Goal: Task Accomplishment & Management: Manage account settings

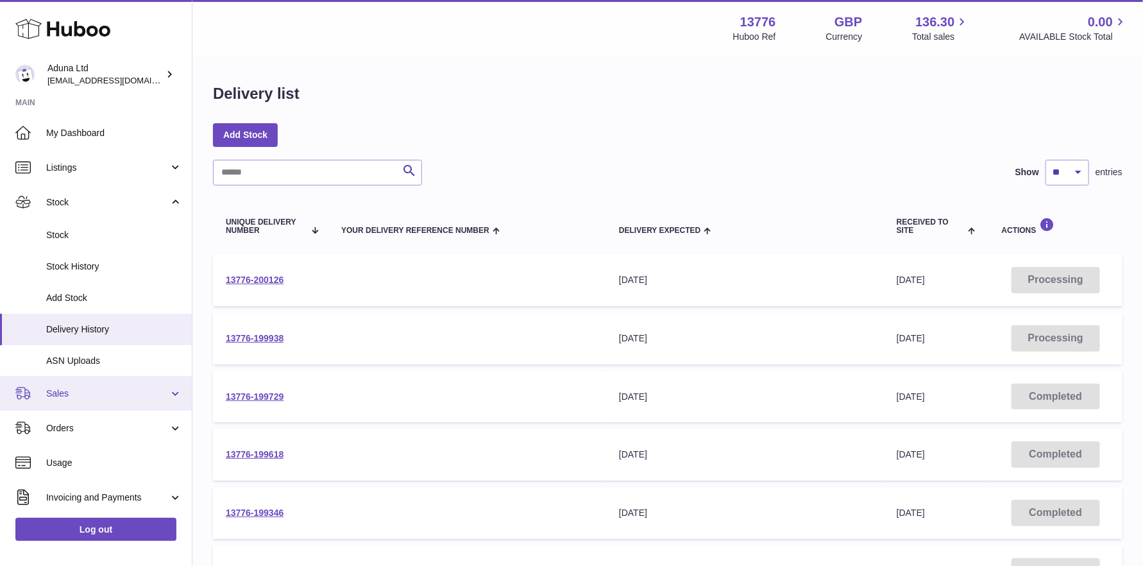
click at [87, 391] on span "Sales" at bounding box center [107, 393] width 122 height 12
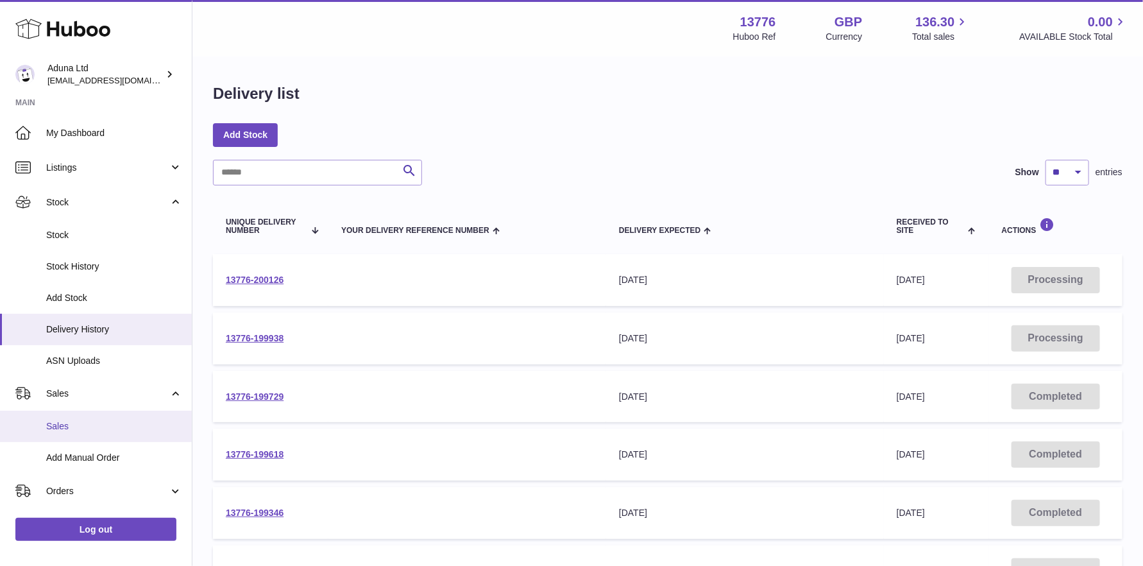
click at [87, 423] on span "Sales" at bounding box center [114, 426] width 136 height 12
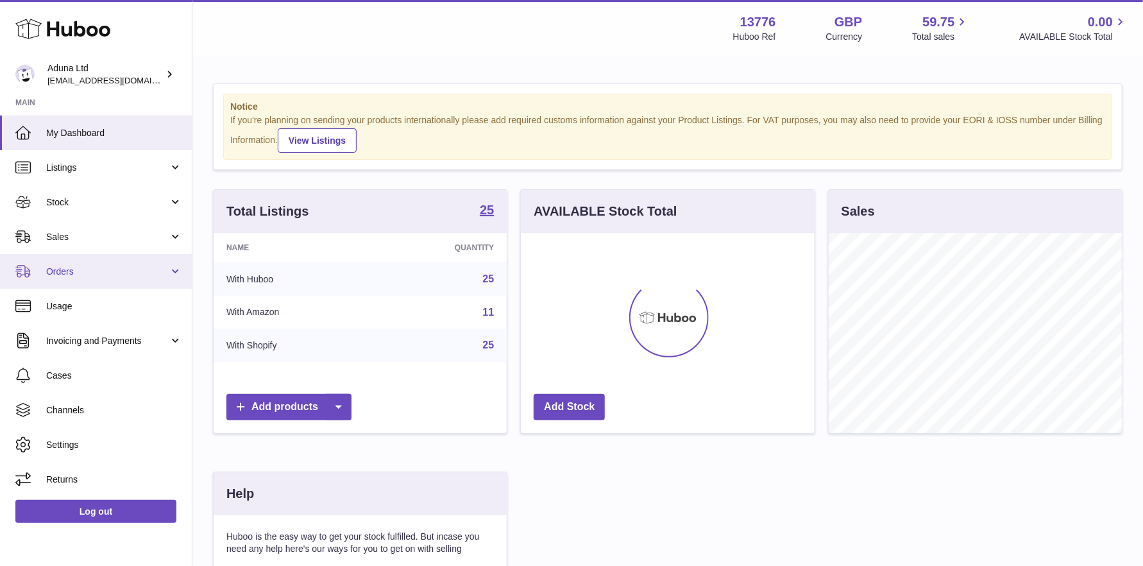
scroll to position [199, 294]
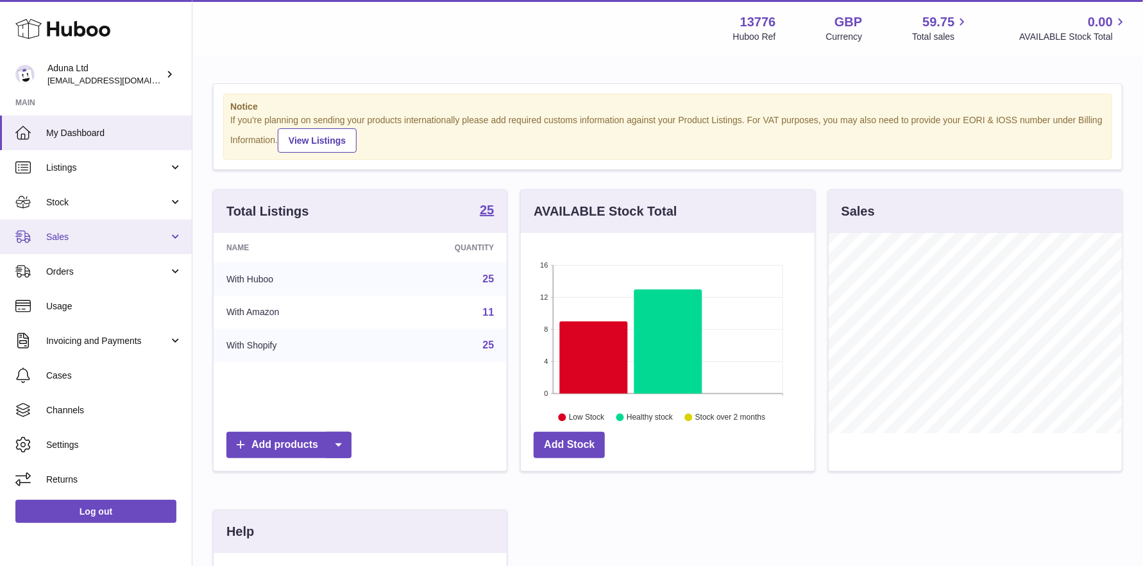
click at [112, 238] on span "Sales" at bounding box center [107, 237] width 122 height 12
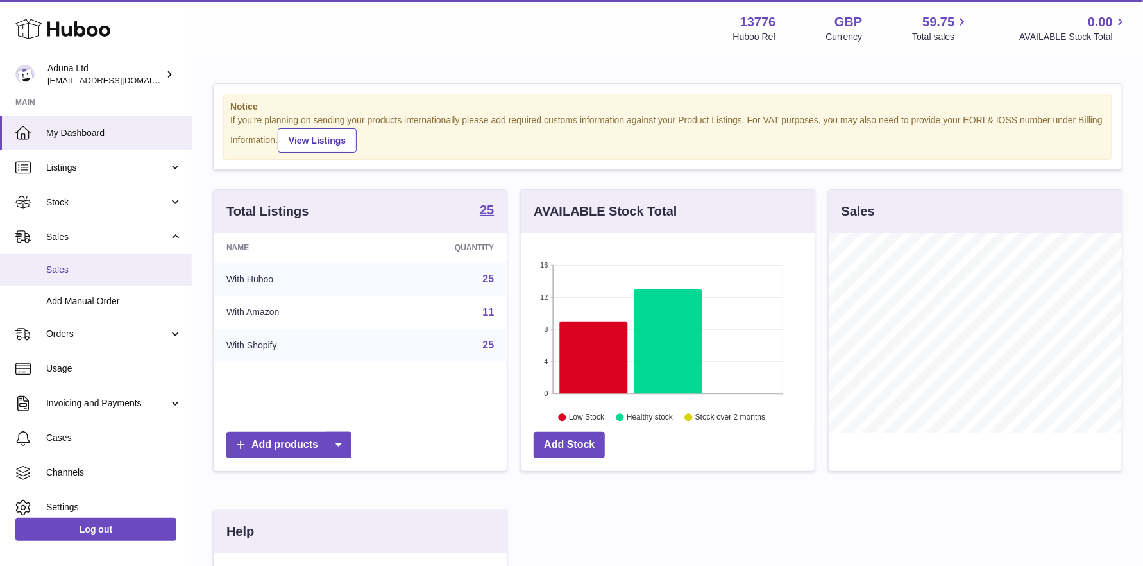
click at [89, 266] on span "Sales" at bounding box center [114, 270] width 136 height 12
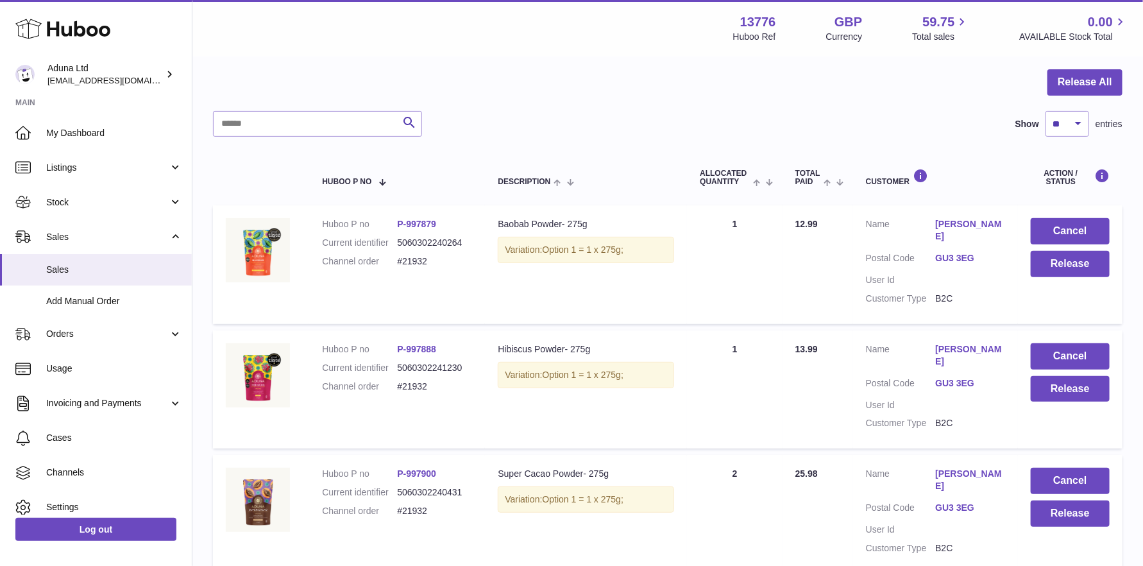
scroll to position [114, 0]
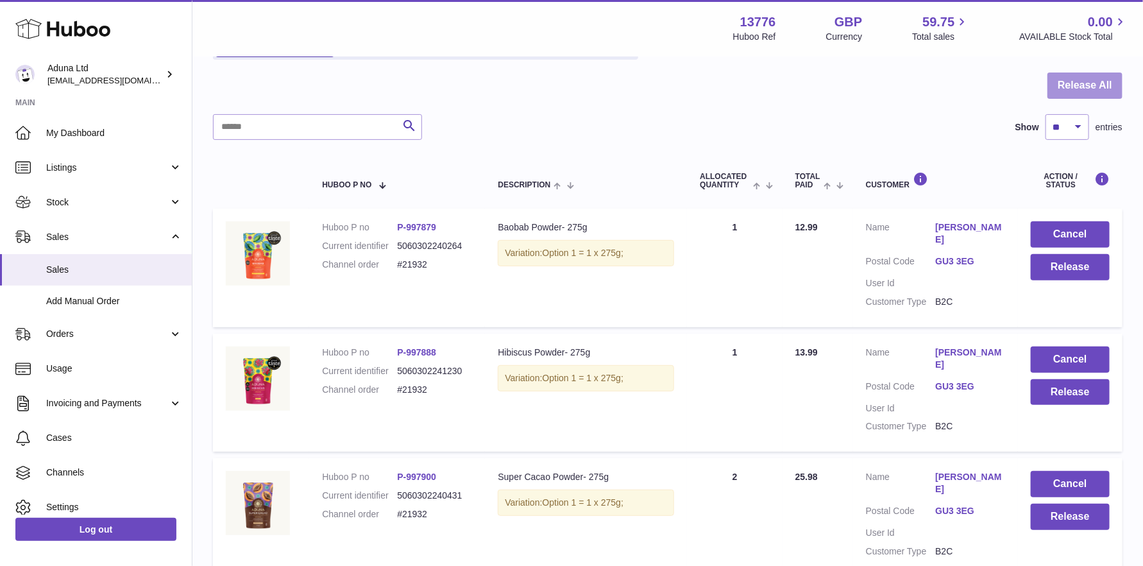
click at [1071, 83] on button "Release All" at bounding box center [1084, 85] width 75 height 26
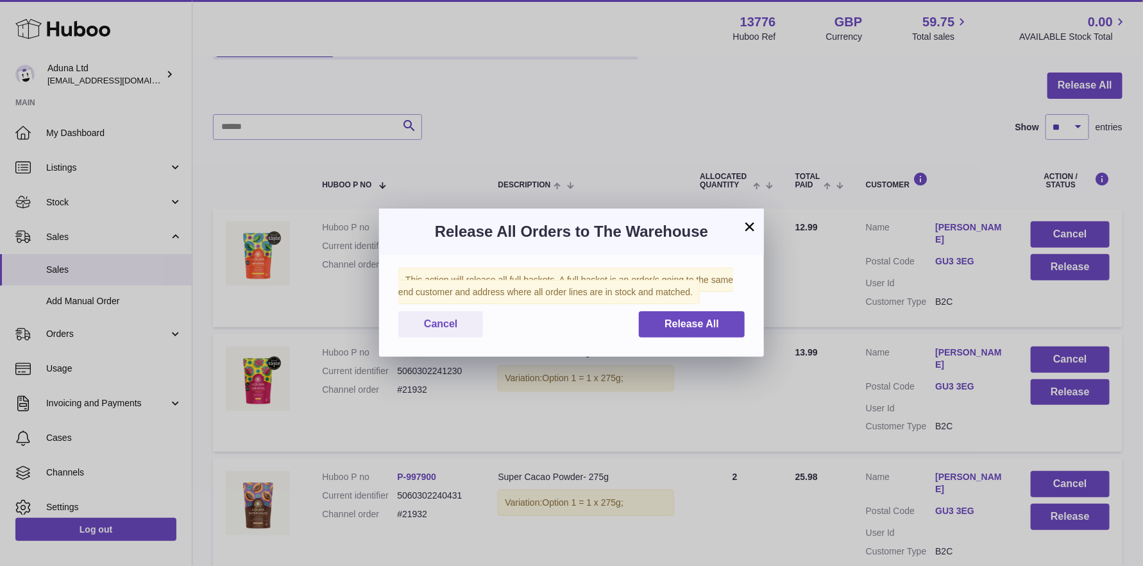
click at [576, 276] on span "This action will release all full baskets. A full basket is an order/s going to…" at bounding box center [565, 285] width 335 height 37
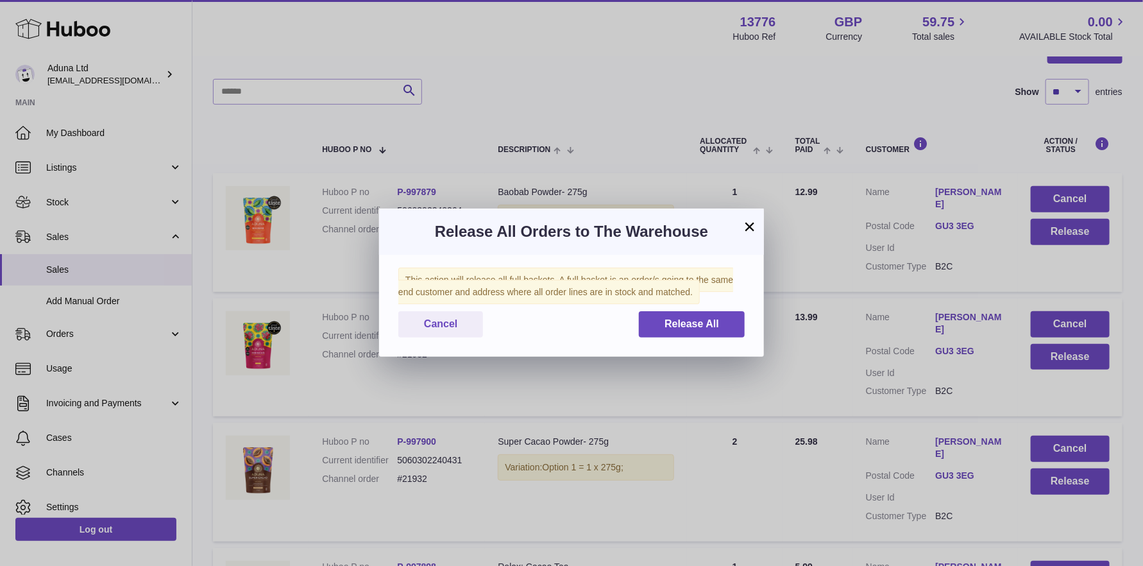
scroll to position [178, 0]
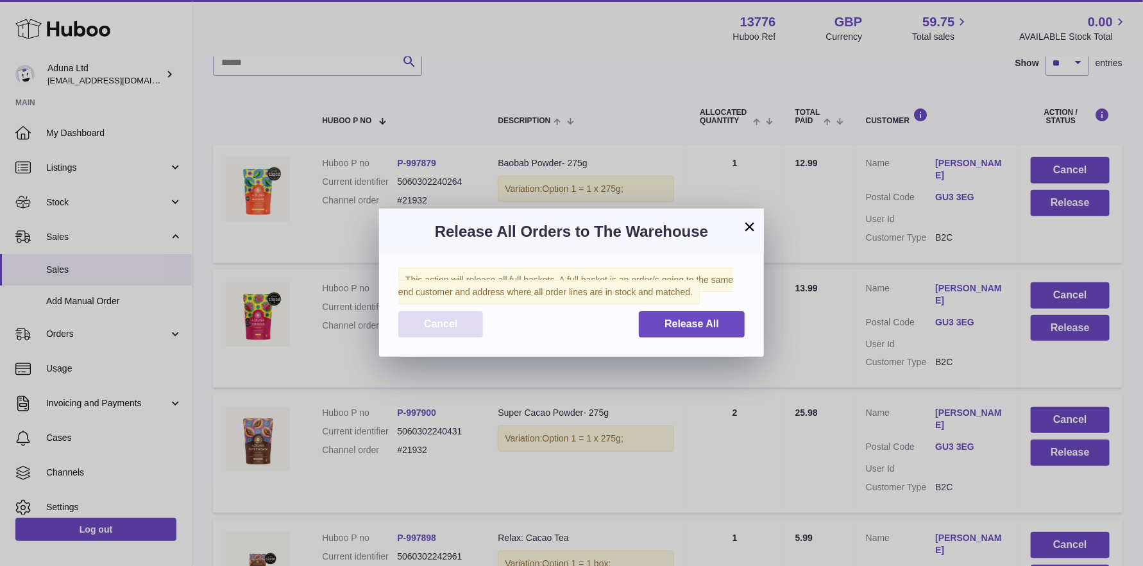
click at [444, 316] on button "Cancel" at bounding box center [440, 324] width 85 height 26
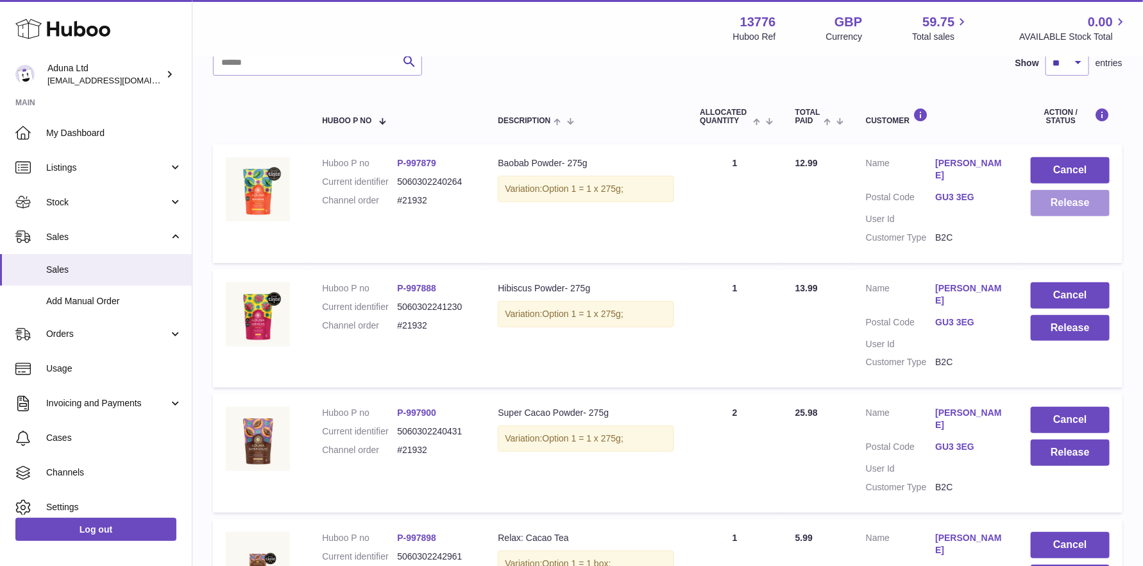
click at [1055, 208] on button "Release" at bounding box center [1070, 203] width 79 height 26
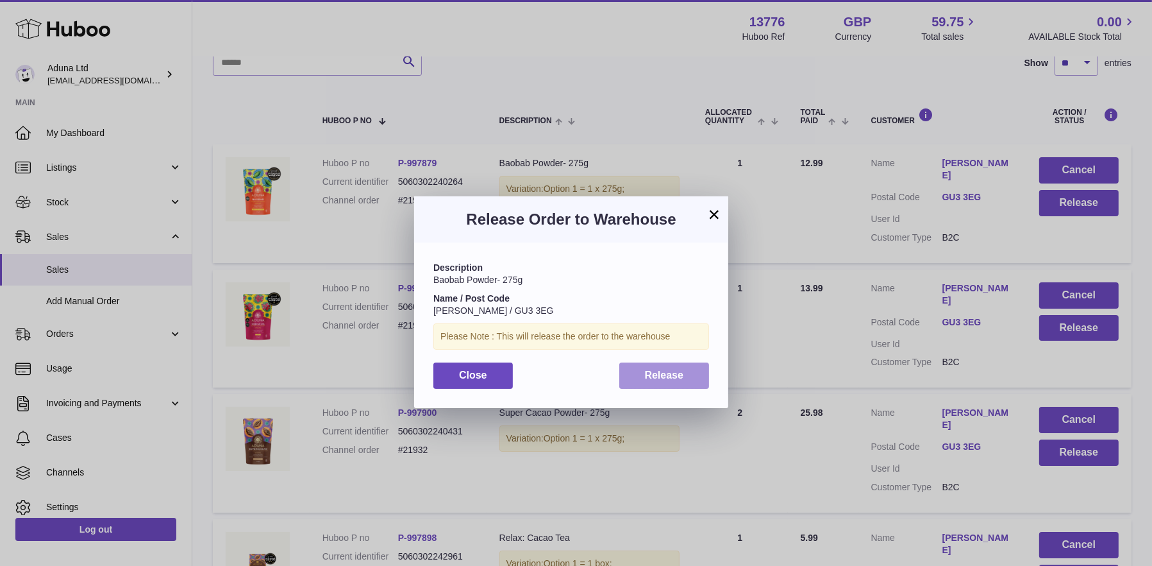
click at [649, 375] on span "Release" at bounding box center [664, 374] width 39 height 11
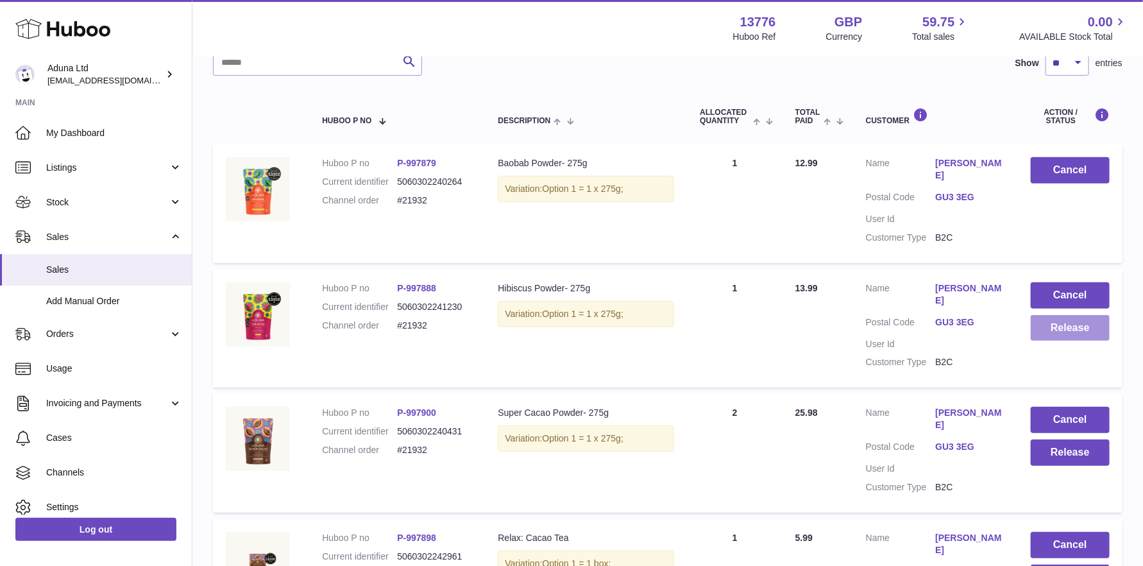
click at [1051, 331] on button "Release" at bounding box center [1070, 328] width 79 height 26
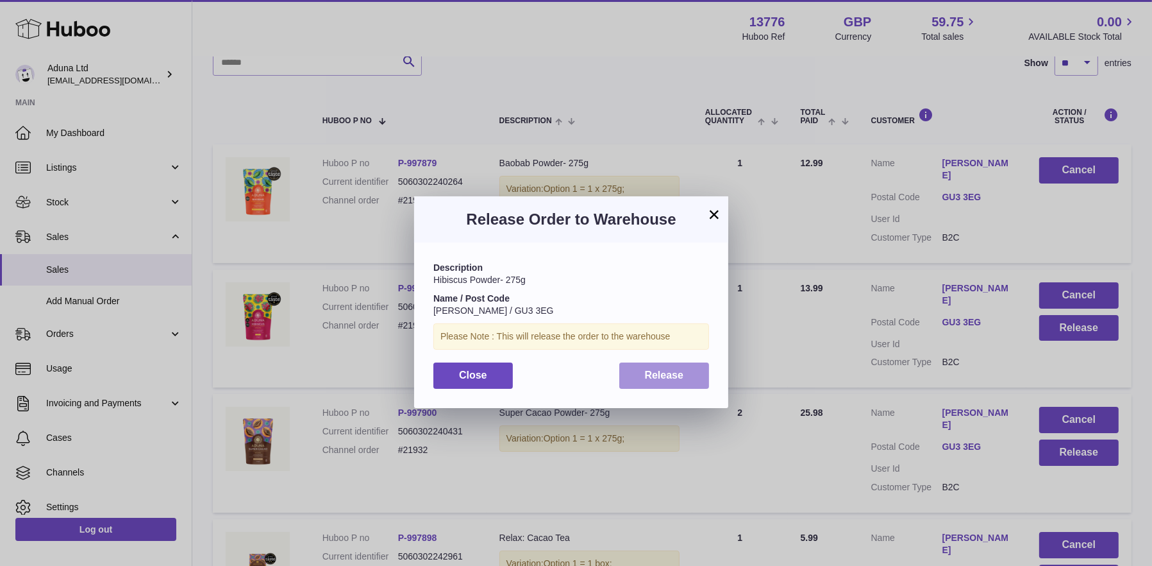
click at [664, 369] on span "Release" at bounding box center [664, 374] width 39 height 11
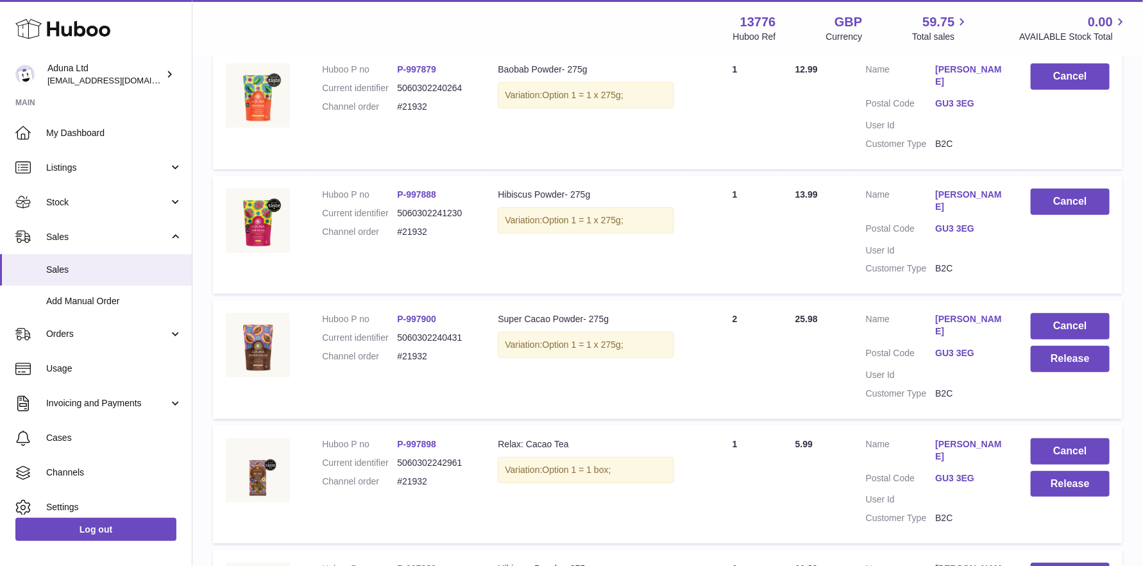
scroll to position [306, 0]
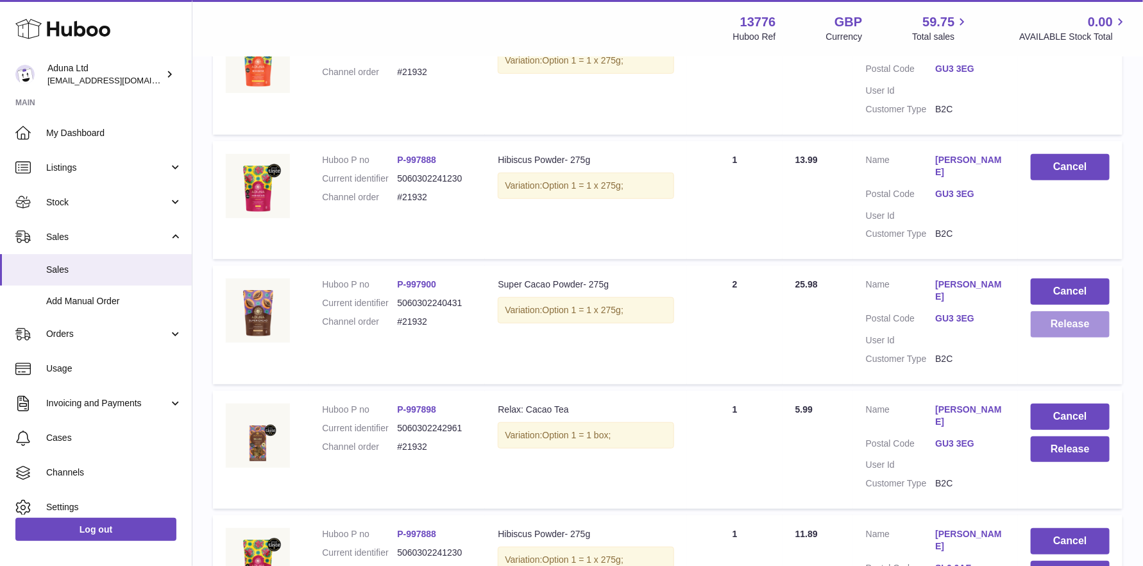
click at [1063, 323] on button "Release" at bounding box center [1070, 324] width 79 height 26
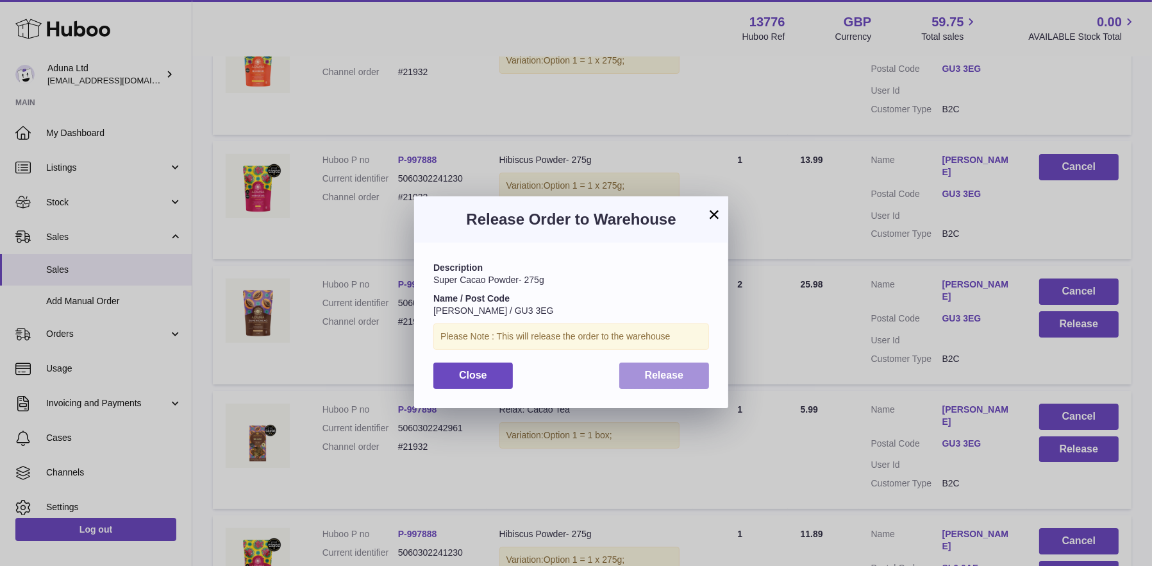
click at [645, 375] on span "Release" at bounding box center [664, 374] width 39 height 11
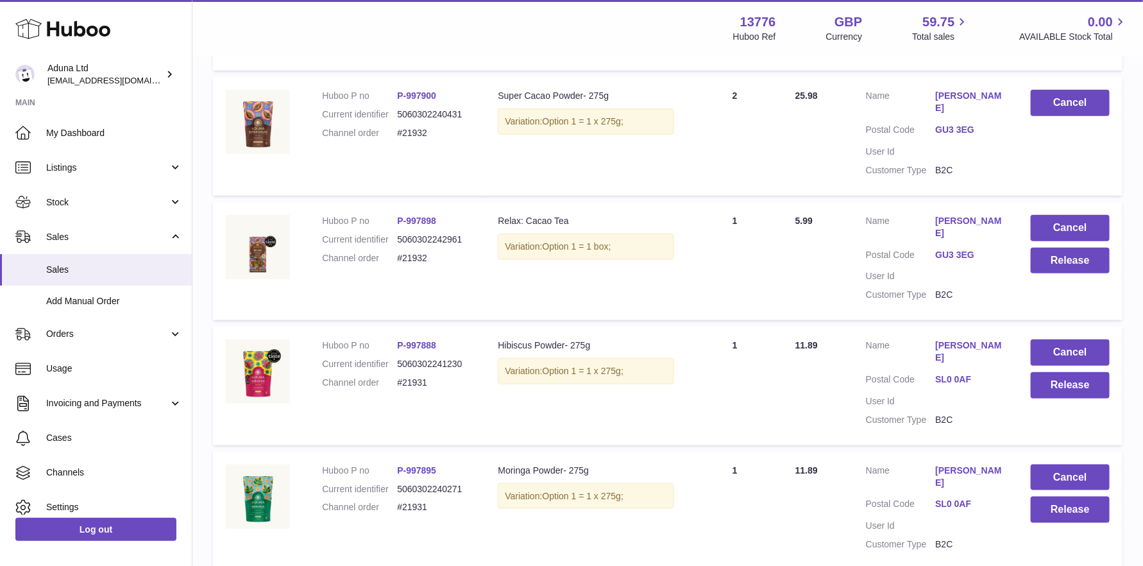
scroll to position [498, 0]
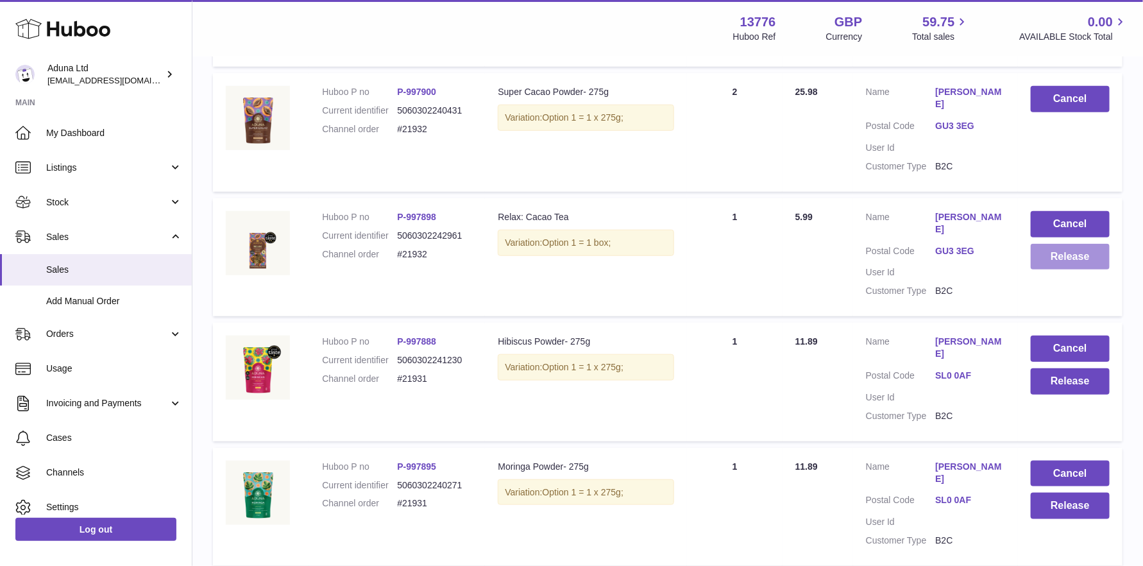
click at [1059, 257] on button "Release" at bounding box center [1070, 257] width 79 height 26
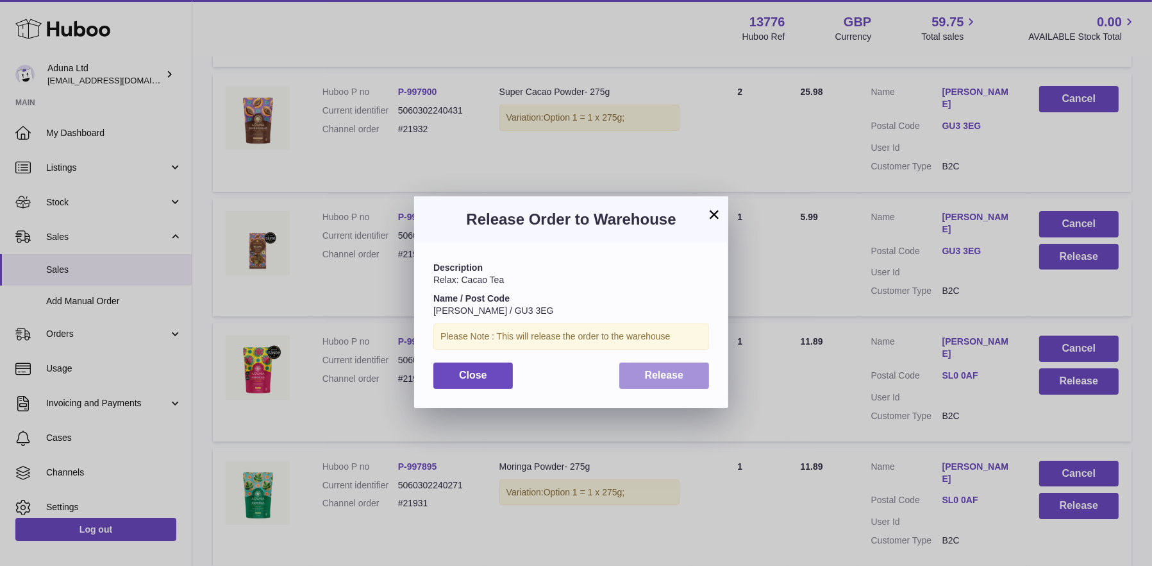
click at [675, 375] on span "Release" at bounding box center [664, 374] width 39 height 11
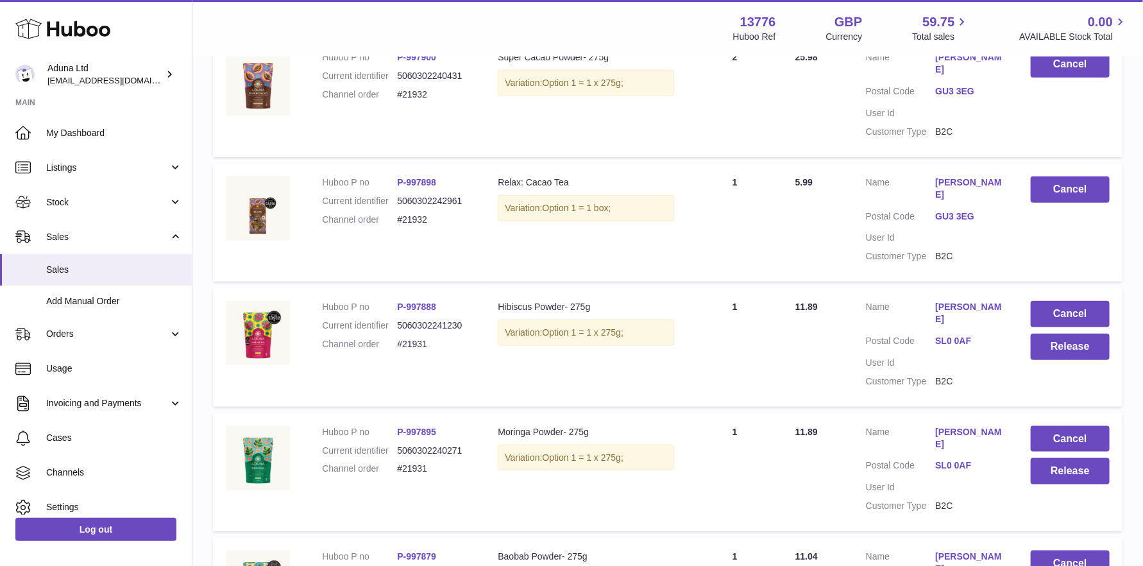
scroll to position [562, 0]
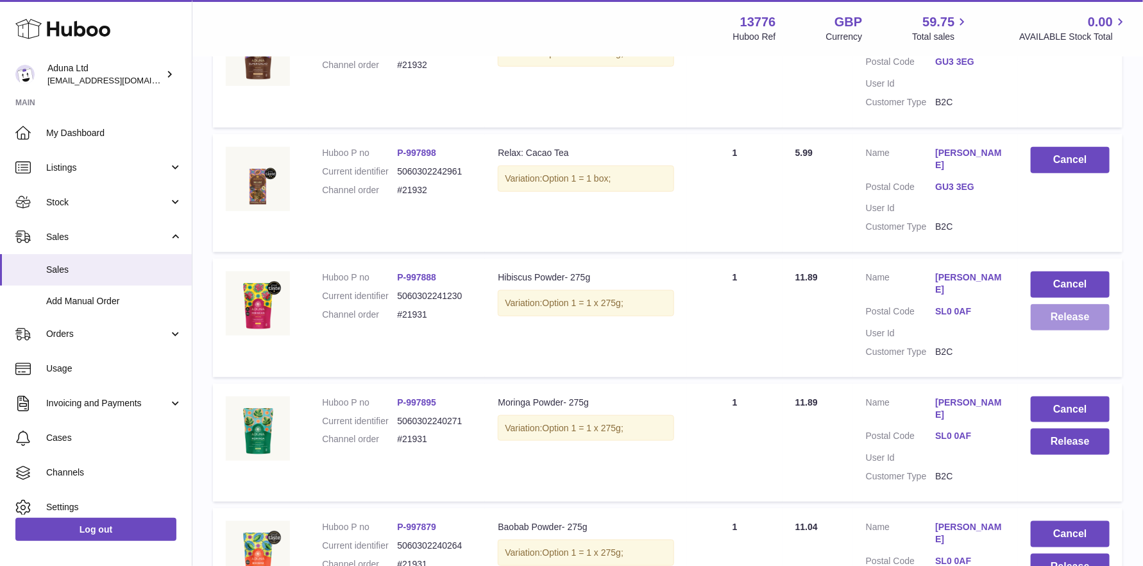
click at [1077, 323] on button "Release" at bounding box center [1070, 317] width 79 height 26
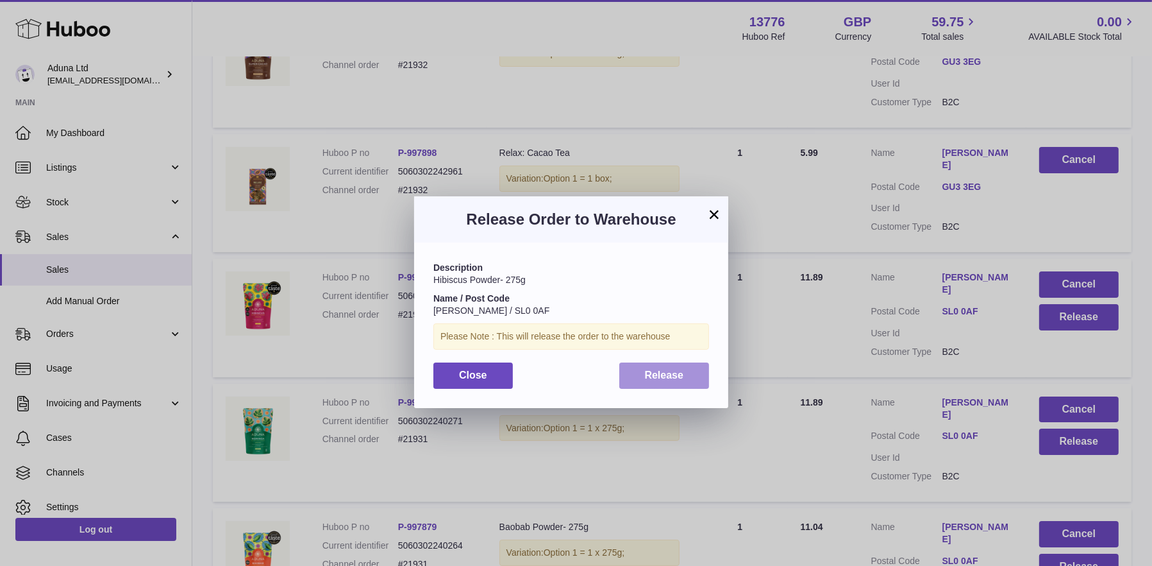
click at [659, 373] on span "Release" at bounding box center [664, 374] width 39 height 11
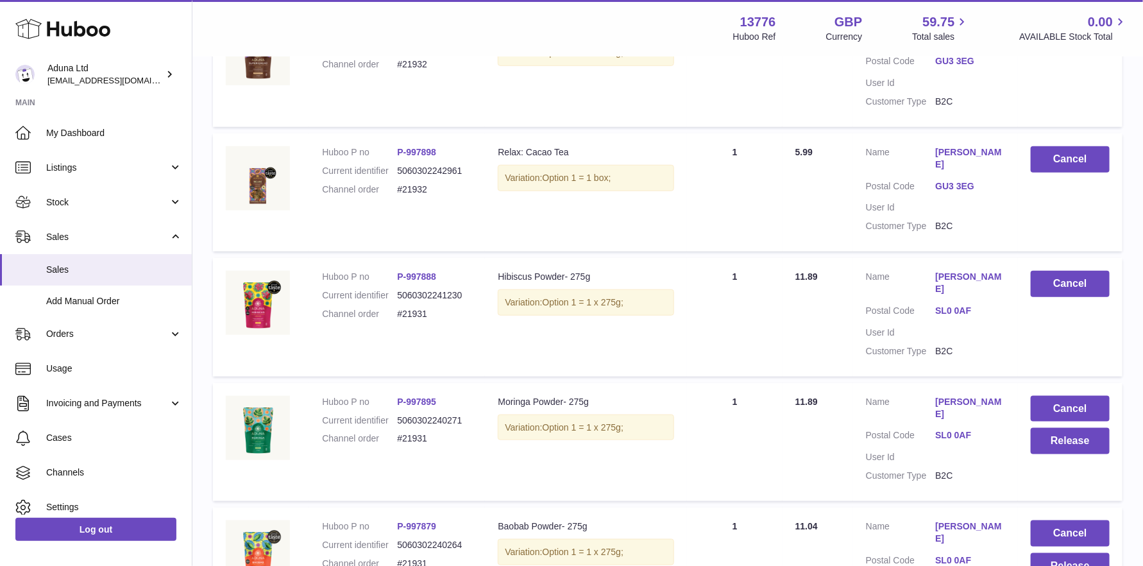
scroll to position [691, 0]
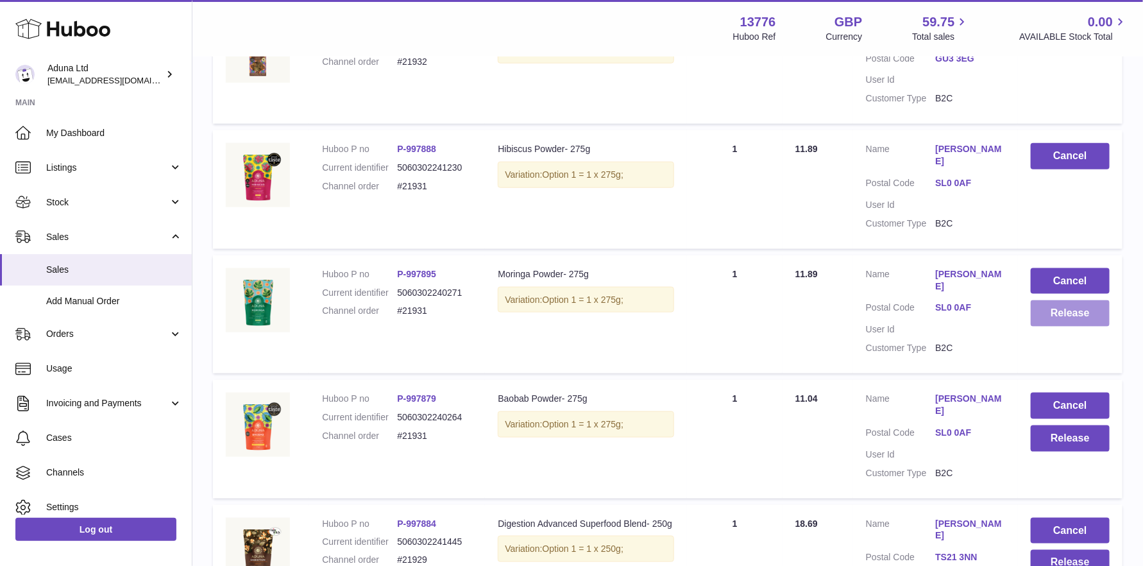
click at [1039, 309] on button "Release" at bounding box center [1070, 313] width 79 height 26
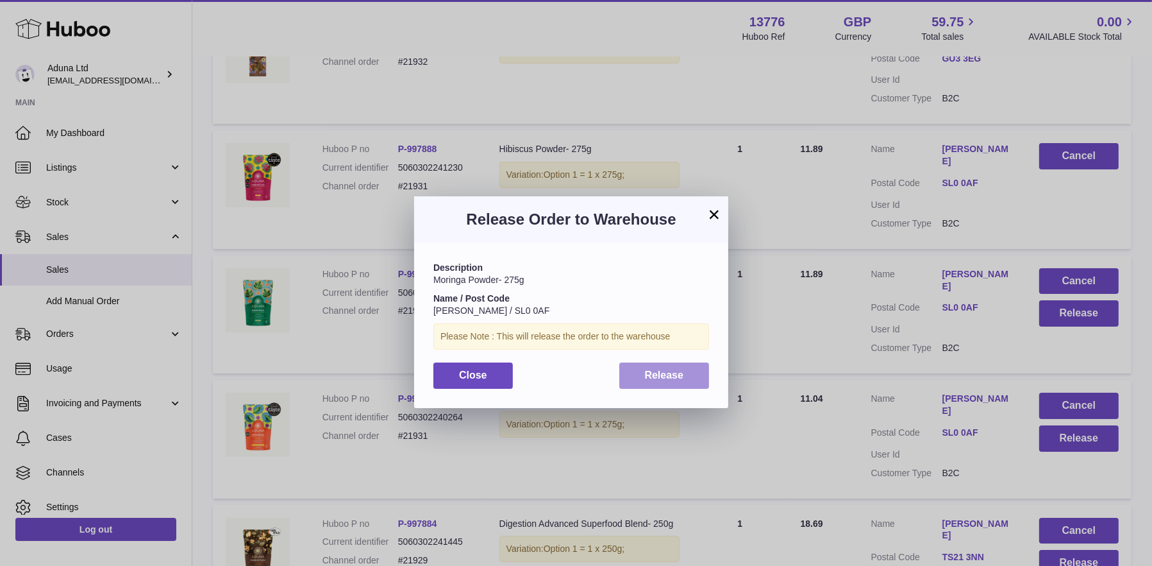
click at [648, 374] on span "Release" at bounding box center [664, 374] width 39 height 11
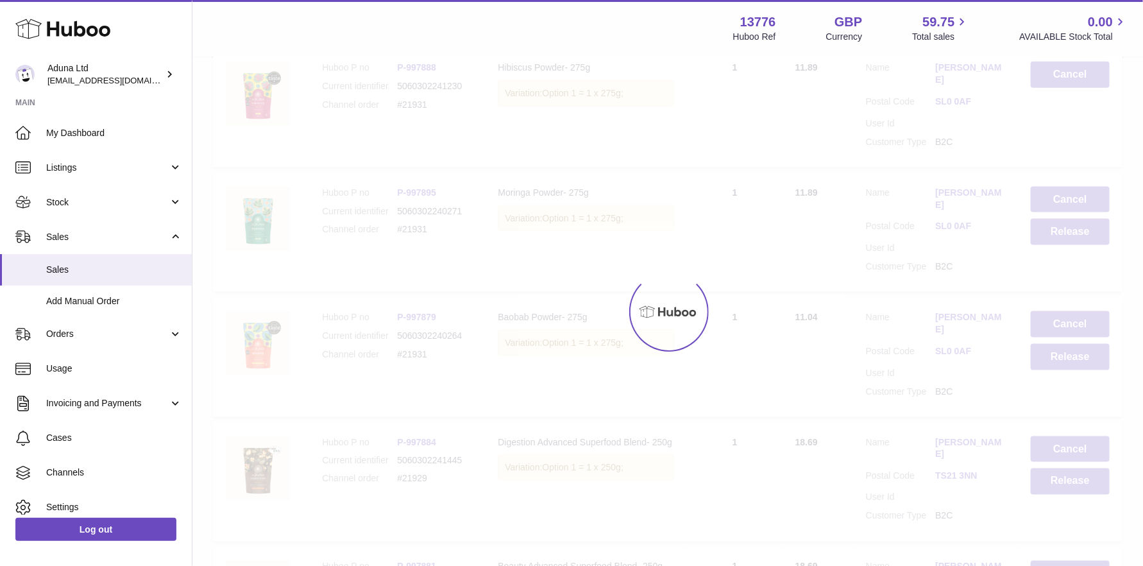
scroll to position [819, 0]
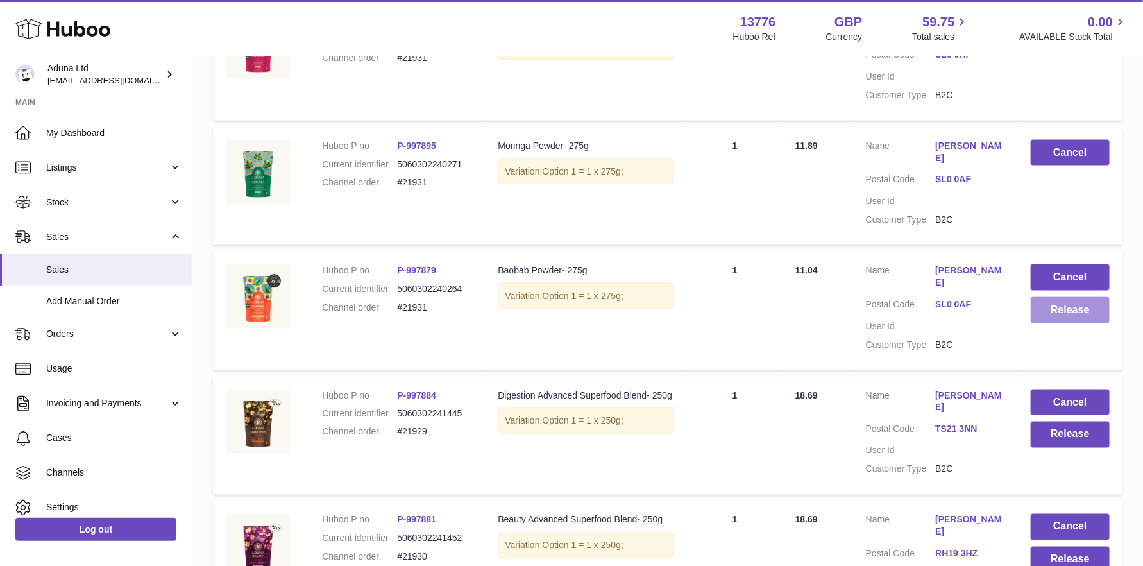
click at [1043, 297] on button "Release" at bounding box center [1070, 310] width 79 height 26
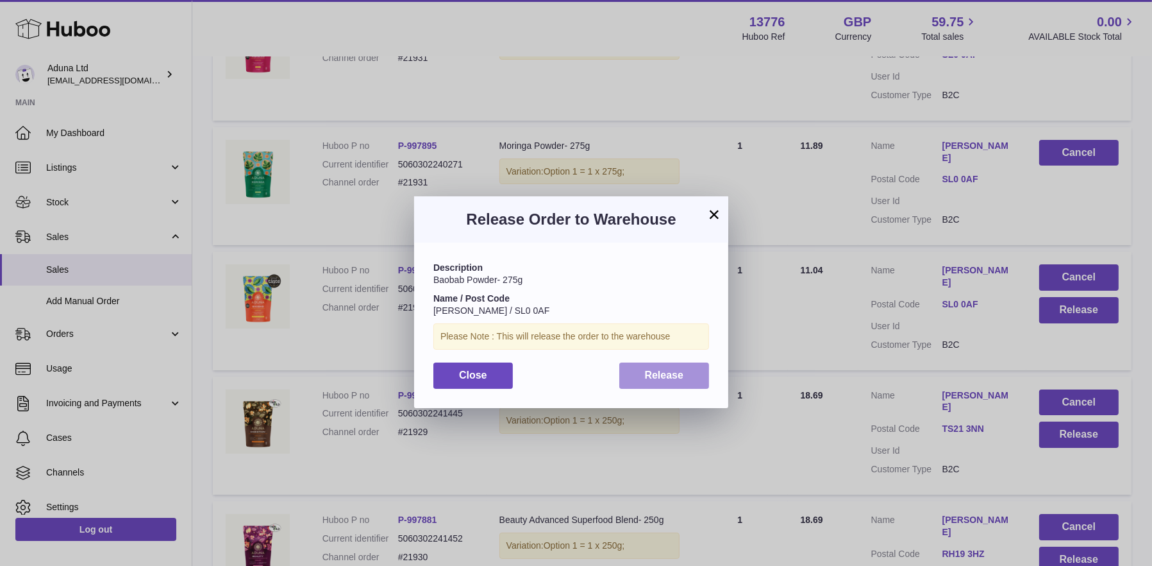
click at [683, 374] on span "Release" at bounding box center [664, 374] width 39 height 11
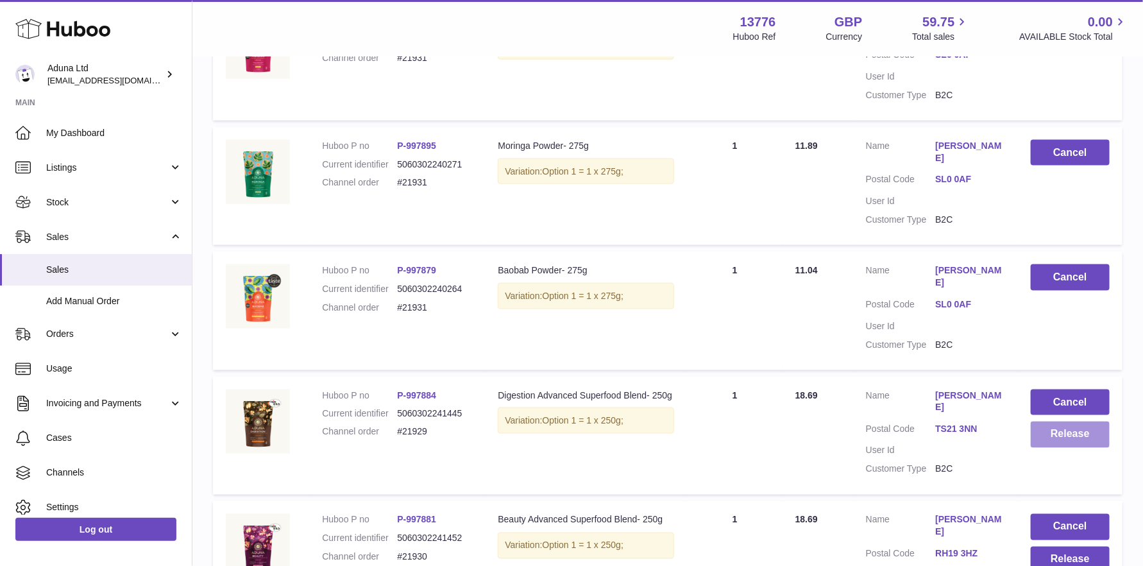
click at [1081, 421] on button "Release" at bounding box center [1070, 434] width 79 height 26
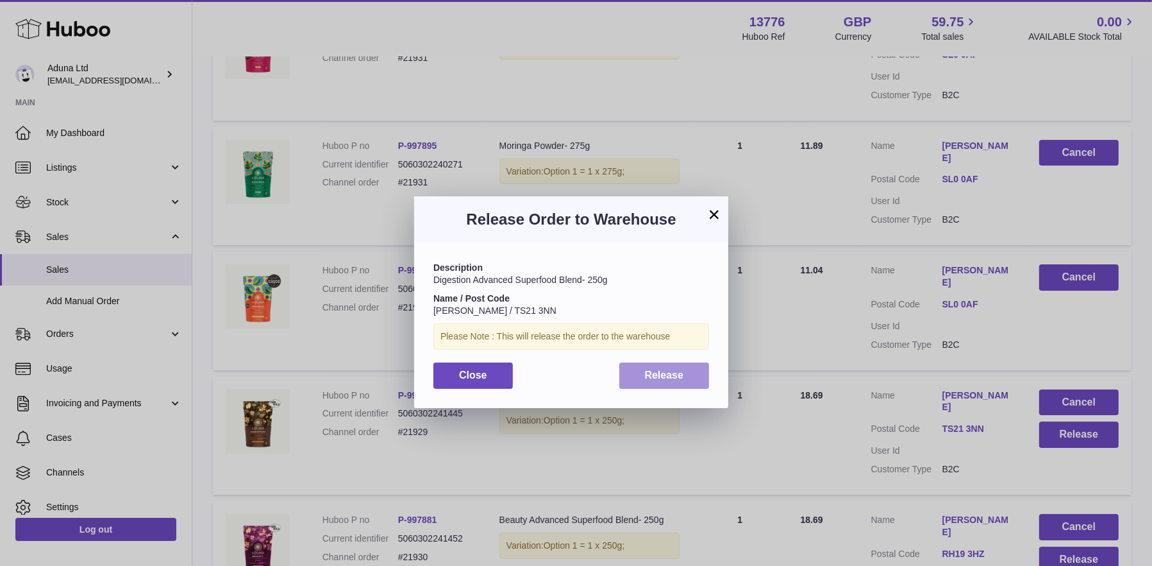
click at [646, 373] on span "Release" at bounding box center [664, 374] width 39 height 11
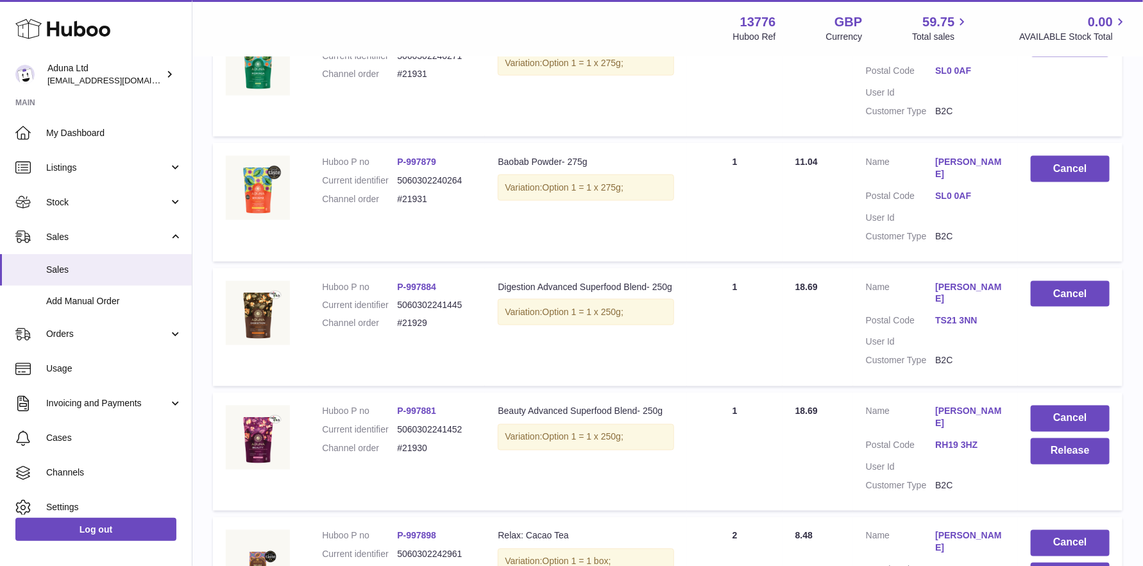
scroll to position [947, 0]
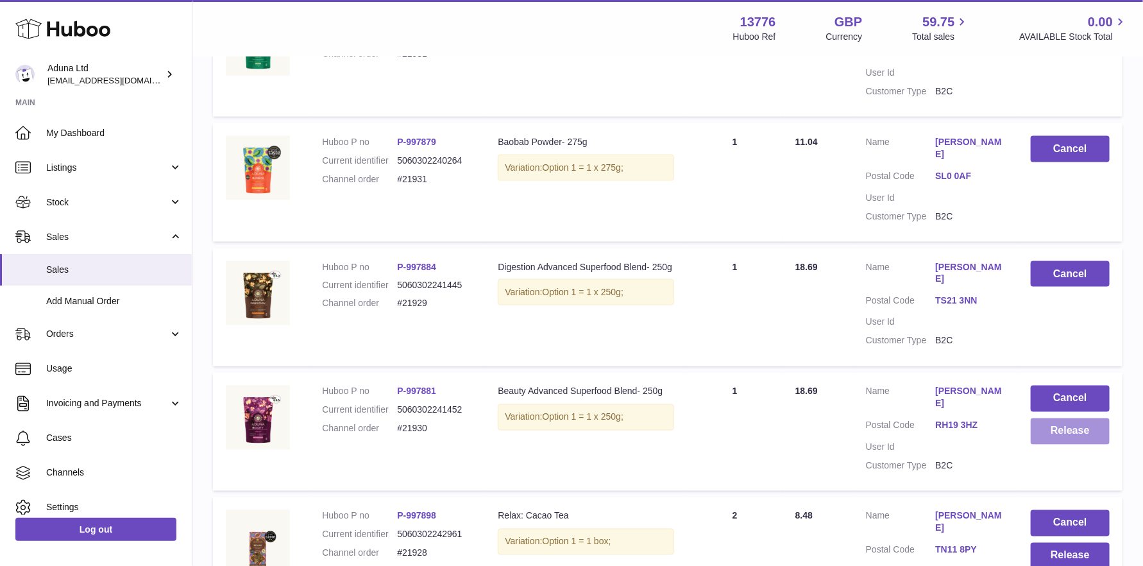
click at [1061, 418] on button "Release" at bounding box center [1070, 431] width 79 height 26
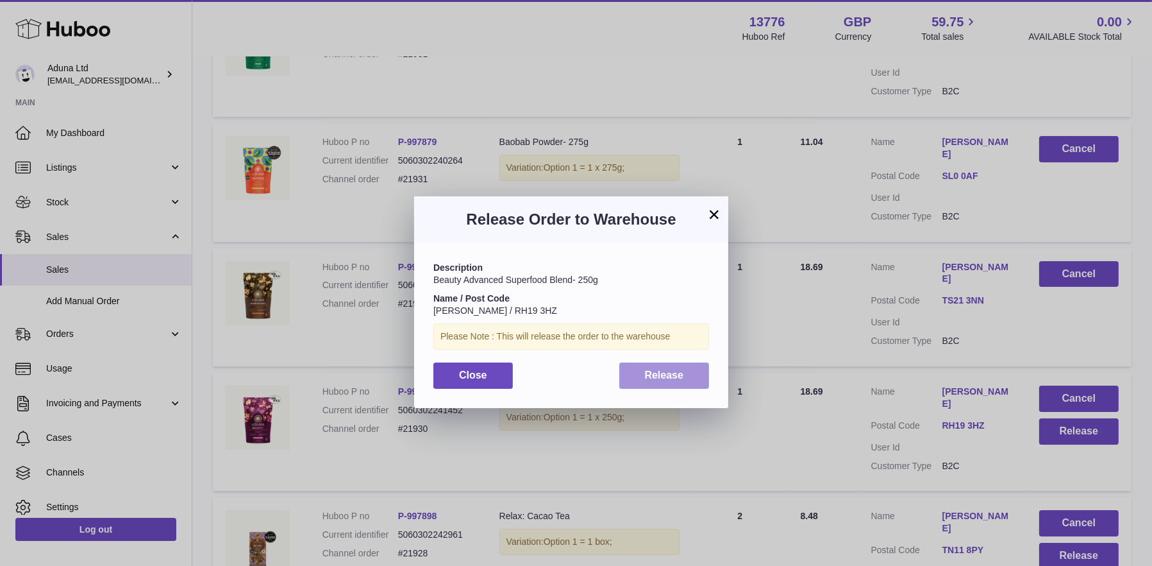
click at [664, 371] on span "Release" at bounding box center [664, 374] width 39 height 11
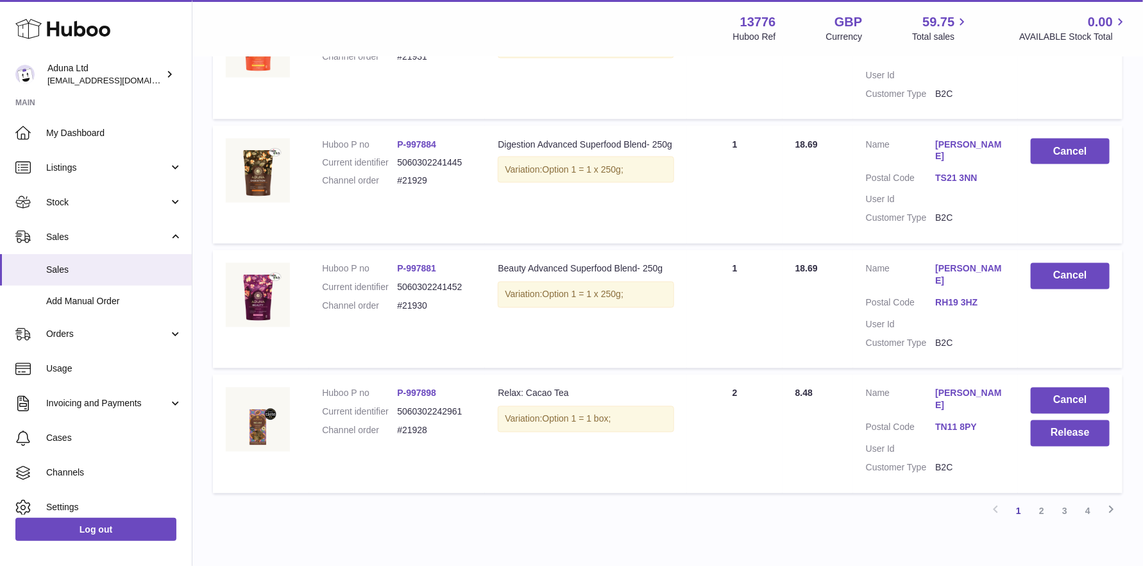
scroll to position [1075, 0]
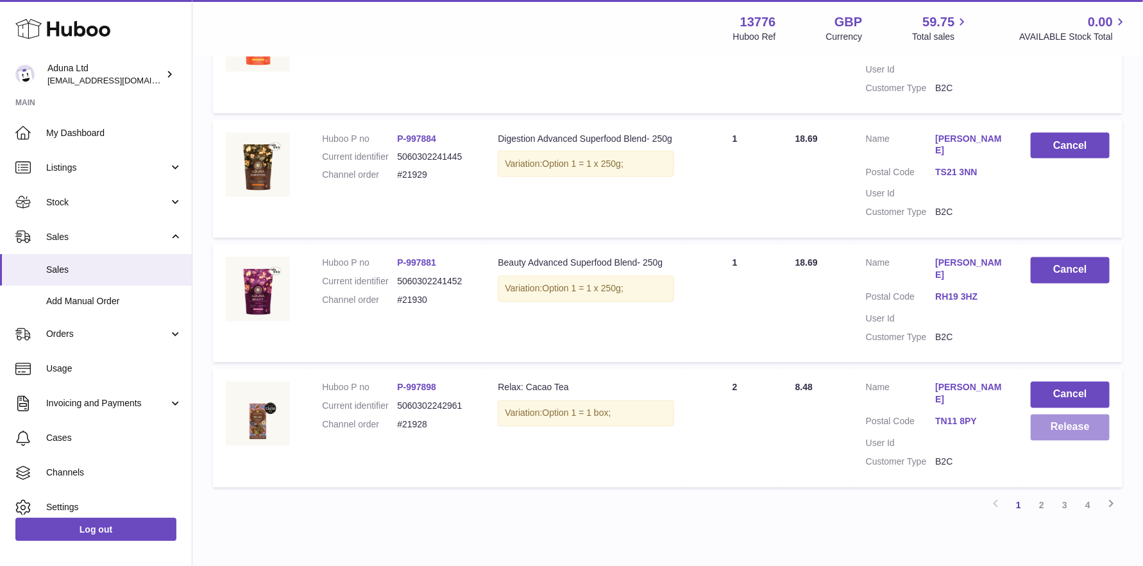
click at [1044, 414] on button "Release" at bounding box center [1070, 427] width 79 height 26
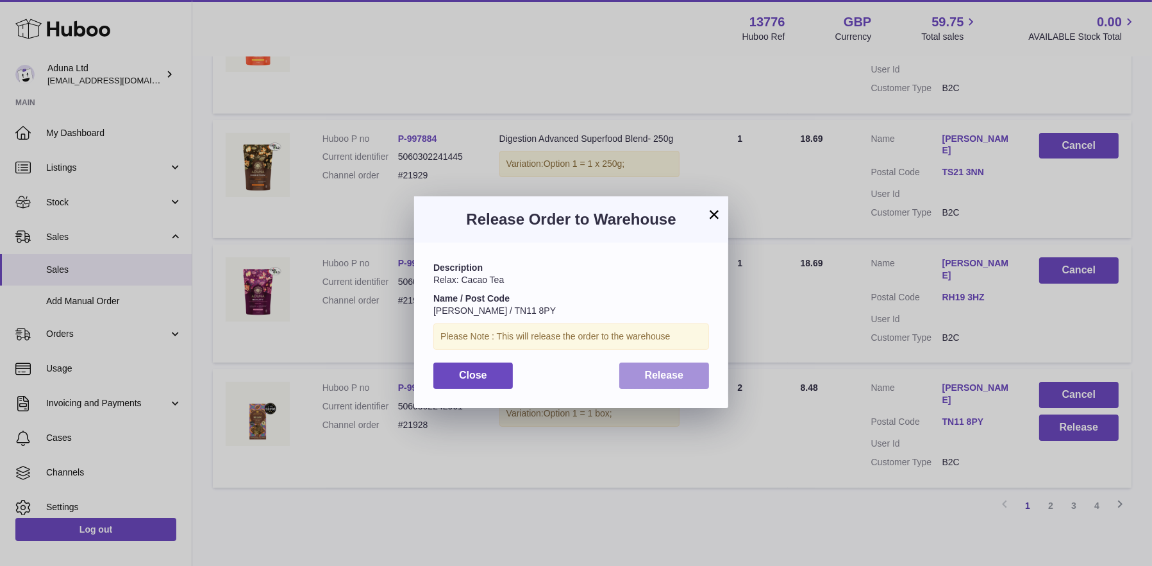
click at [672, 371] on span "Release" at bounding box center [664, 374] width 39 height 11
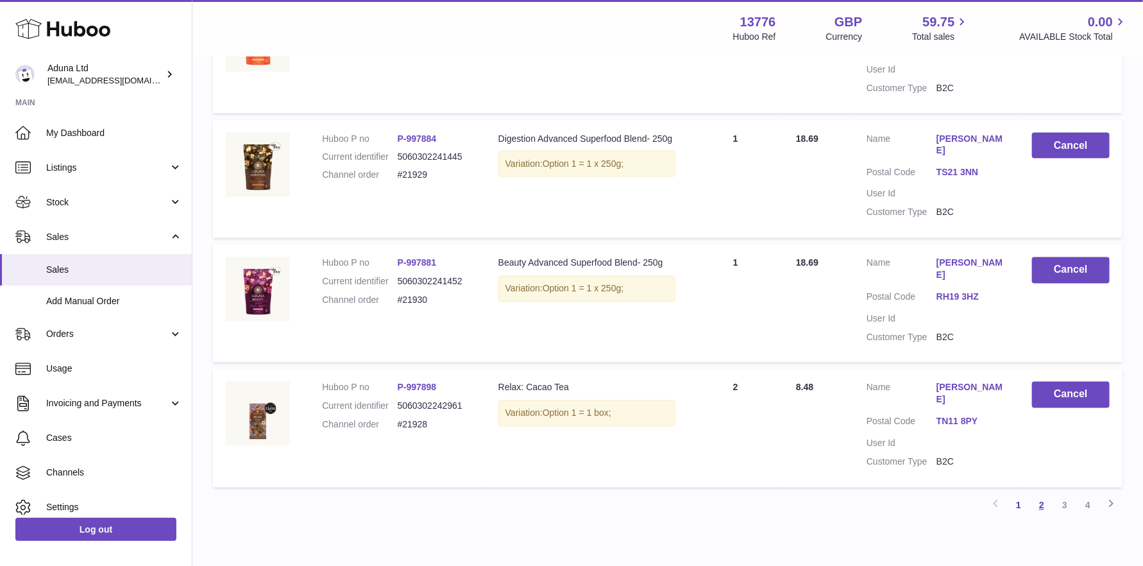
click at [1036, 494] on link "2" at bounding box center [1041, 505] width 23 height 23
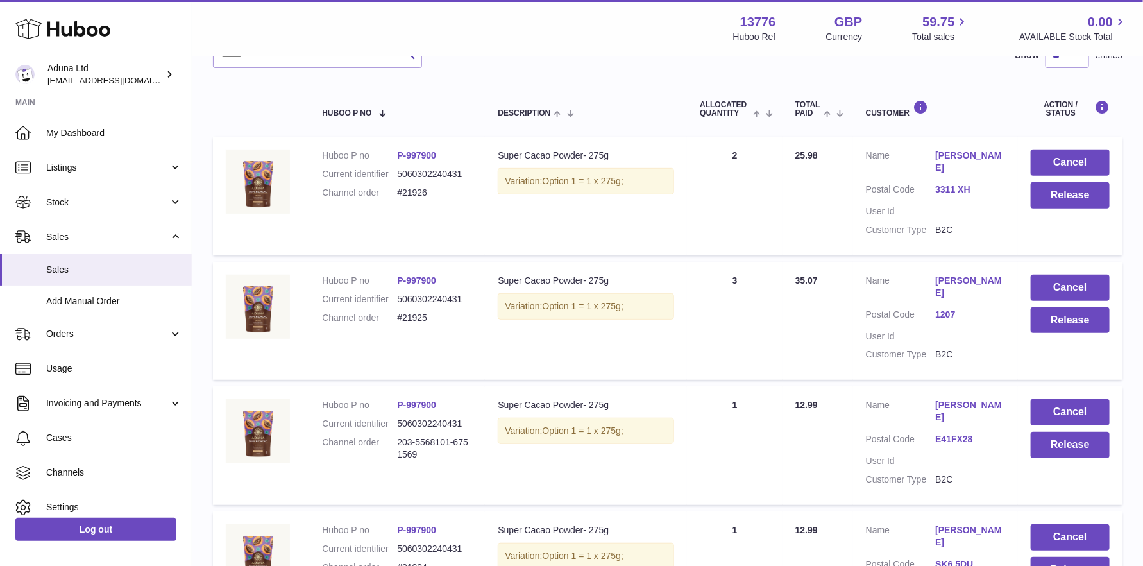
scroll to position [122, 0]
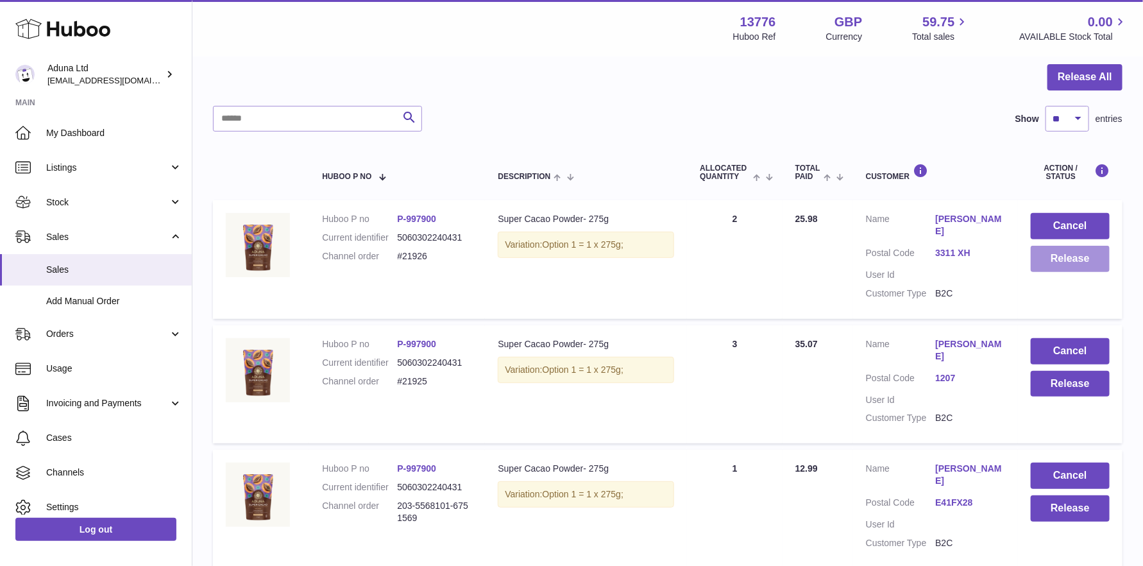
click at [1054, 258] on button "Release" at bounding box center [1070, 259] width 79 height 26
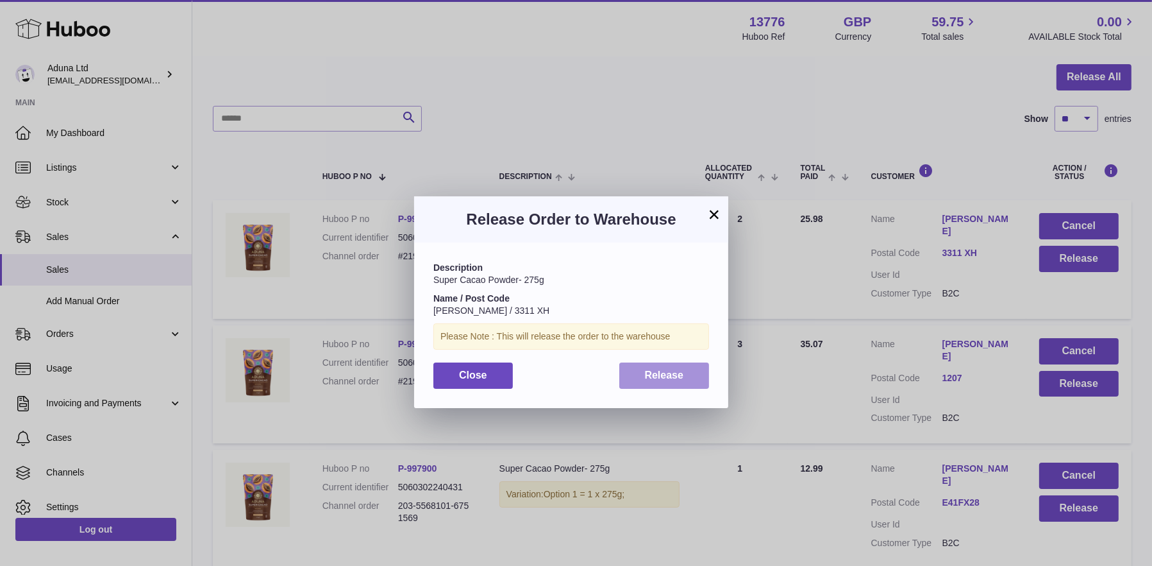
click at [668, 374] on span "Release" at bounding box center [664, 374] width 39 height 11
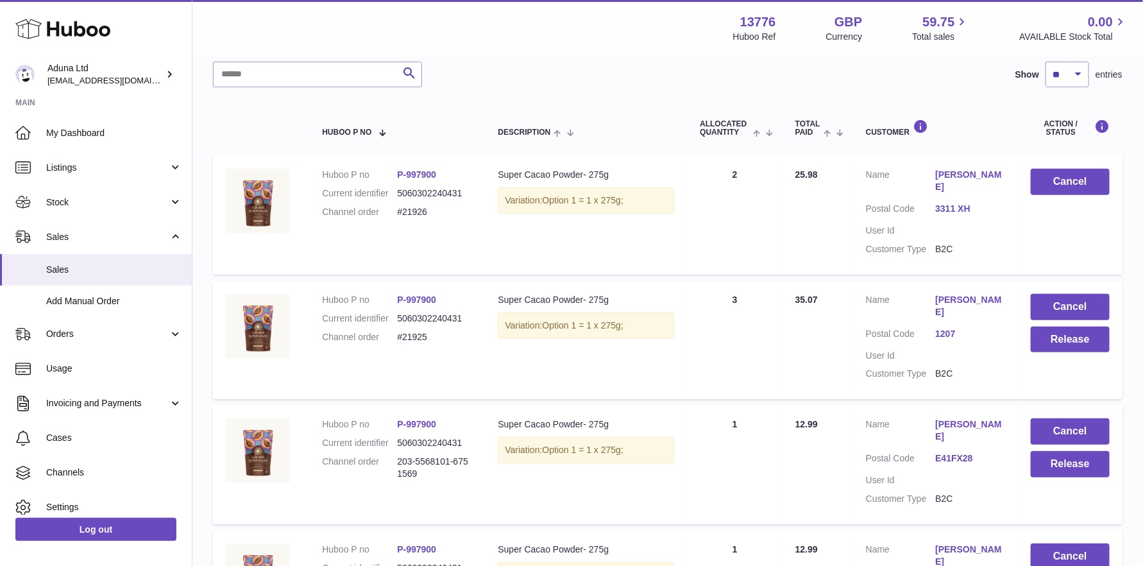
scroll to position [185, 0]
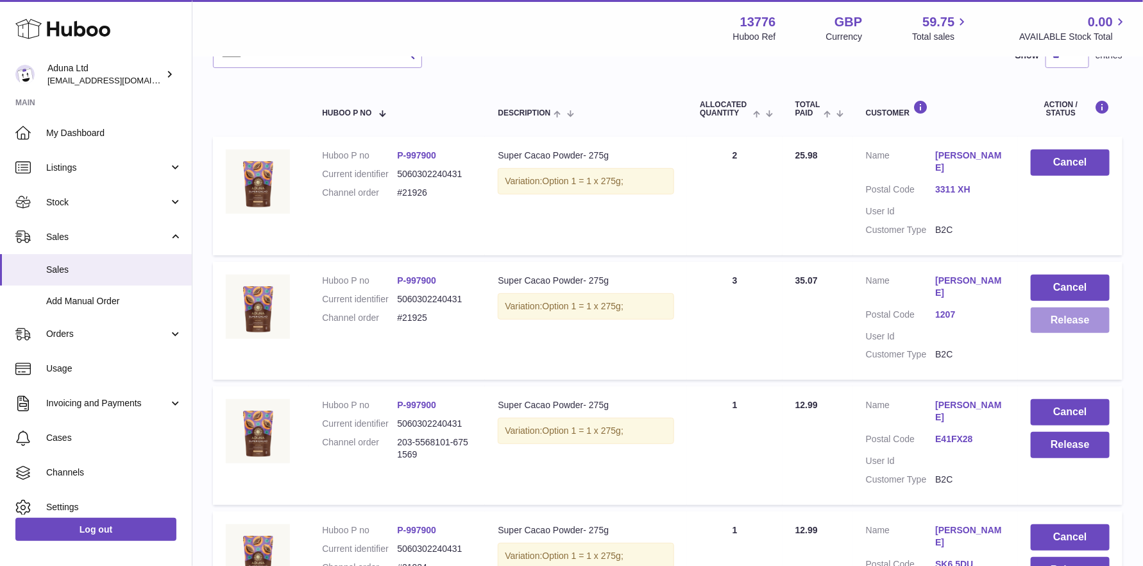
click at [1052, 319] on button "Release" at bounding box center [1070, 320] width 79 height 26
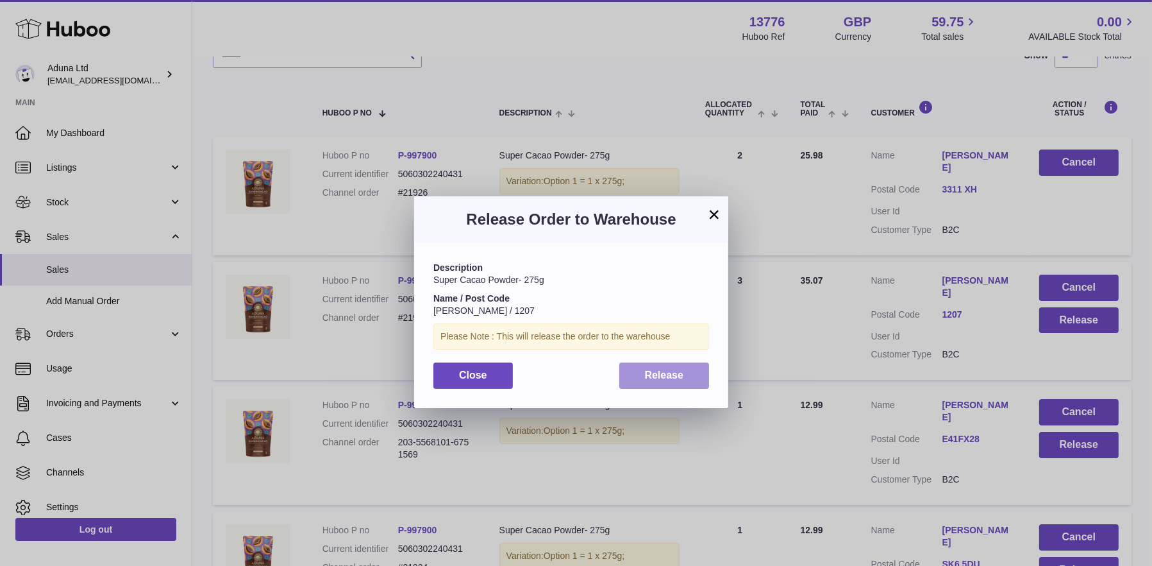
click at [645, 371] on span "Release" at bounding box center [664, 374] width 39 height 11
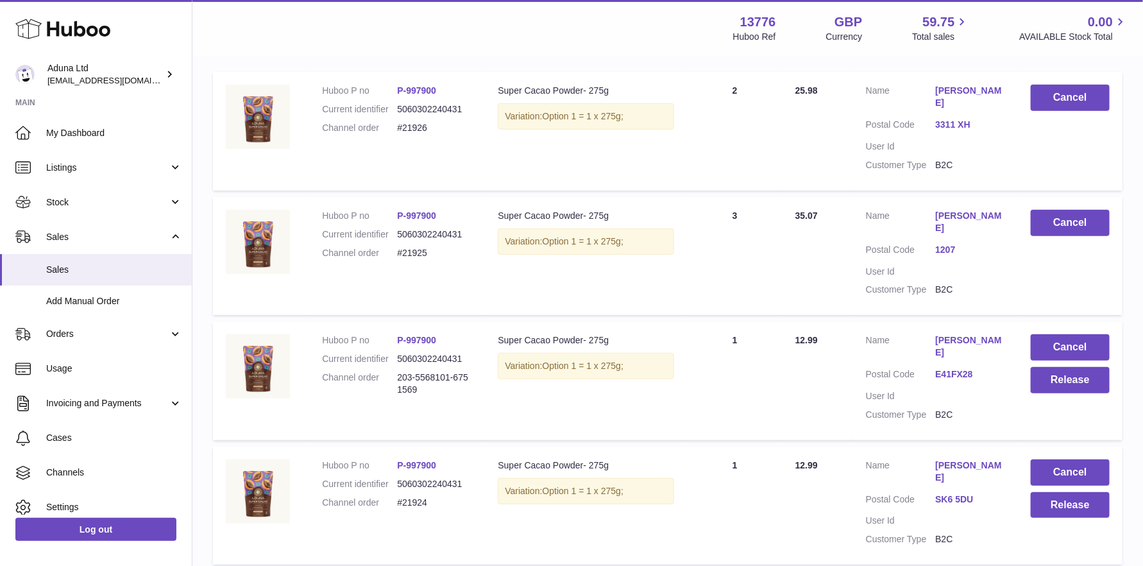
scroll to position [0, 0]
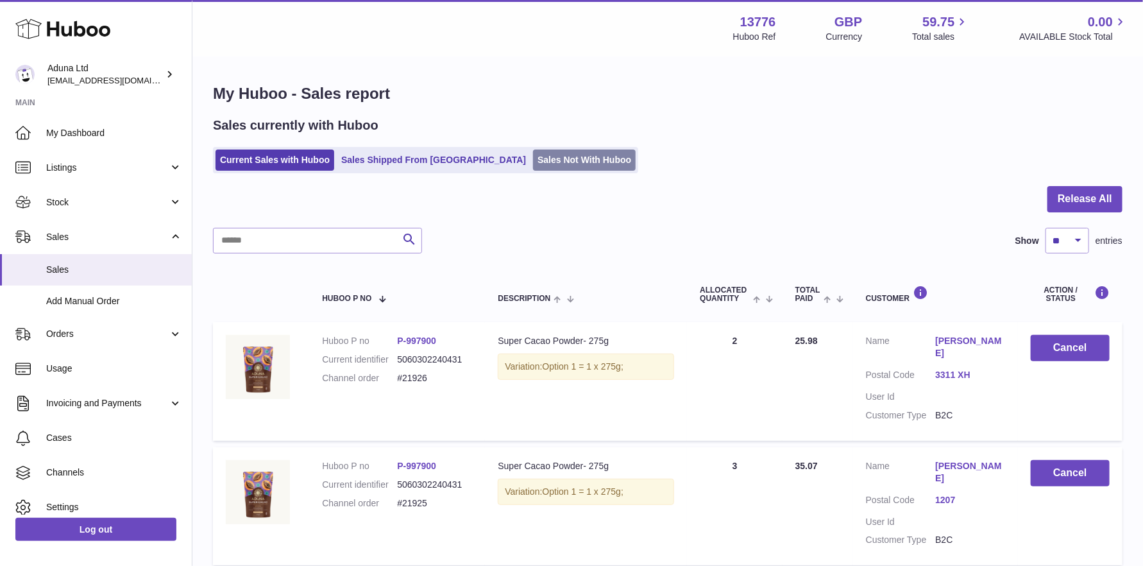
click at [533, 160] on link "Sales Not With Huboo" at bounding box center [584, 159] width 103 height 21
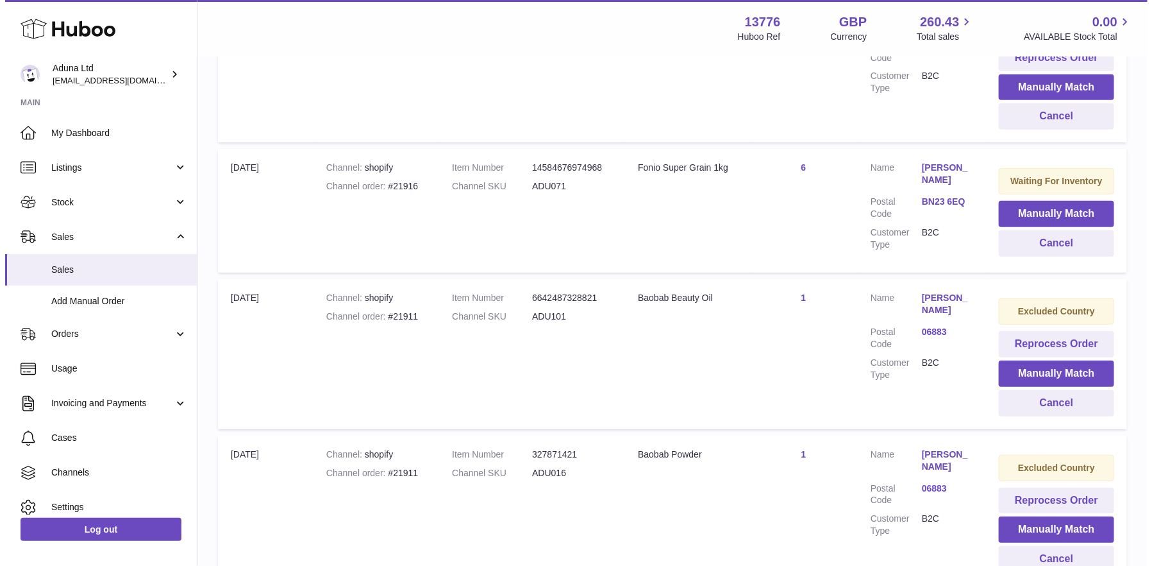
scroll to position [321, 0]
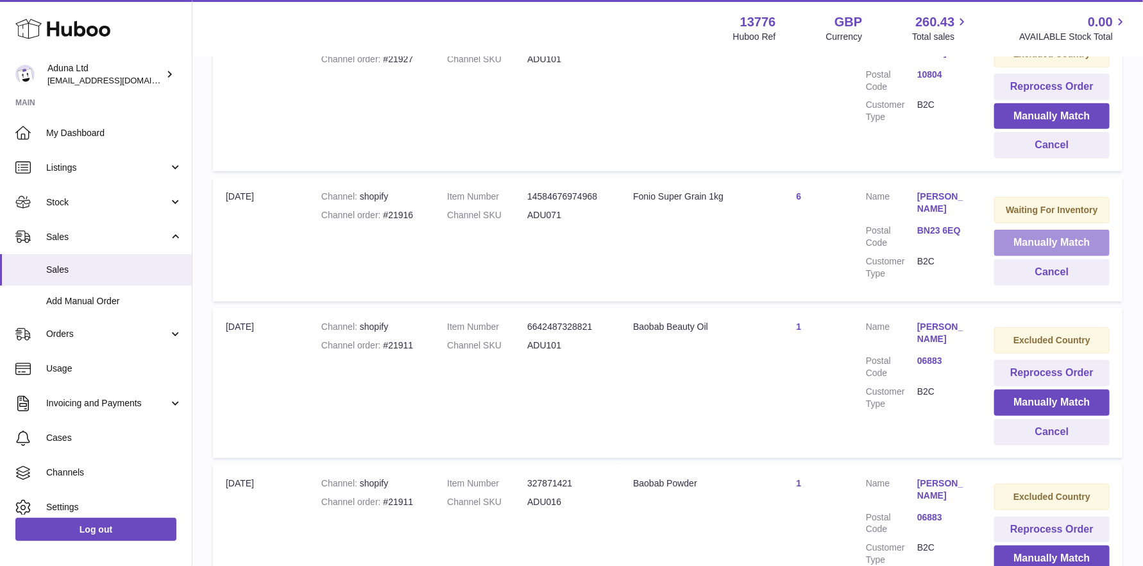
click at [1049, 242] on button "Manually Match" at bounding box center [1051, 243] width 115 height 26
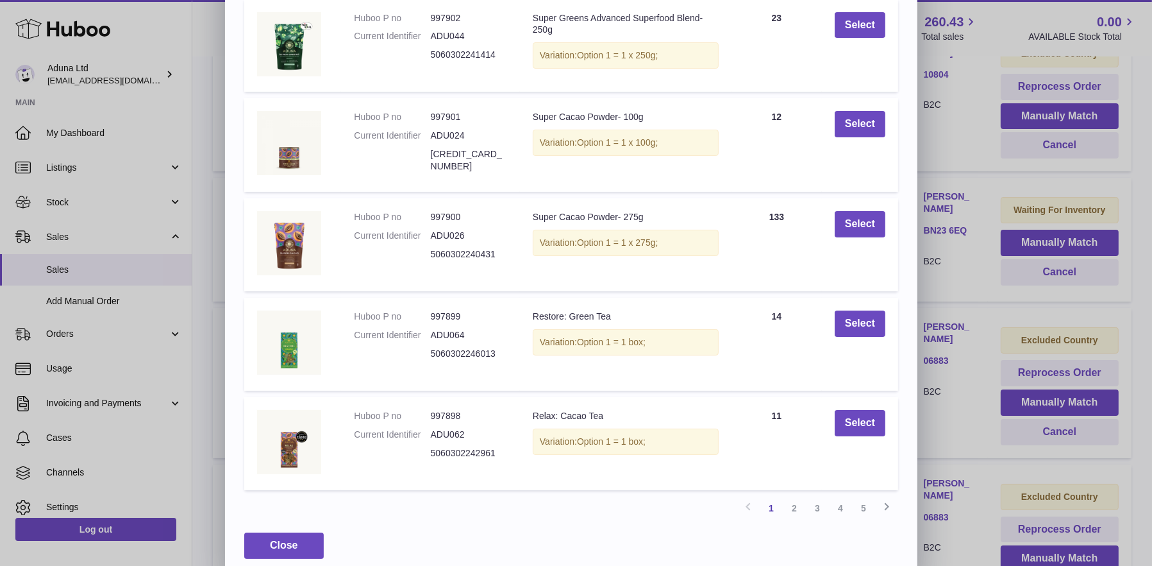
scroll to position [164, 0]
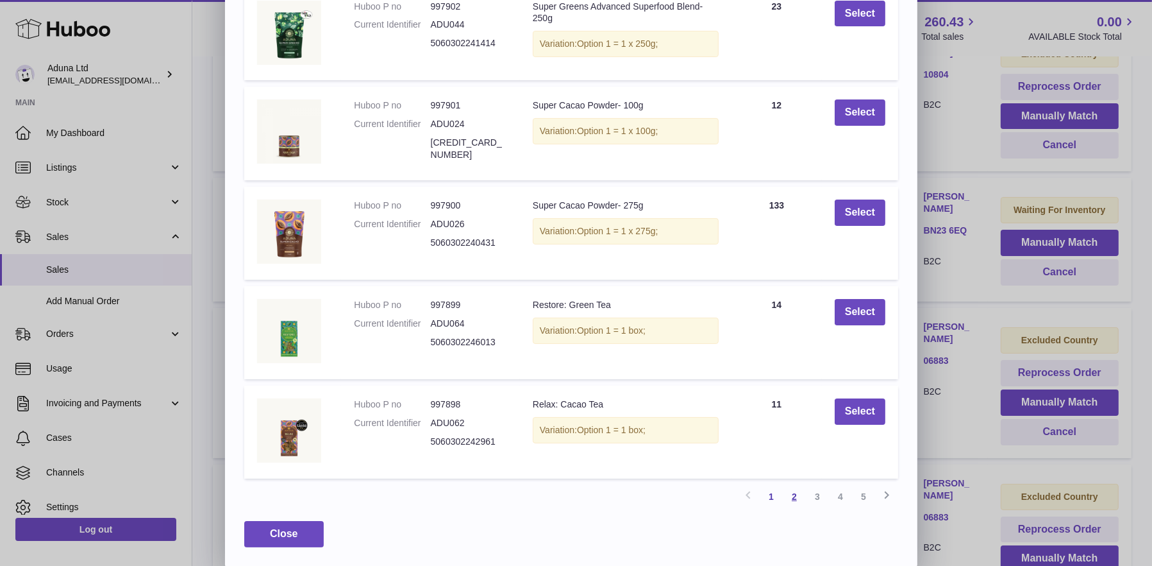
click at [793, 493] on link "2" at bounding box center [794, 496] width 23 height 23
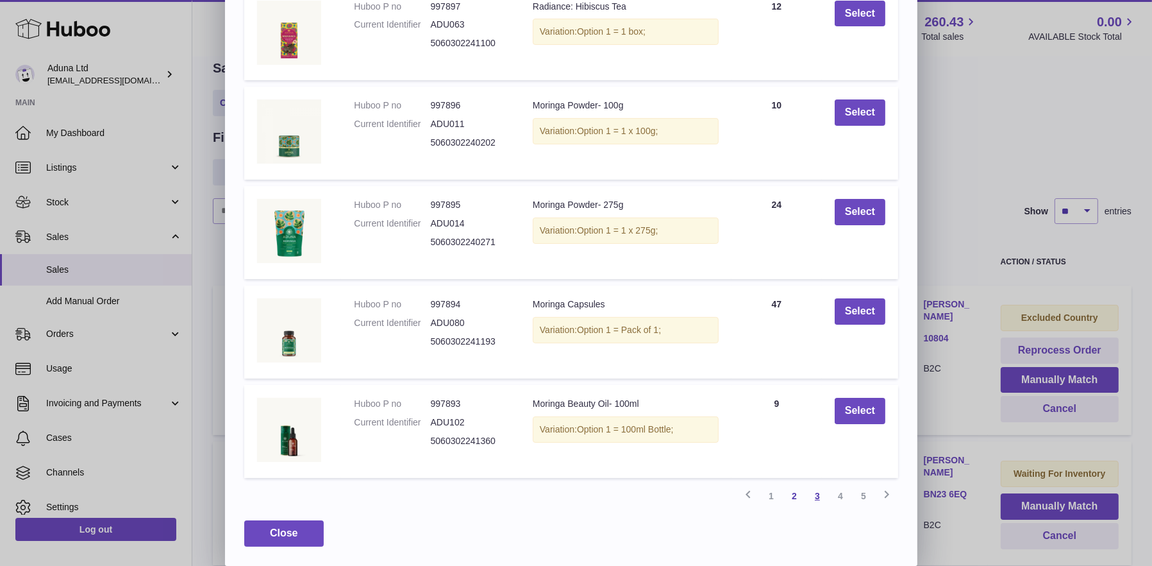
click at [816, 493] on link "3" at bounding box center [817, 495] width 23 height 23
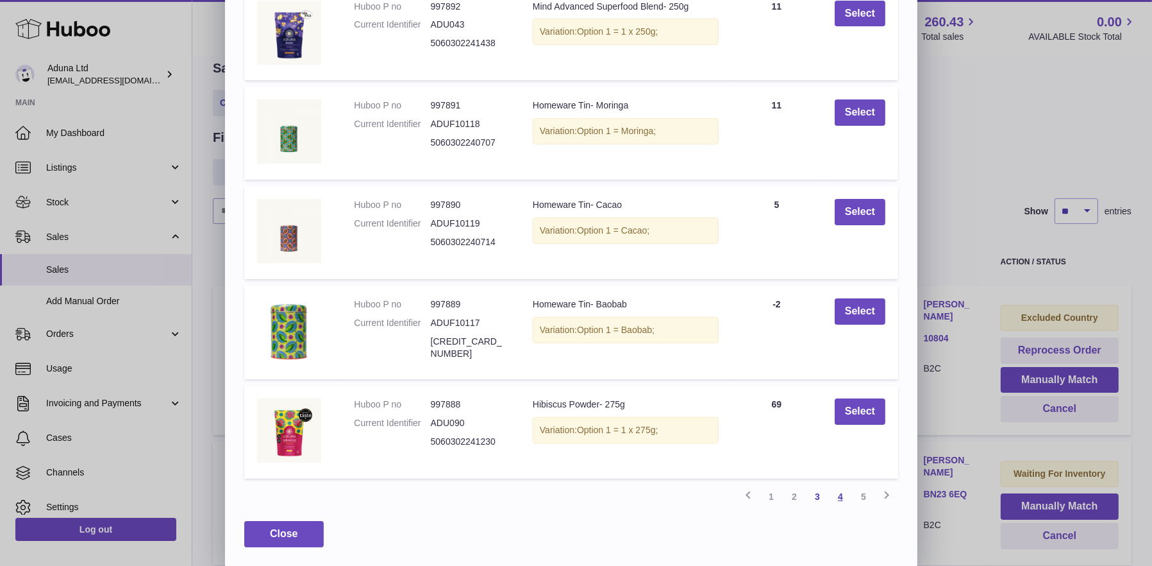
click at [839, 491] on link "4" at bounding box center [840, 496] width 23 height 23
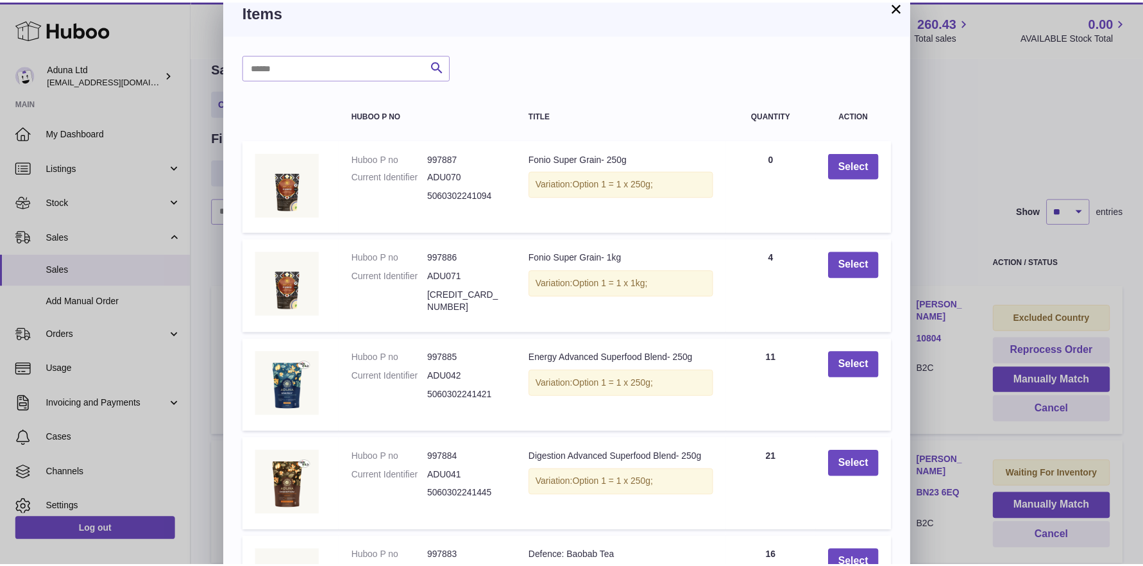
scroll to position [0, 0]
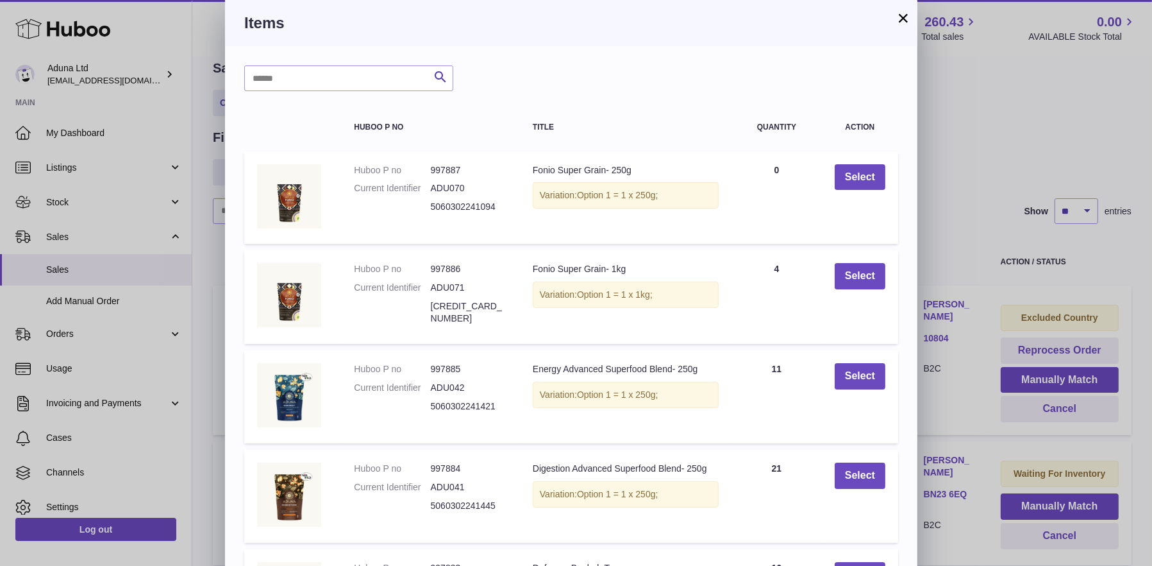
click at [903, 16] on button "×" at bounding box center [903, 17] width 15 height 15
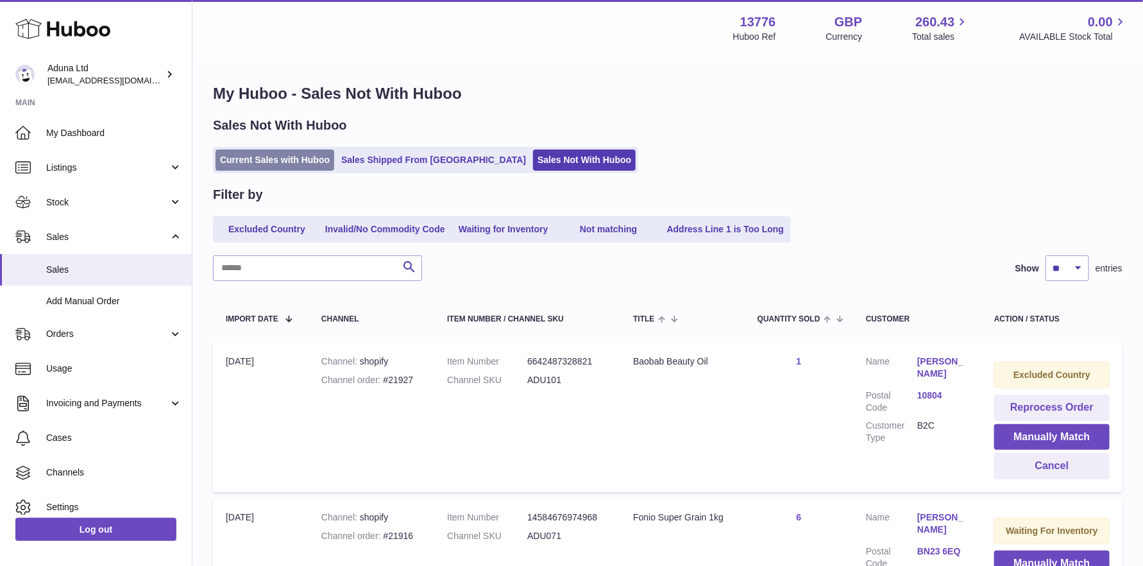
click at [289, 155] on link "Current Sales with Huboo" at bounding box center [274, 159] width 119 height 21
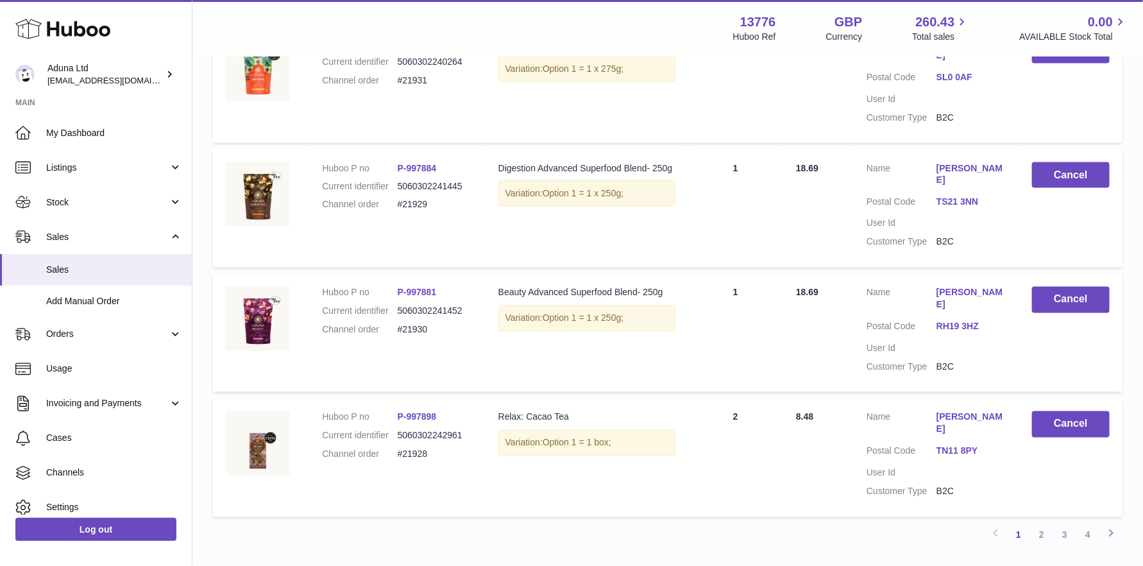
scroll to position [1075, 0]
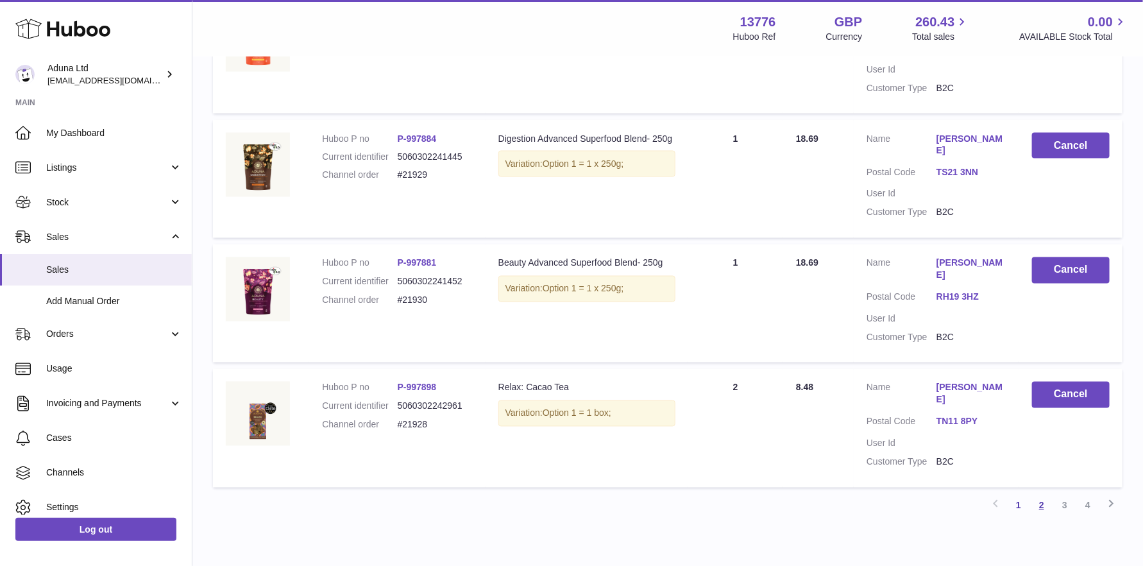
click at [1040, 494] on link "2" at bounding box center [1041, 505] width 23 height 23
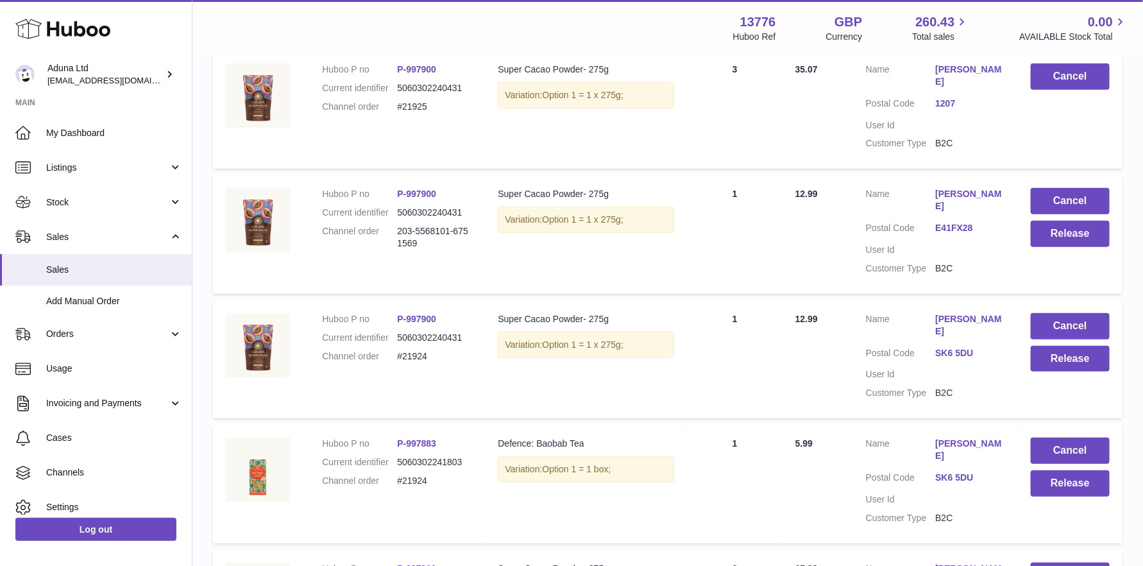
scroll to position [442, 0]
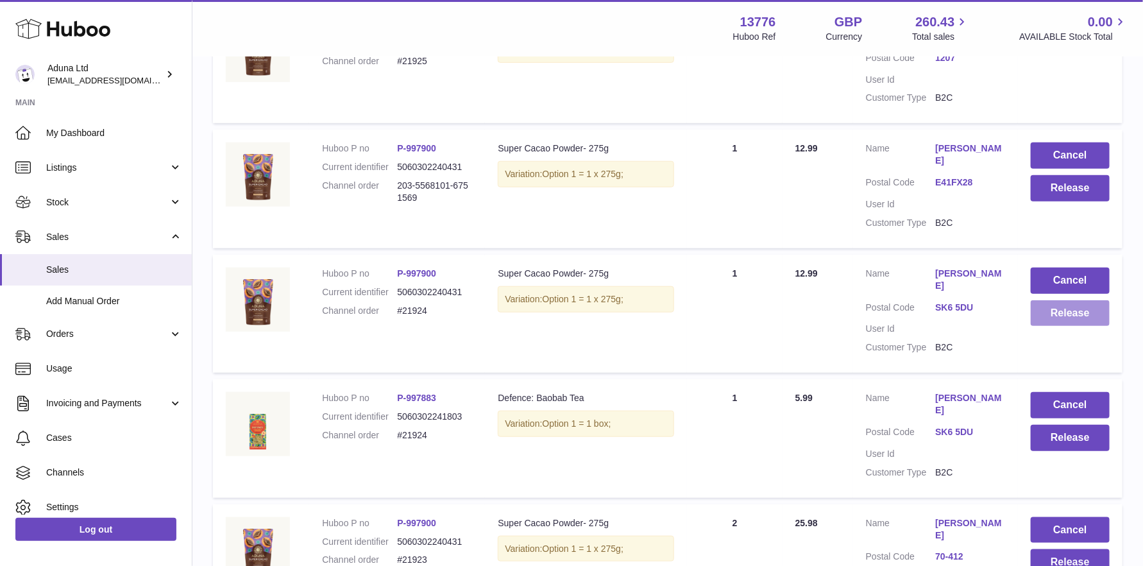
click at [1038, 300] on button "Release" at bounding box center [1070, 313] width 79 height 26
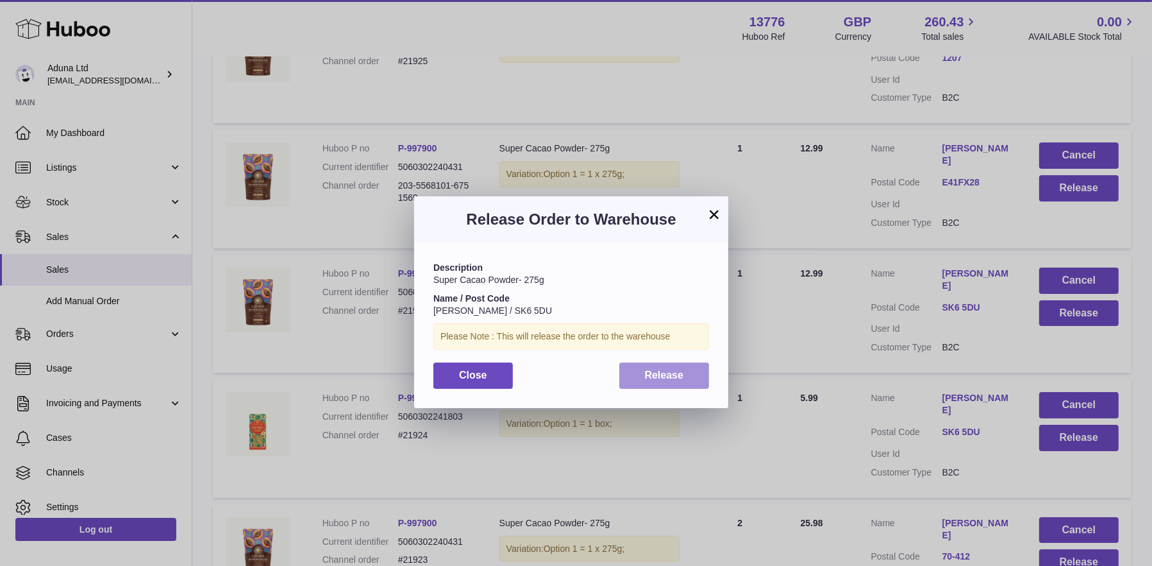
click at [670, 372] on span "Release" at bounding box center [664, 374] width 39 height 11
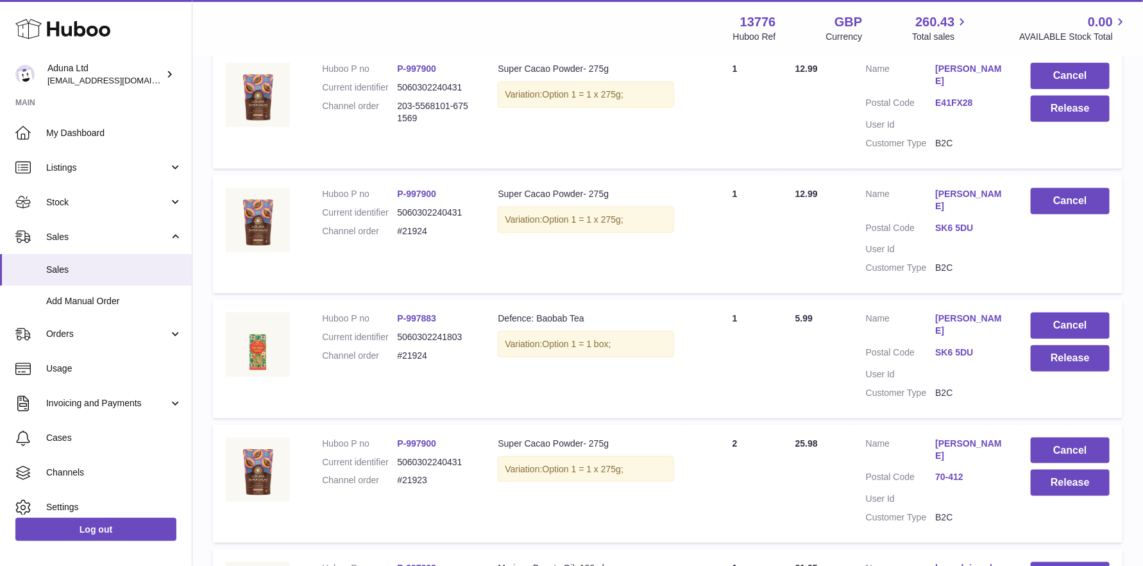
scroll to position [570, 0]
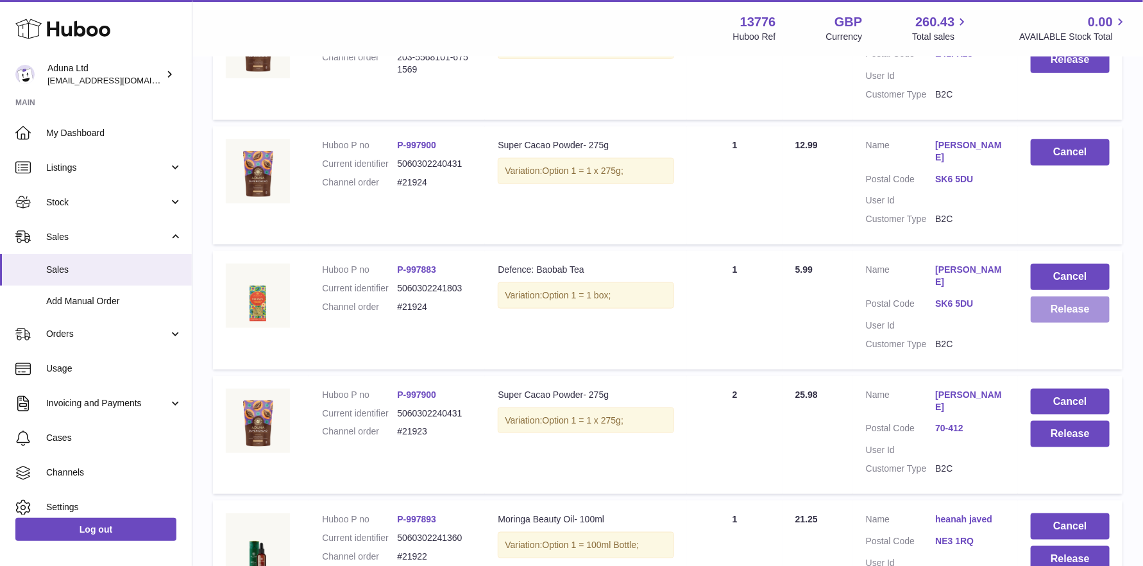
click at [1068, 296] on button "Release" at bounding box center [1070, 309] width 79 height 26
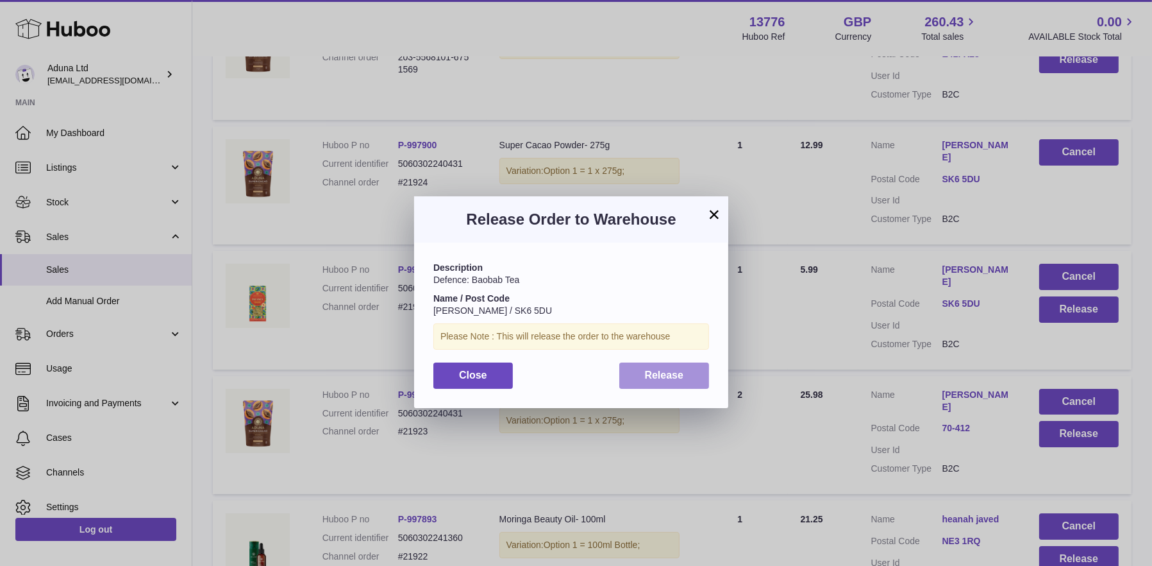
click at [656, 375] on span "Release" at bounding box center [664, 374] width 39 height 11
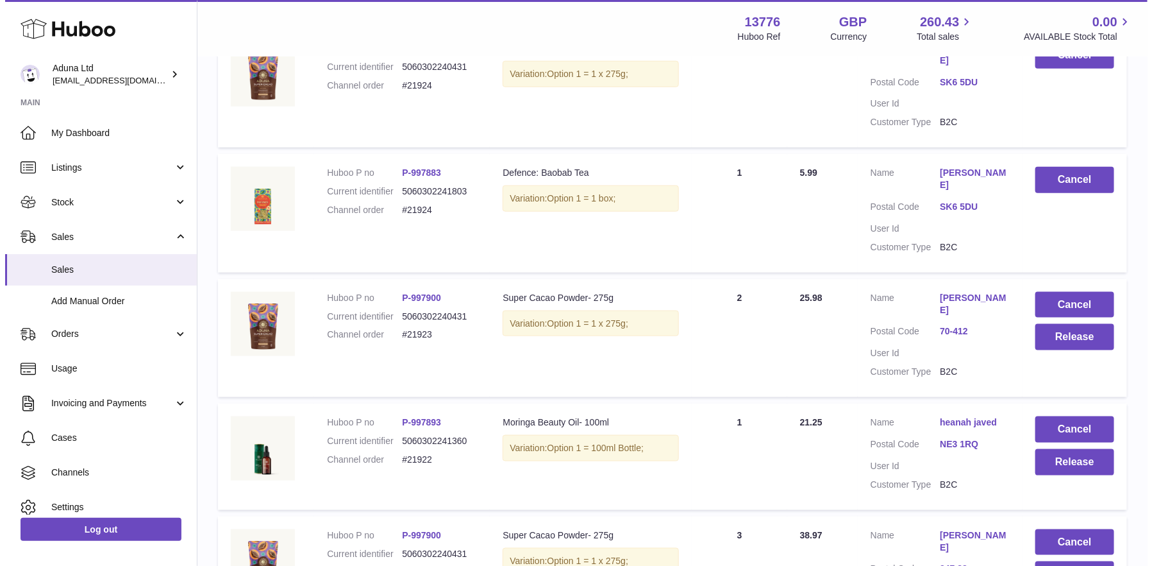
scroll to position [698, 0]
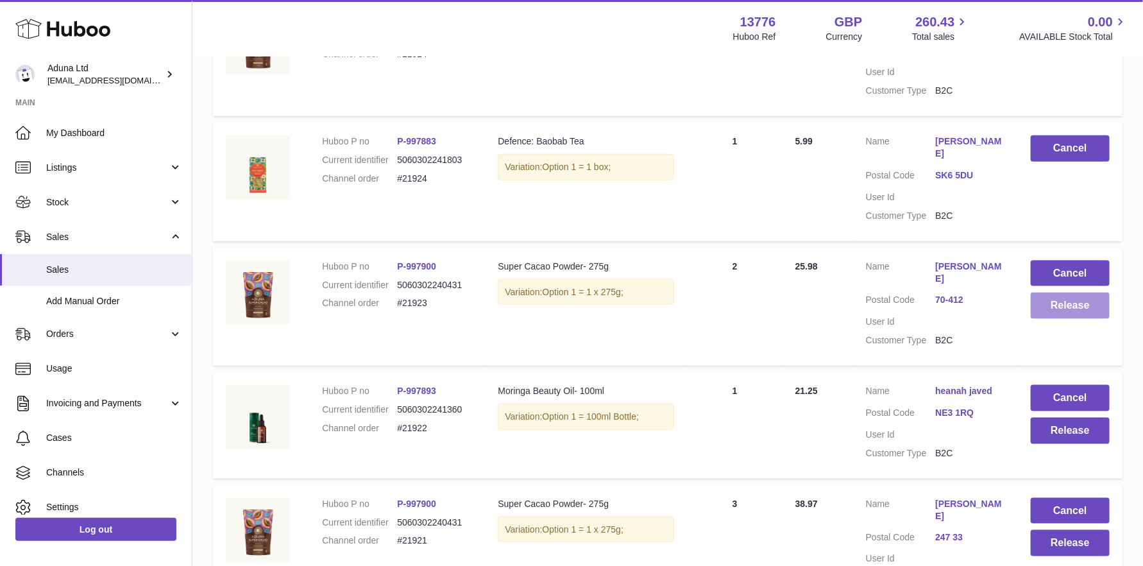
click at [1086, 292] on button "Release" at bounding box center [1070, 305] width 79 height 26
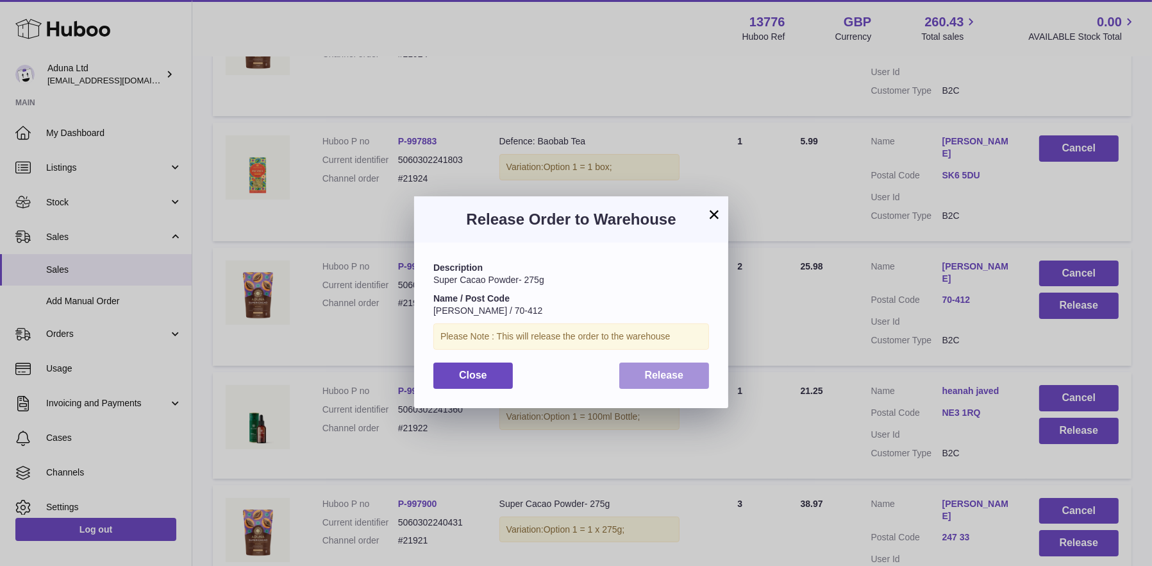
click at [670, 373] on span "Release" at bounding box center [664, 374] width 39 height 11
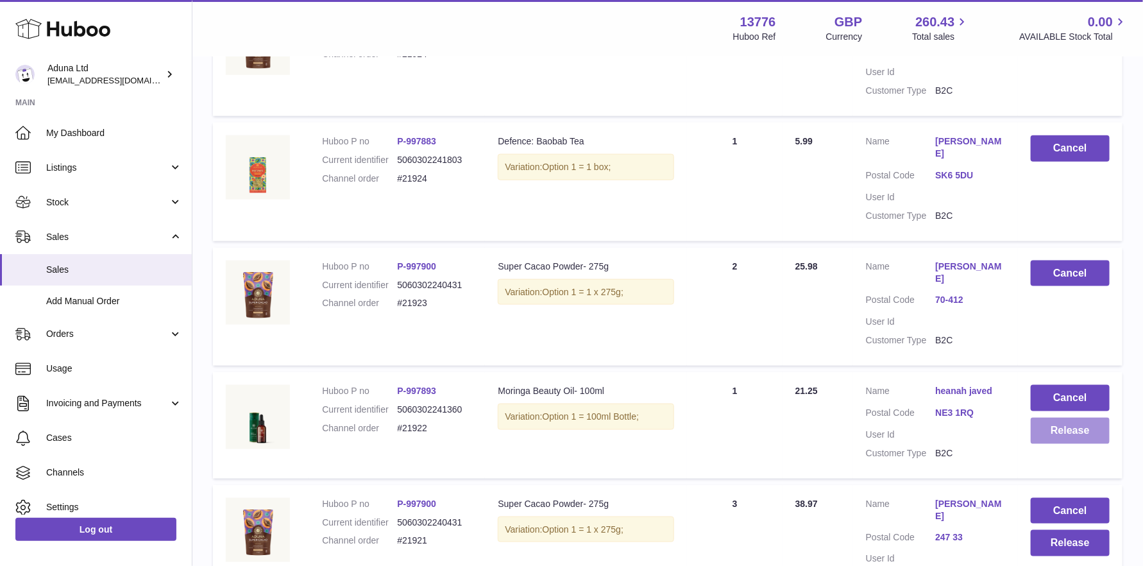
click at [1058, 417] on button "Release" at bounding box center [1070, 430] width 79 height 26
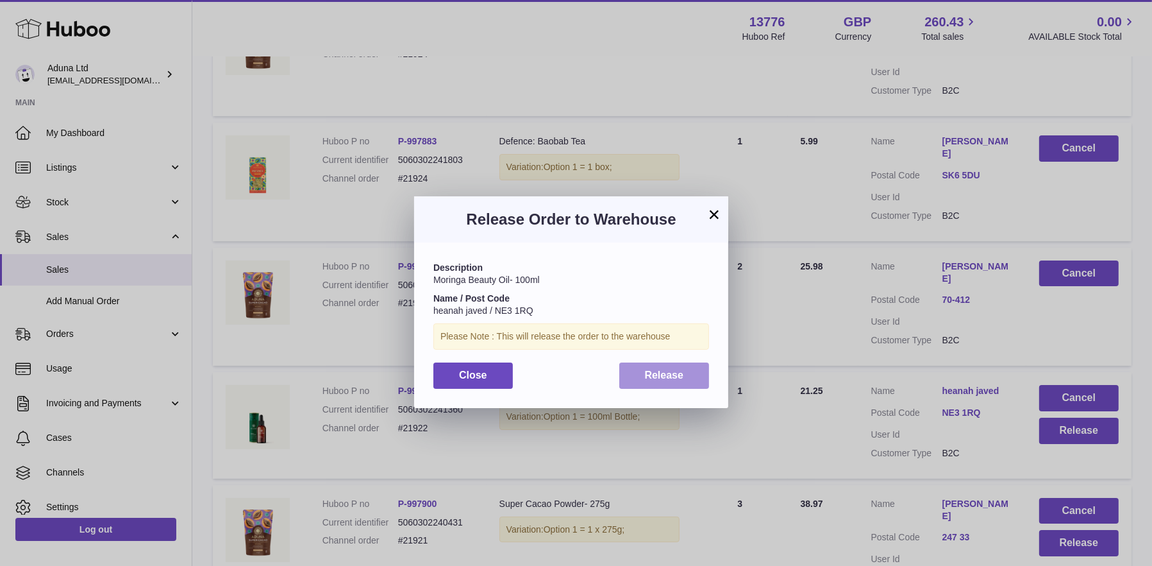
click at [633, 373] on button "Release" at bounding box center [665, 375] width 90 height 26
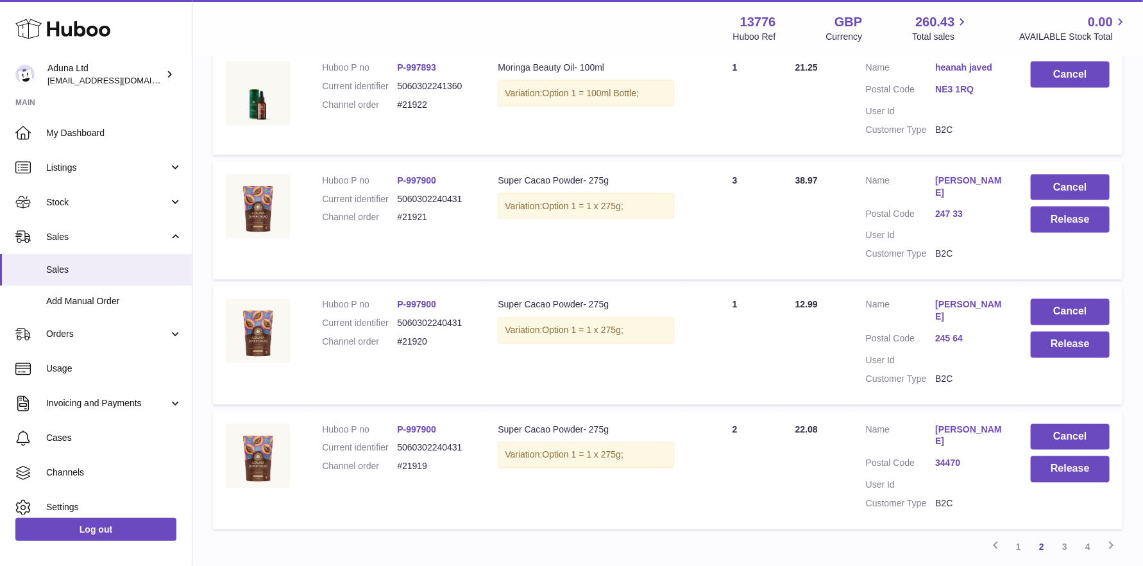
scroll to position [1040, 0]
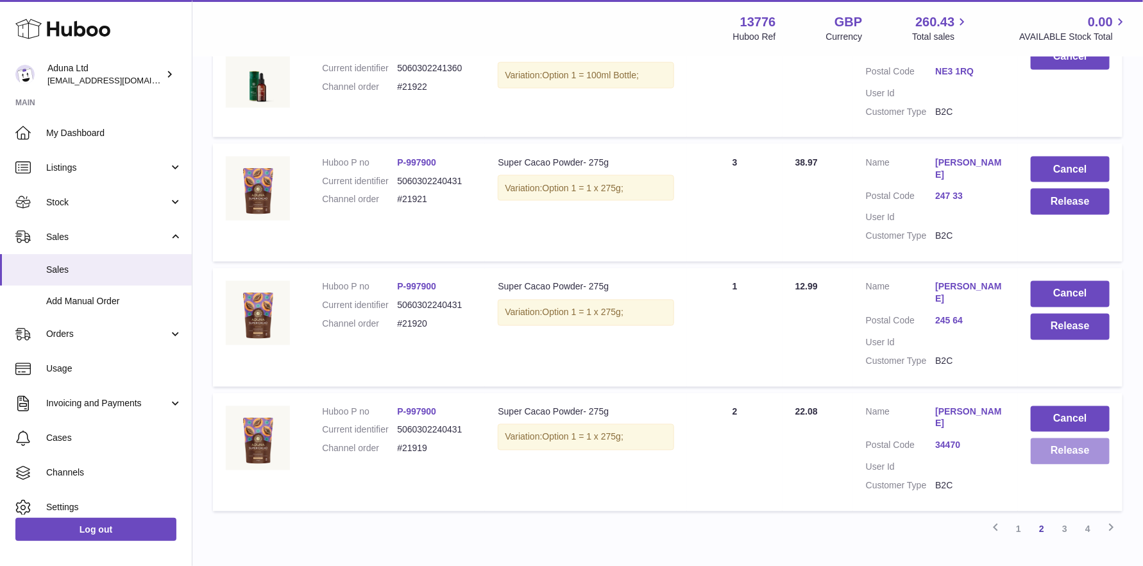
click at [1073, 438] on button "Release" at bounding box center [1070, 451] width 79 height 26
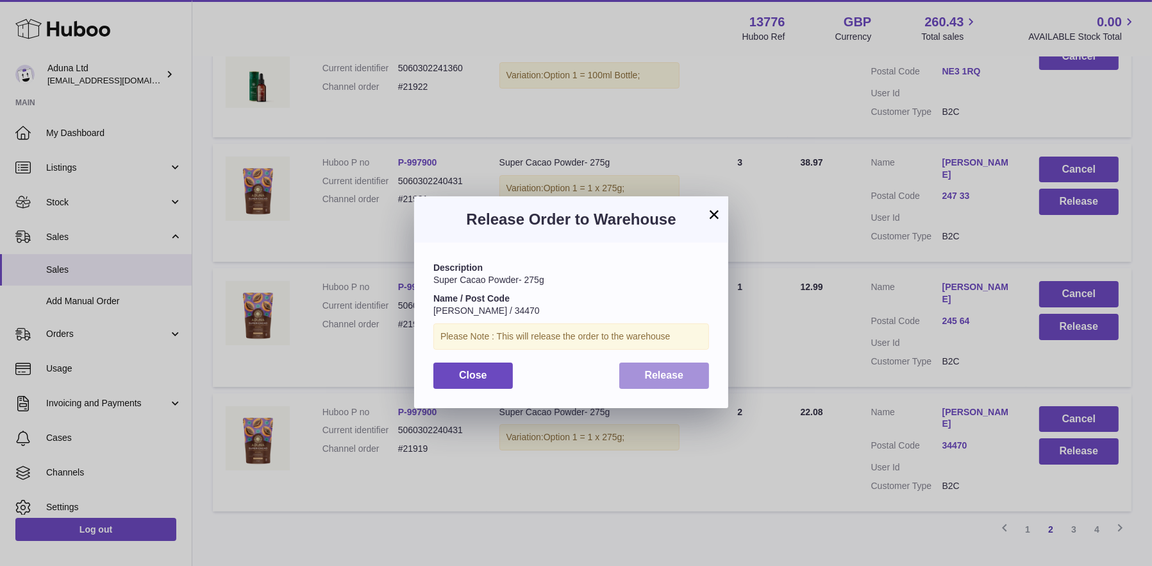
click at [653, 380] on span "Release" at bounding box center [664, 374] width 39 height 11
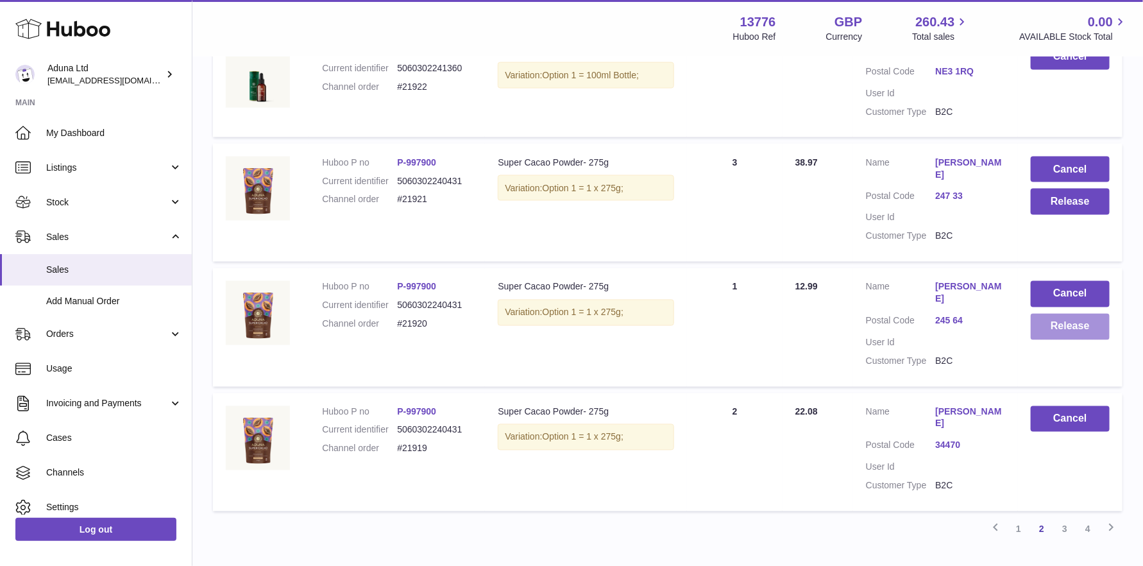
click at [1065, 314] on button "Release" at bounding box center [1070, 327] width 79 height 26
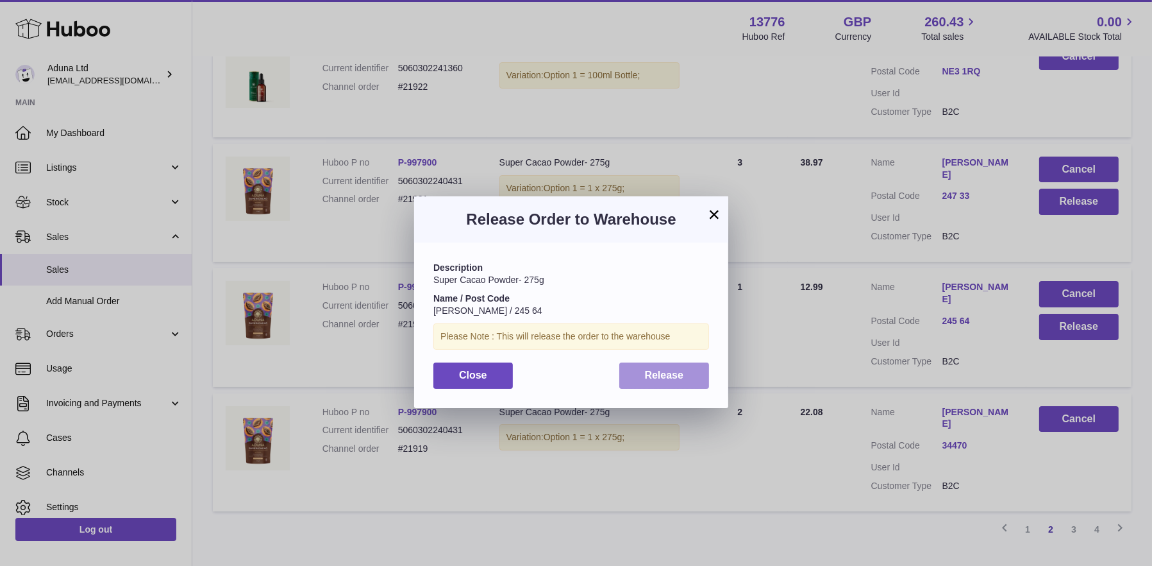
click at [653, 375] on span "Release" at bounding box center [664, 374] width 39 height 11
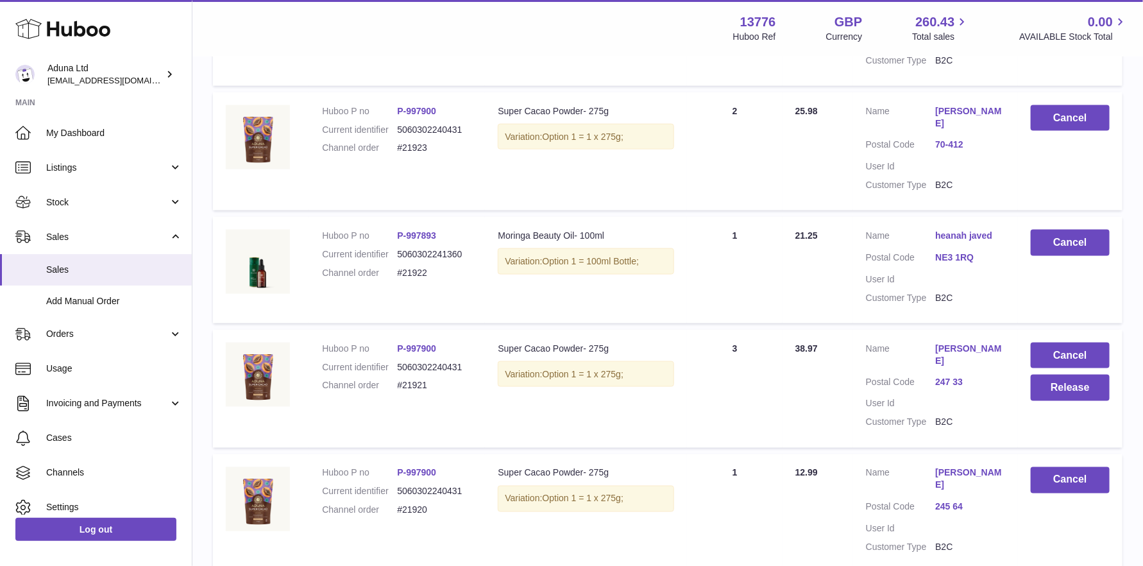
scroll to position [847, 0]
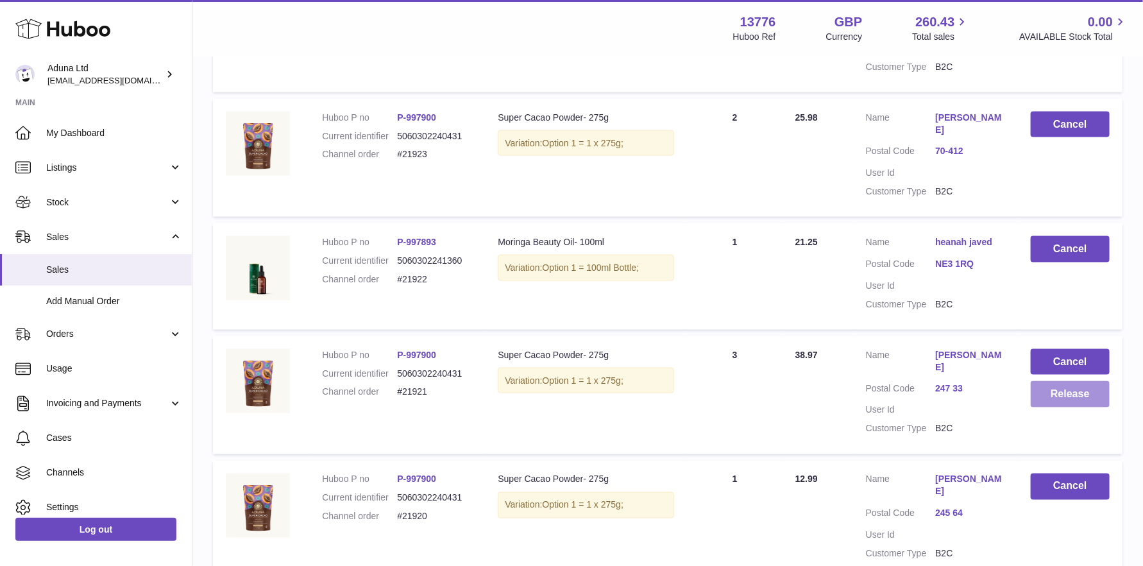
click at [1072, 381] on button "Release" at bounding box center [1070, 394] width 79 height 26
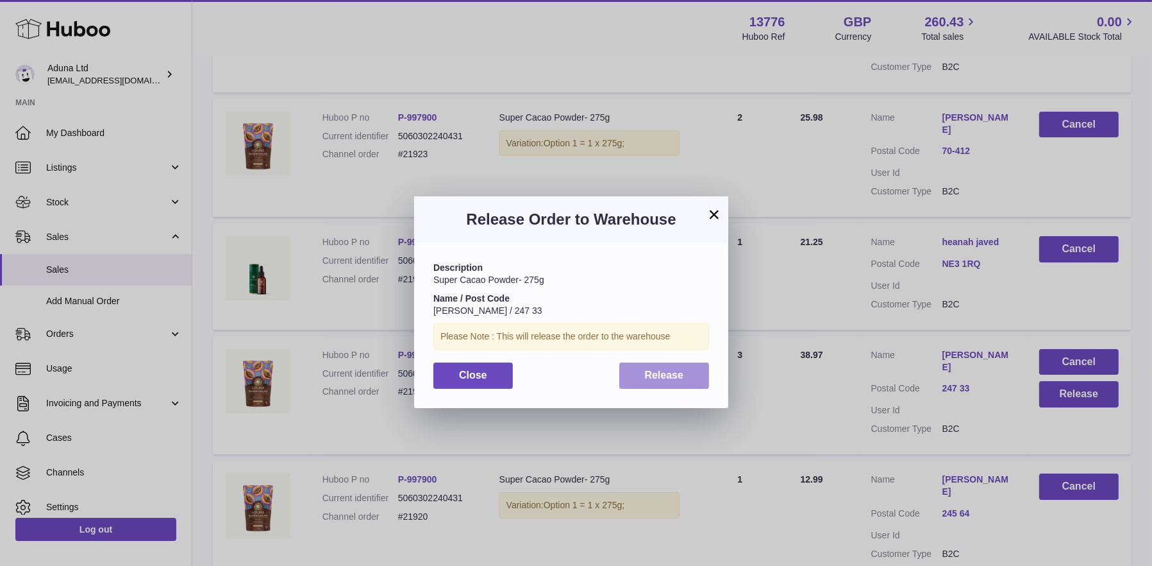
click at [650, 369] on span "Release" at bounding box center [664, 374] width 39 height 11
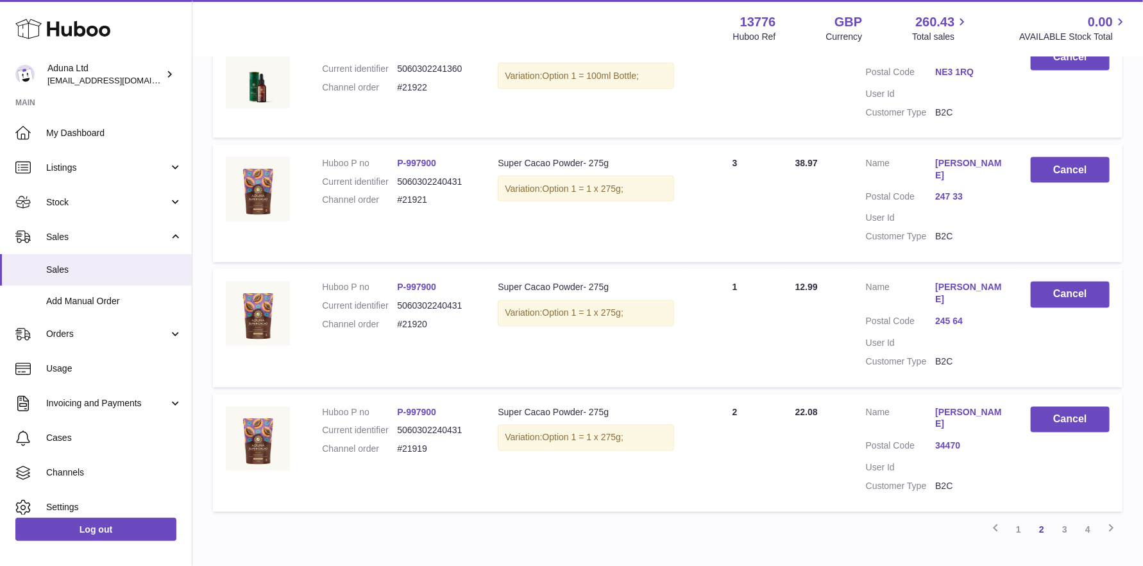
scroll to position [1040, 0]
click at [1066, 518] on link "3" at bounding box center [1064, 529] width 23 height 23
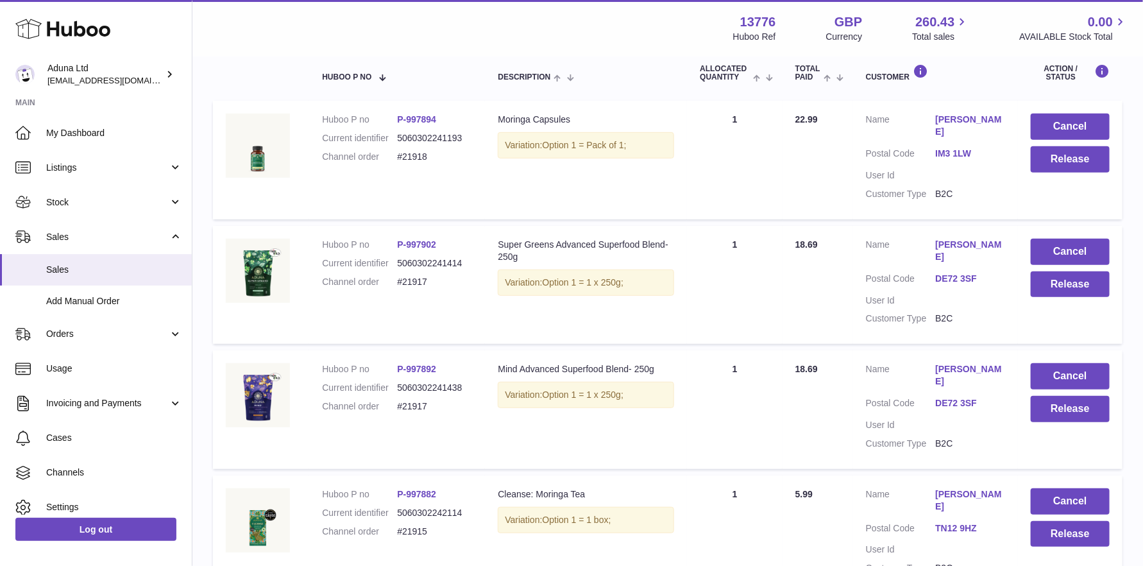
scroll to position [57, 0]
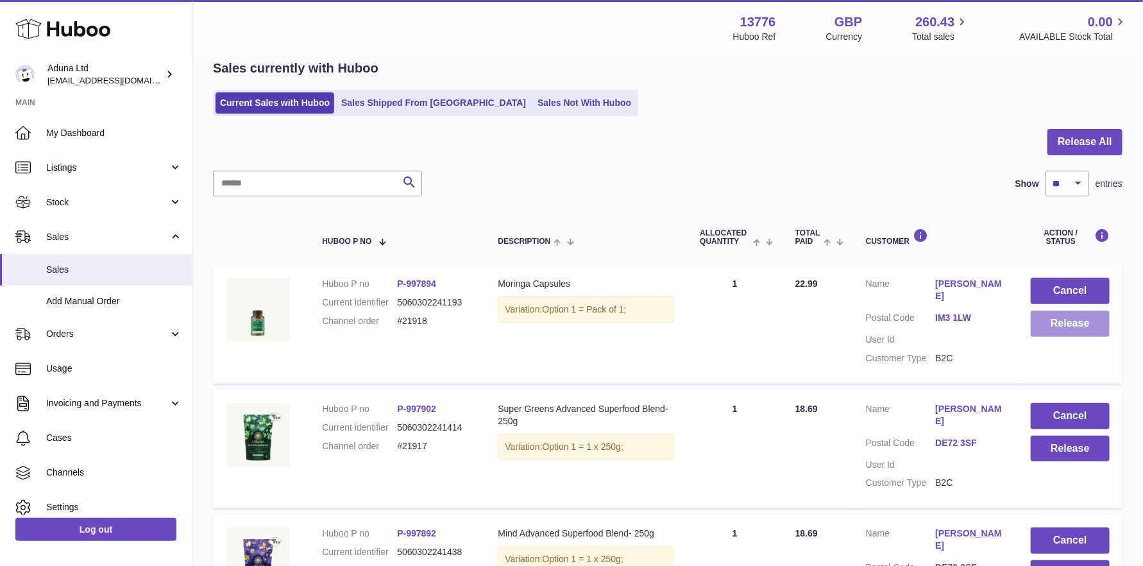
click at [1070, 328] on button "Release" at bounding box center [1070, 323] width 79 height 26
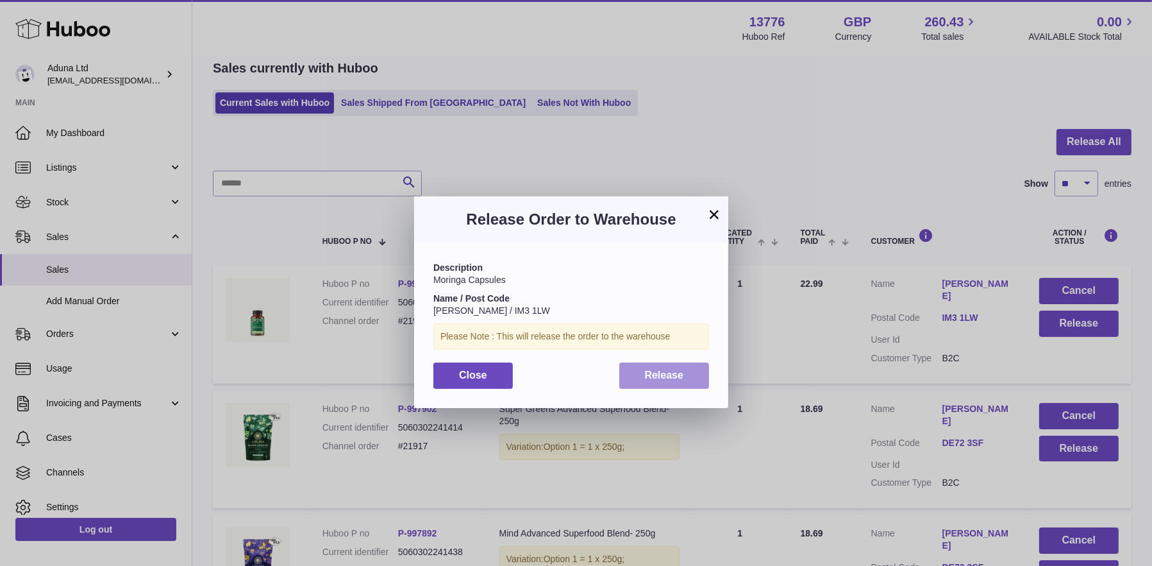
click at [664, 374] on span "Release" at bounding box center [664, 374] width 39 height 11
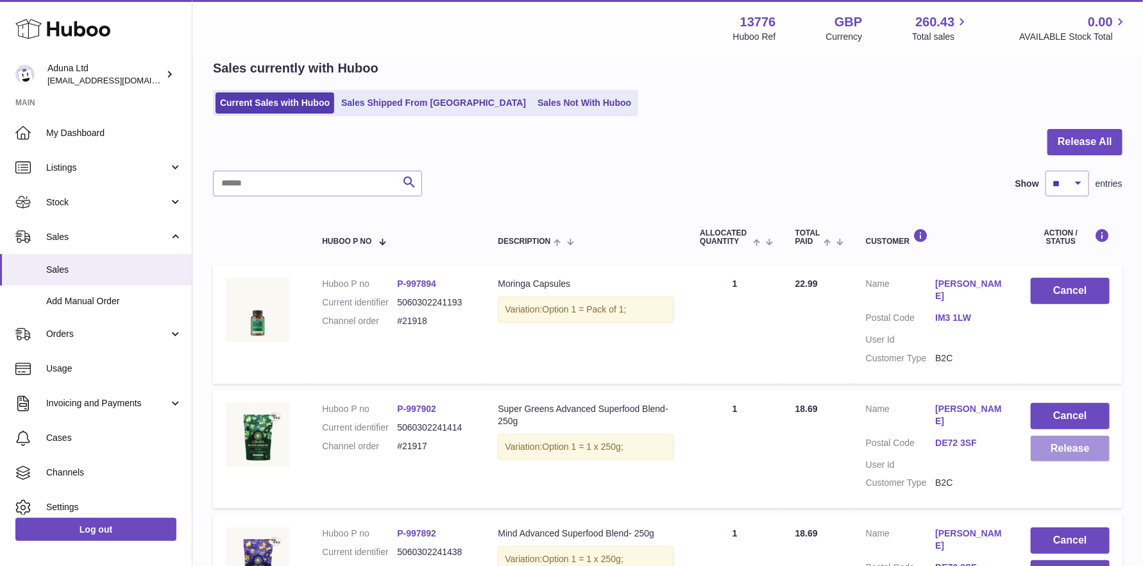
click at [1054, 435] on button "Release" at bounding box center [1070, 448] width 79 height 26
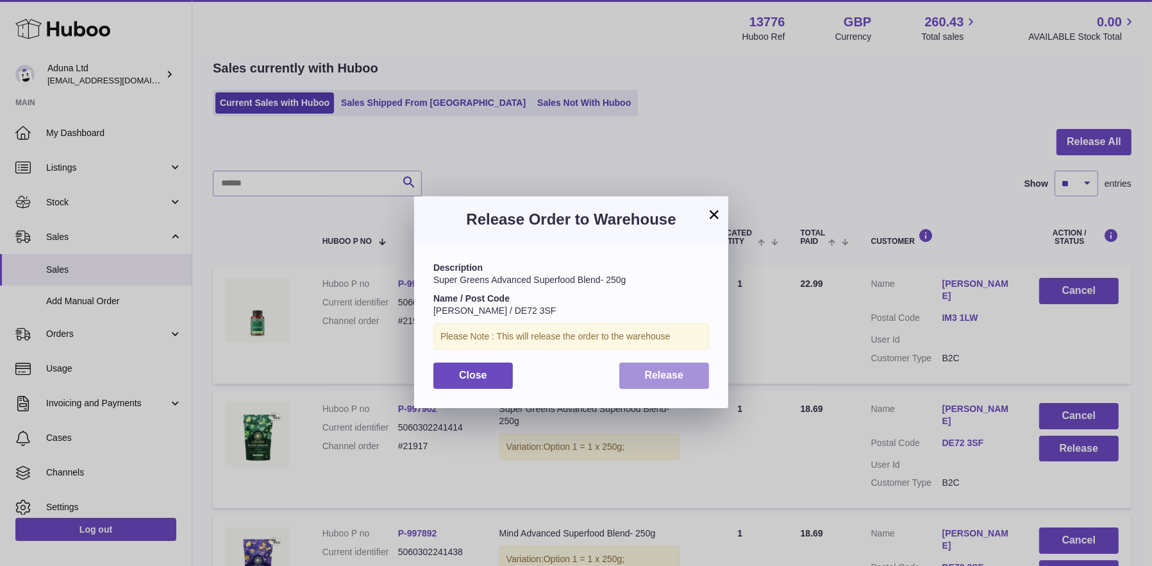
click at [641, 379] on button "Release" at bounding box center [665, 375] width 90 height 26
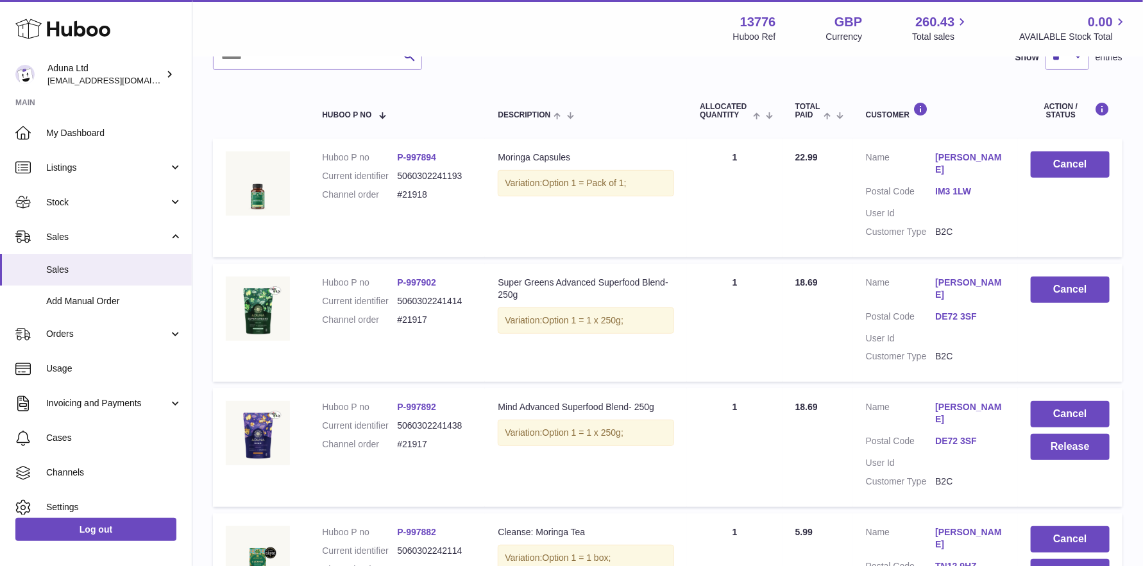
scroll to position [250, 0]
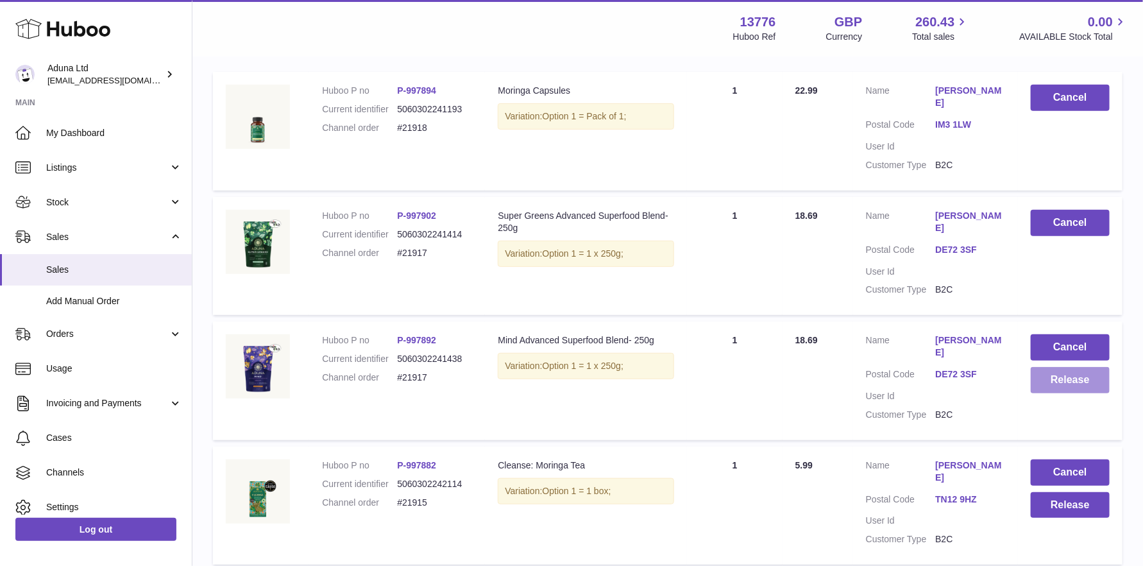
click at [1066, 367] on button "Release" at bounding box center [1070, 380] width 79 height 26
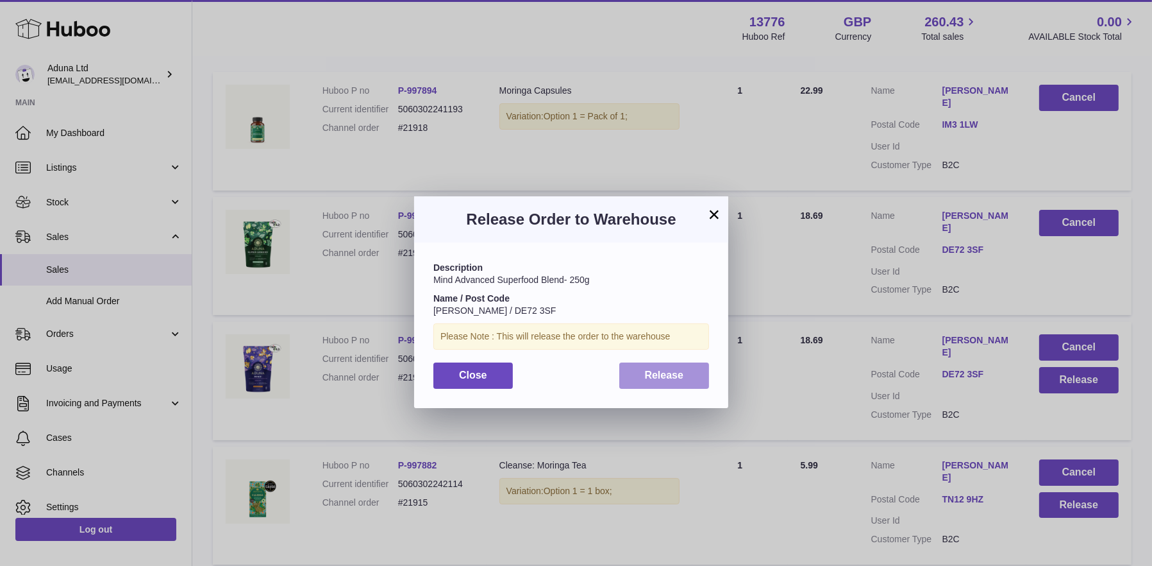
click at [638, 369] on button "Release" at bounding box center [665, 375] width 90 height 26
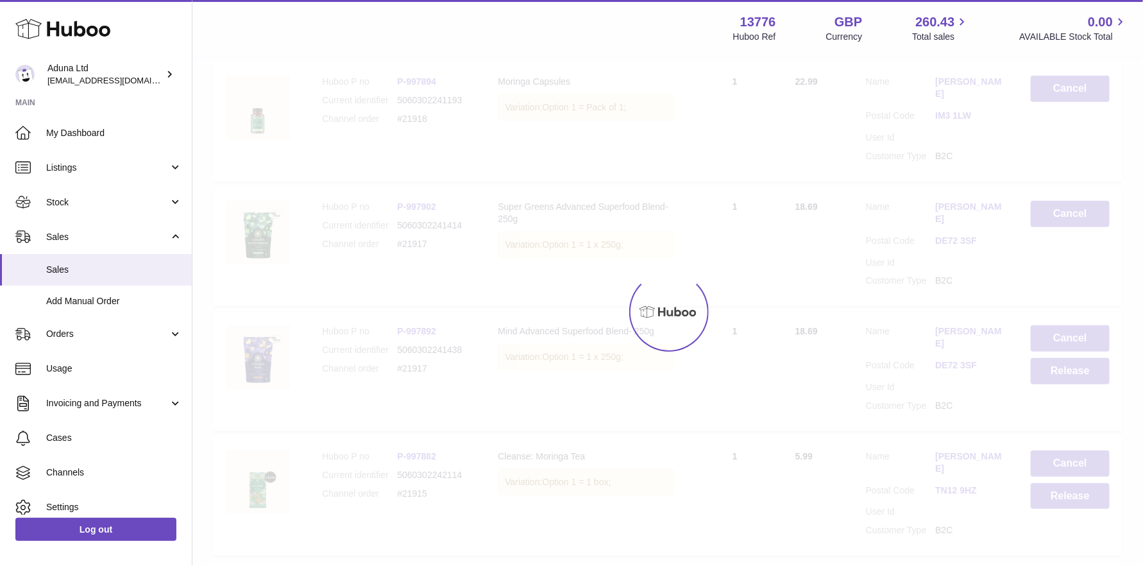
scroll to position [378, 0]
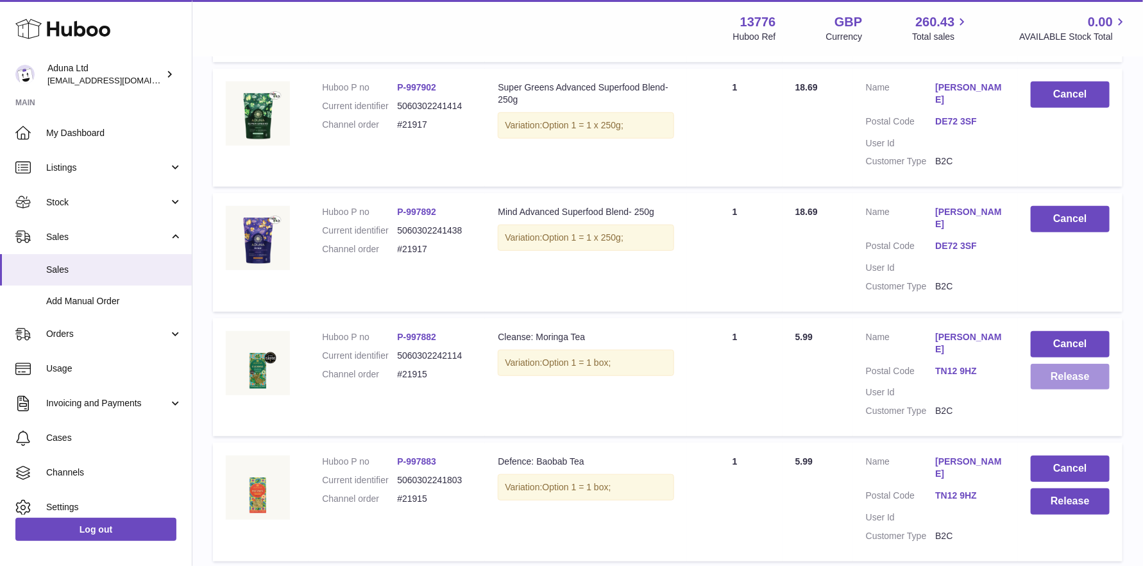
click at [1083, 364] on button "Release" at bounding box center [1070, 377] width 79 height 26
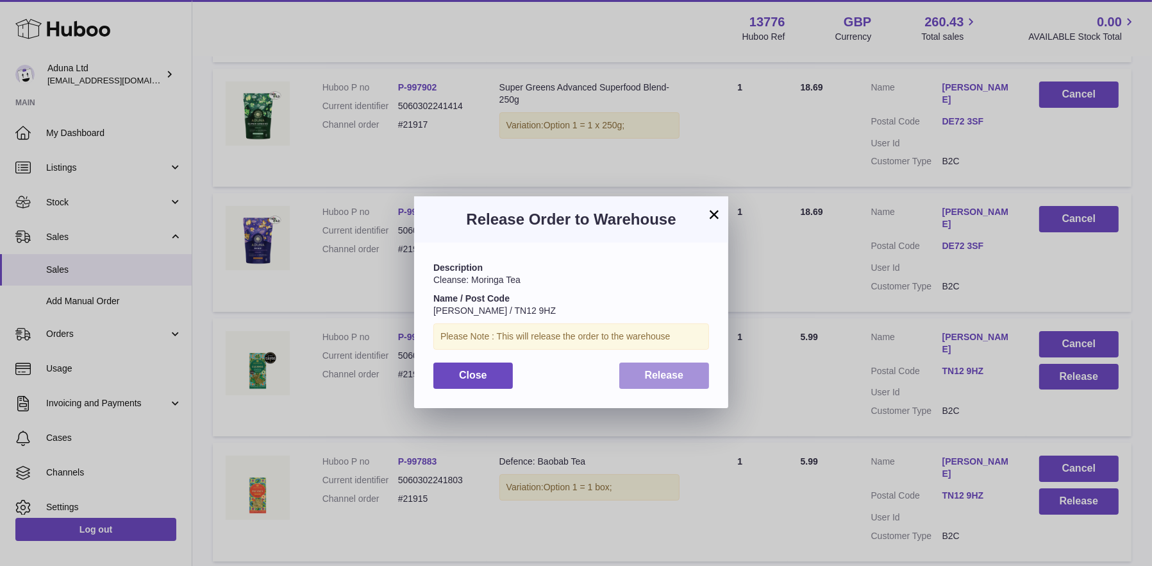
click at [637, 380] on button "Release" at bounding box center [665, 375] width 90 height 26
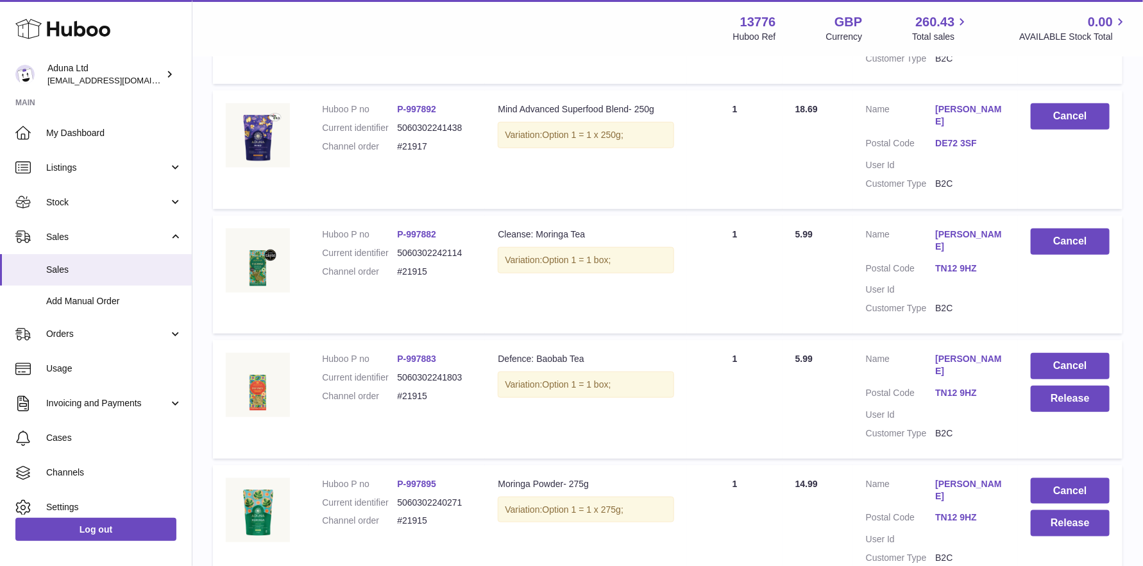
scroll to position [507, 0]
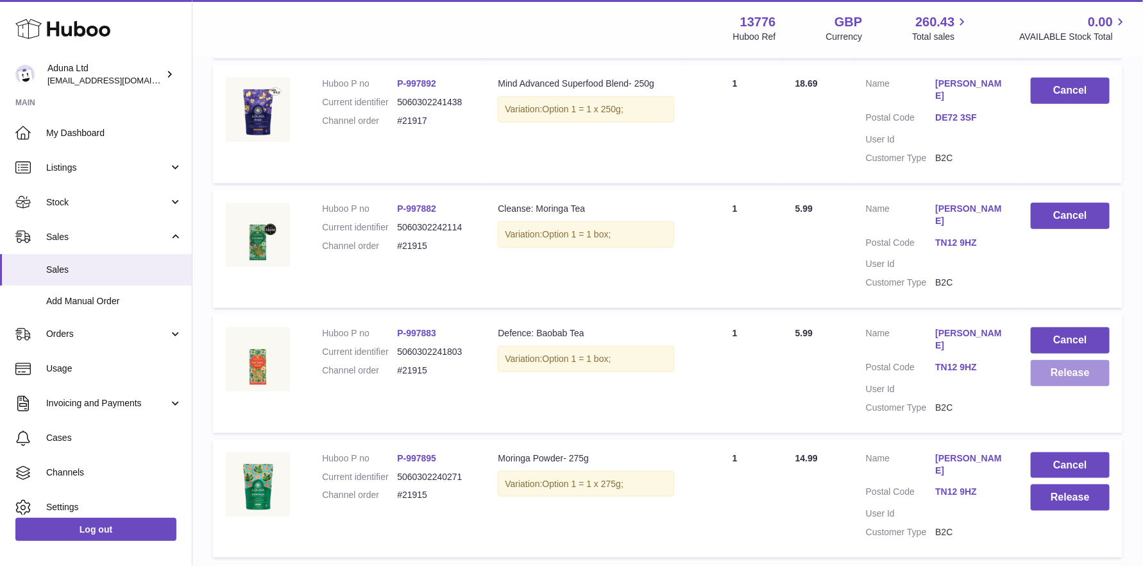
click at [1088, 360] on button "Release" at bounding box center [1070, 373] width 79 height 26
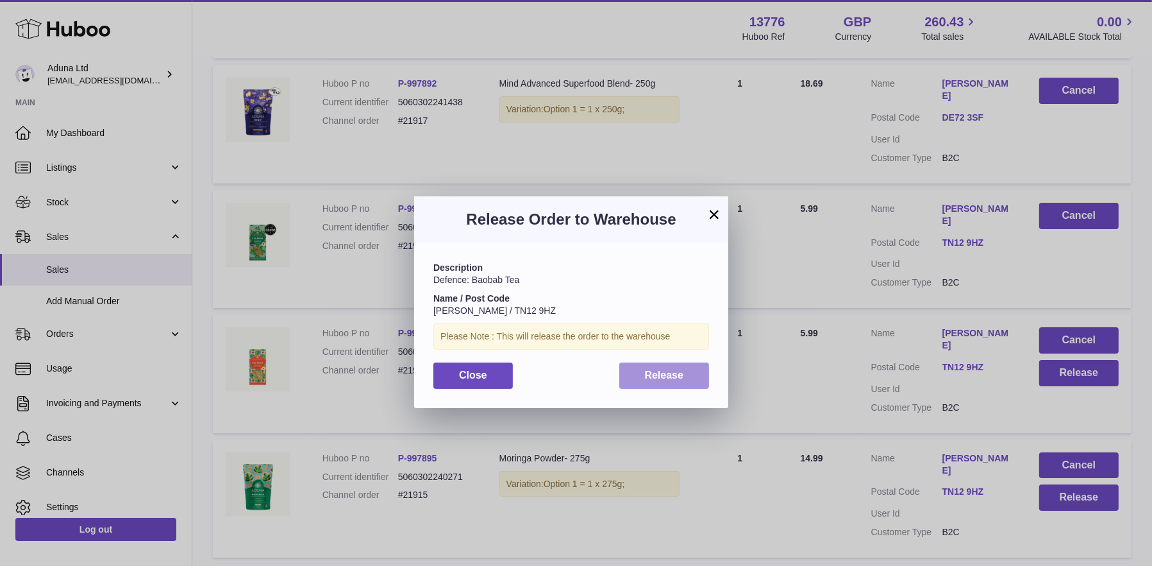
click at [660, 373] on span "Release" at bounding box center [664, 374] width 39 height 11
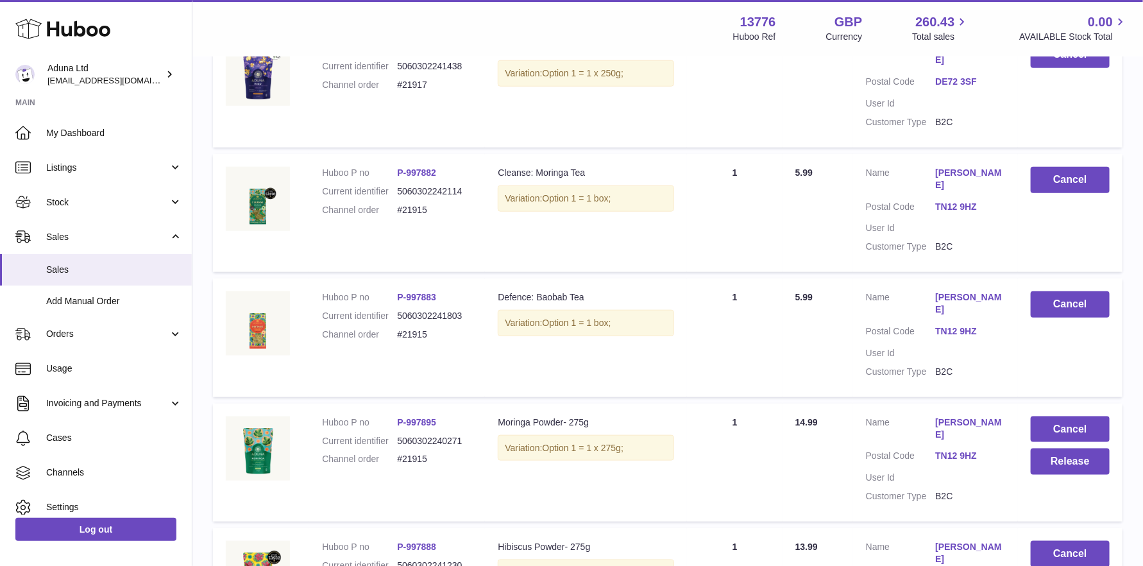
scroll to position [635, 0]
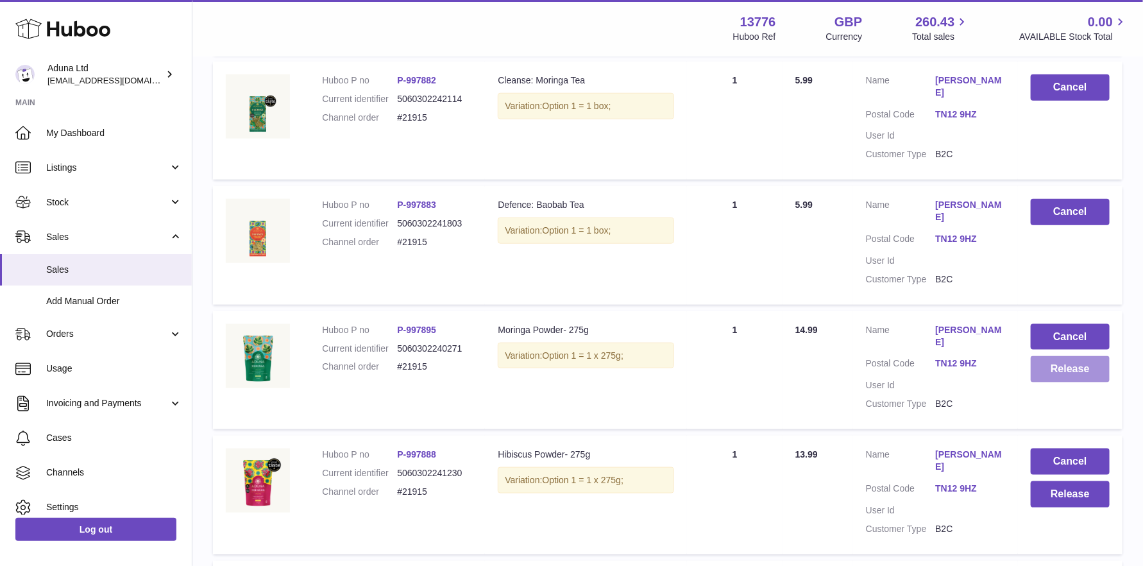
click at [1069, 356] on button "Release" at bounding box center [1070, 369] width 79 height 26
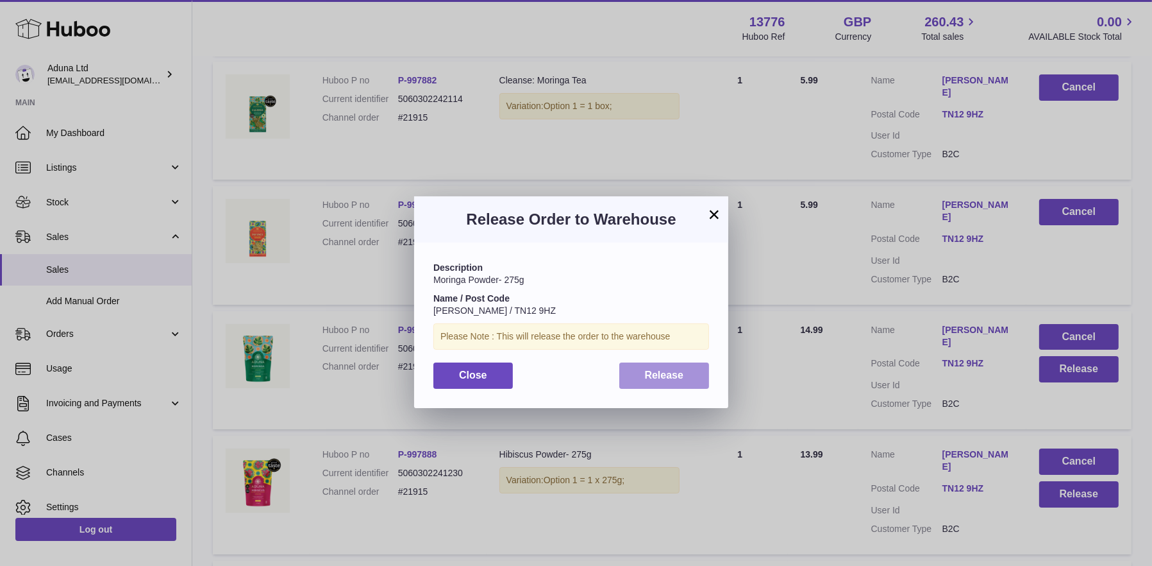
click at [655, 384] on button "Release" at bounding box center [665, 375] width 90 height 26
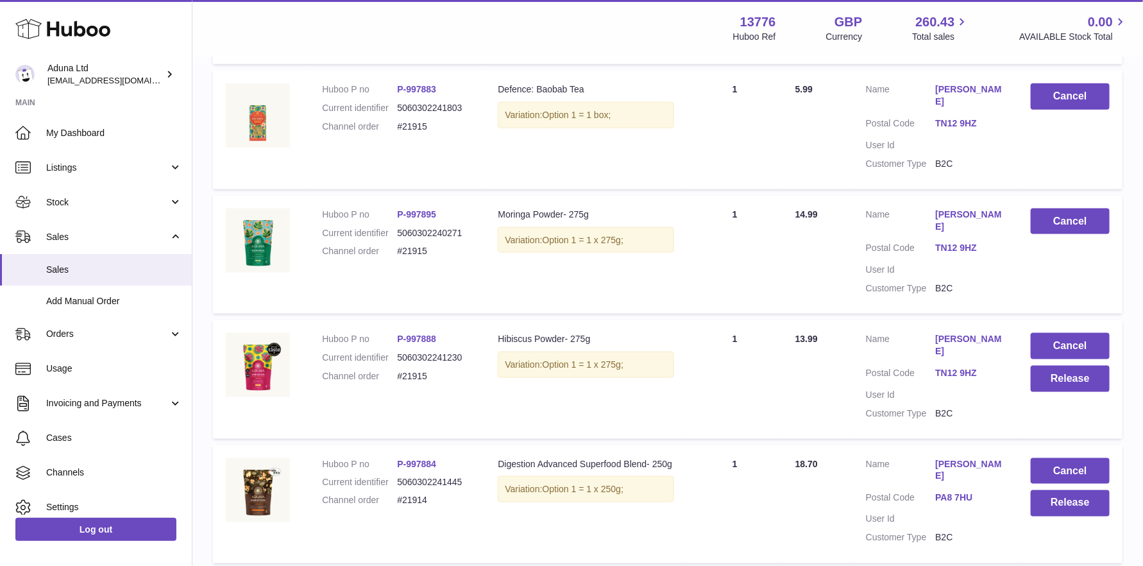
scroll to position [763, 0]
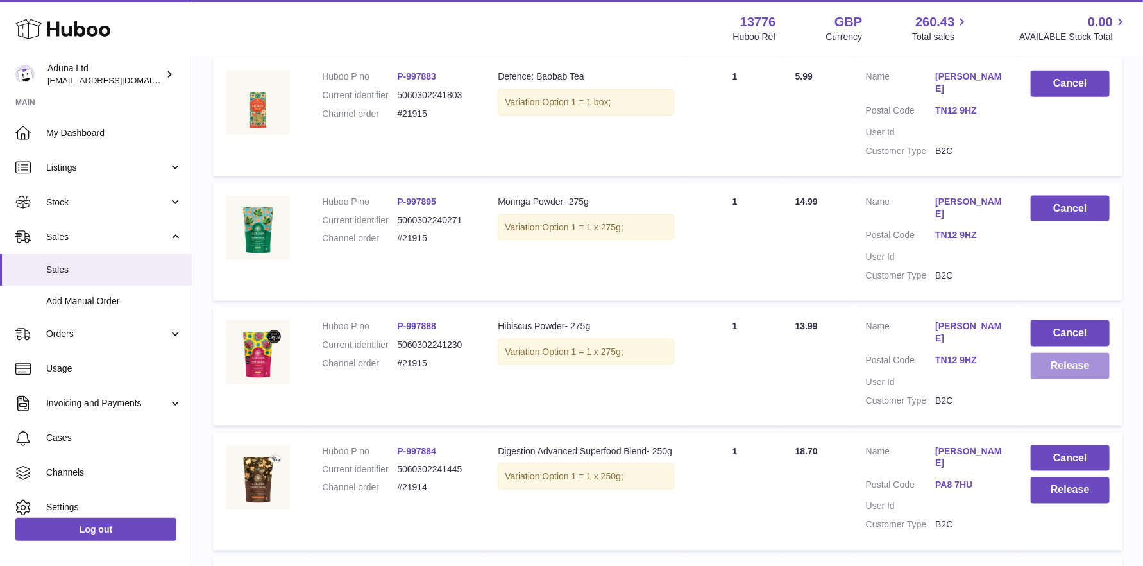
click at [1058, 353] on button "Release" at bounding box center [1070, 366] width 79 height 26
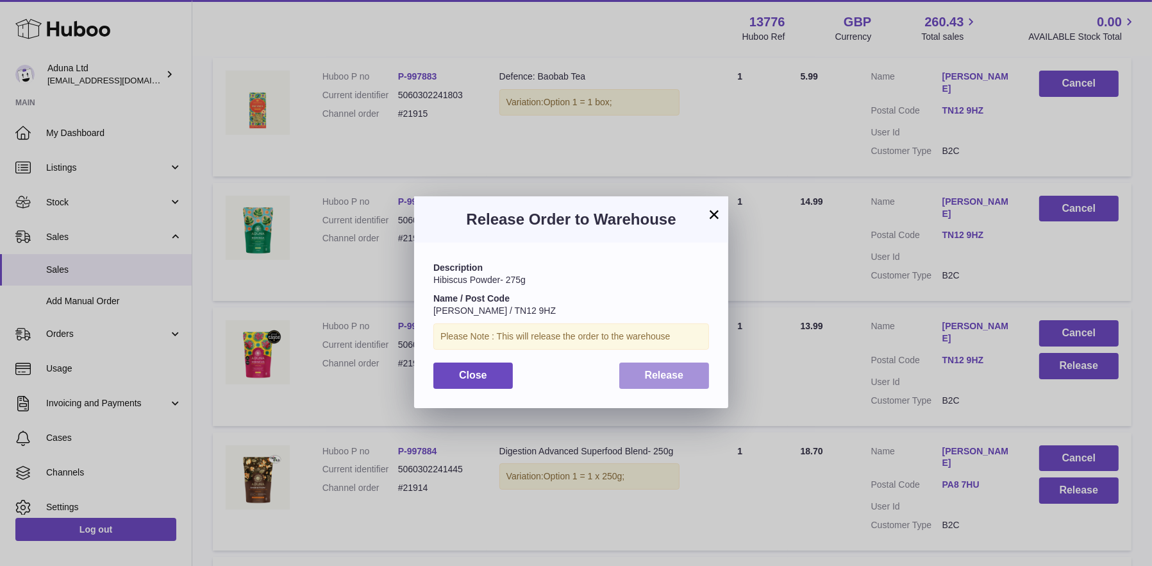
click at [652, 372] on span "Release" at bounding box center [664, 374] width 39 height 11
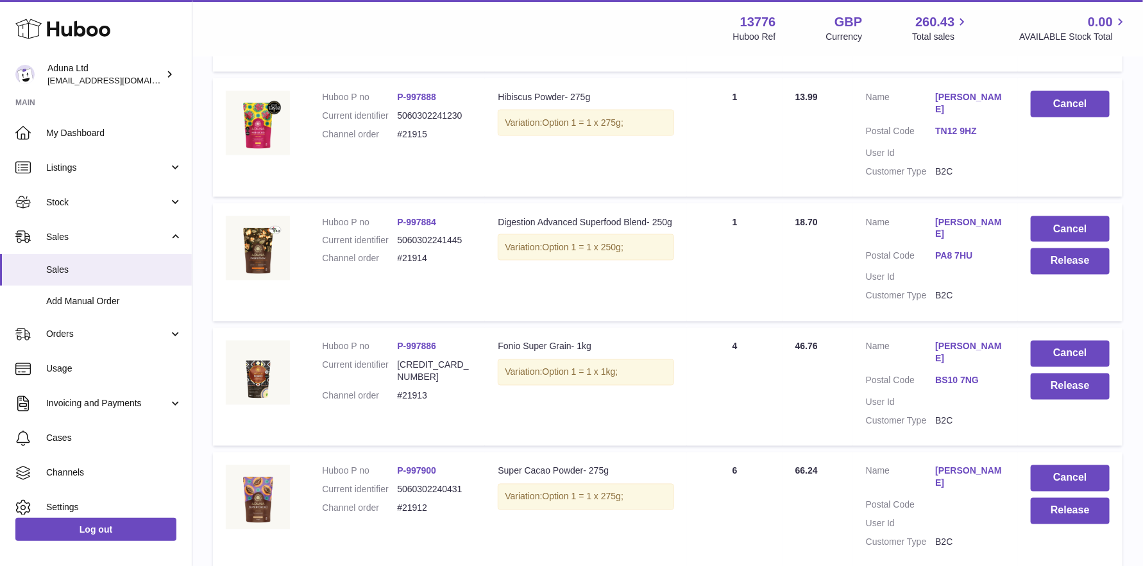
scroll to position [1012, 0]
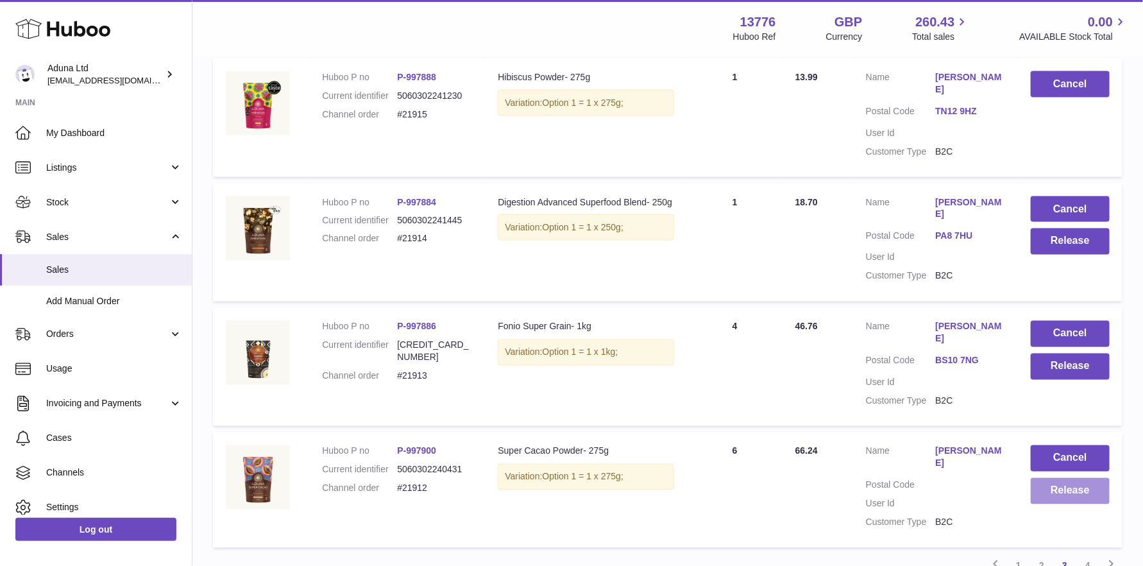
click at [1049, 478] on button "Release" at bounding box center [1070, 491] width 79 height 26
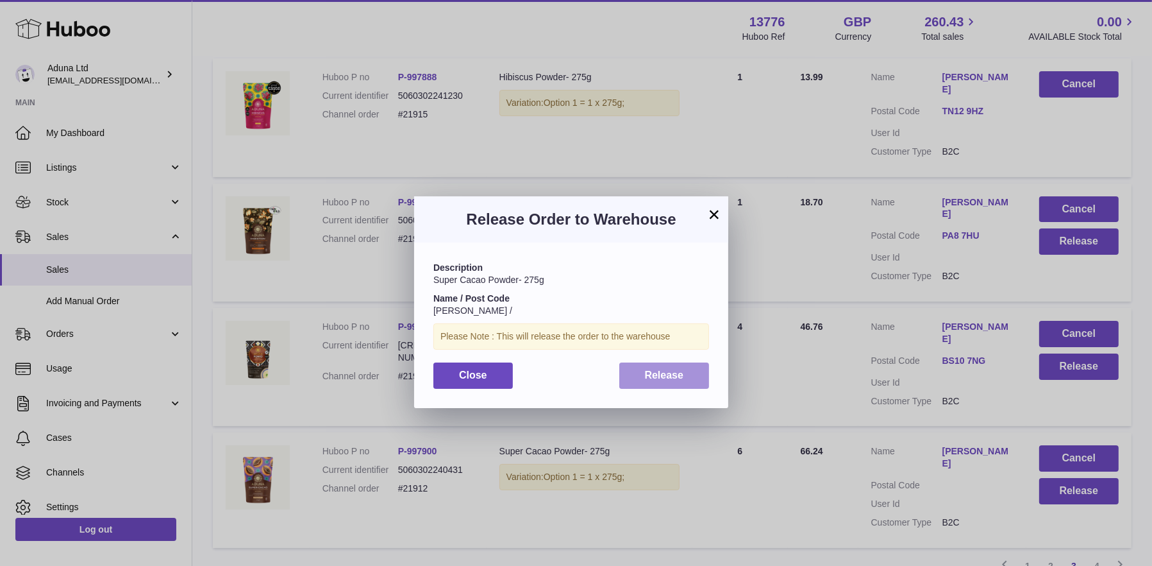
click at [665, 375] on span "Release" at bounding box center [664, 374] width 39 height 11
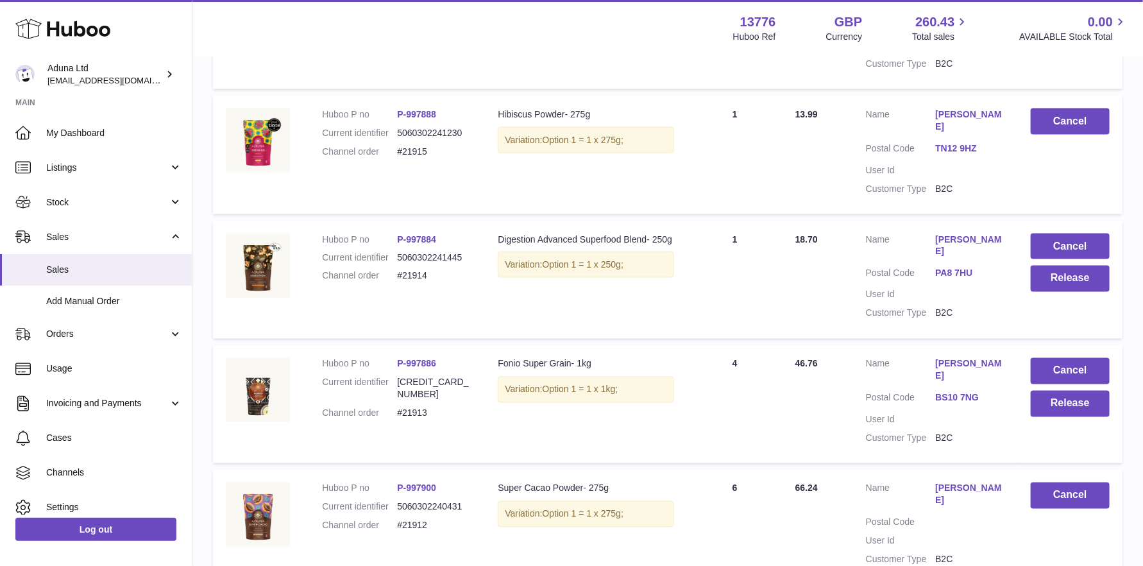
scroll to position [948, 0]
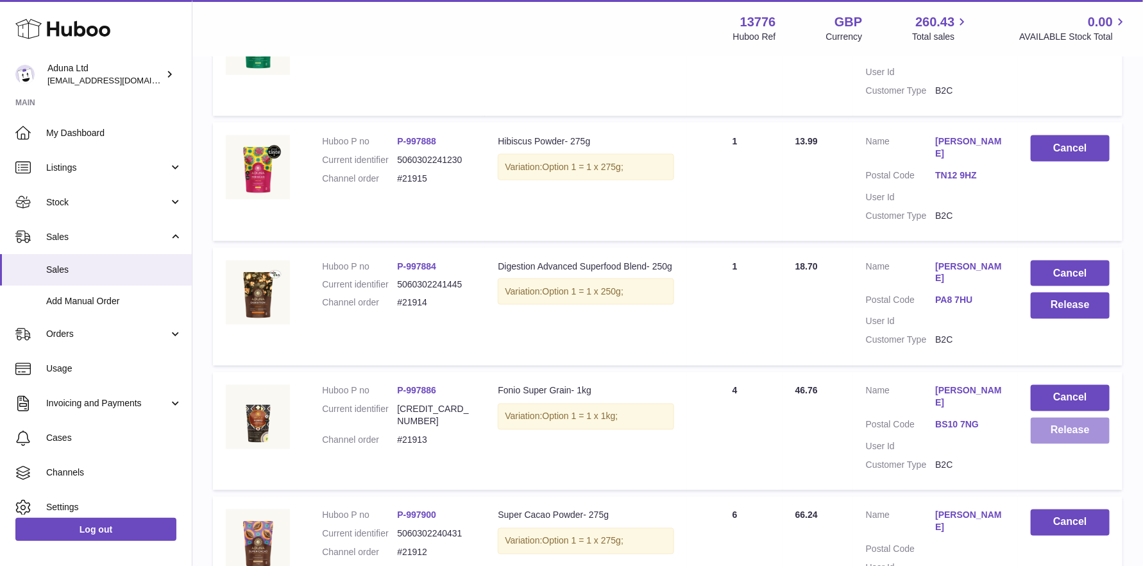
click at [1059, 417] on button "Release" at bounding box center [1070, 430] width 79 height 26
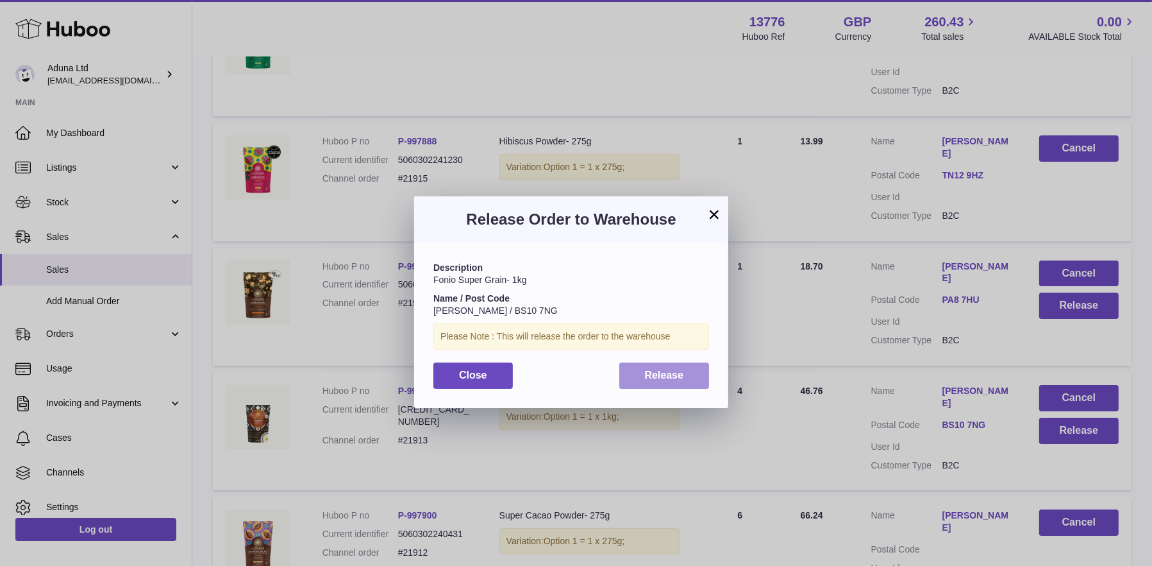
click at [638, 373] on button "Release" at bounding box center [665, 375] width 90 height 26
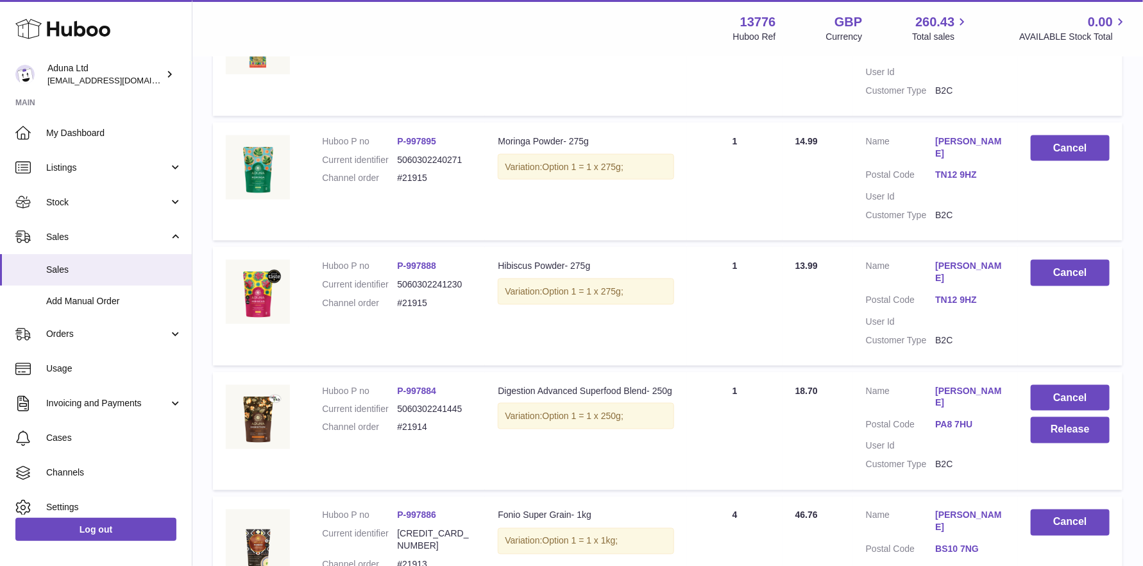
scroll to position [820, 0]
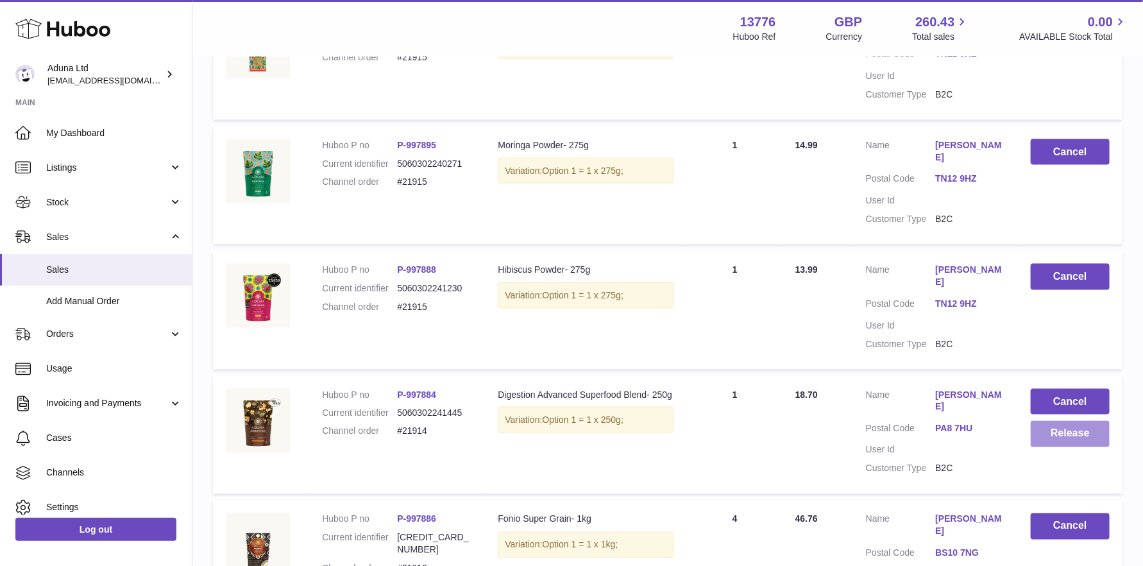
click at [1049, 421] on button "Release" at bounding box center [1070, 434] width 79 height 26
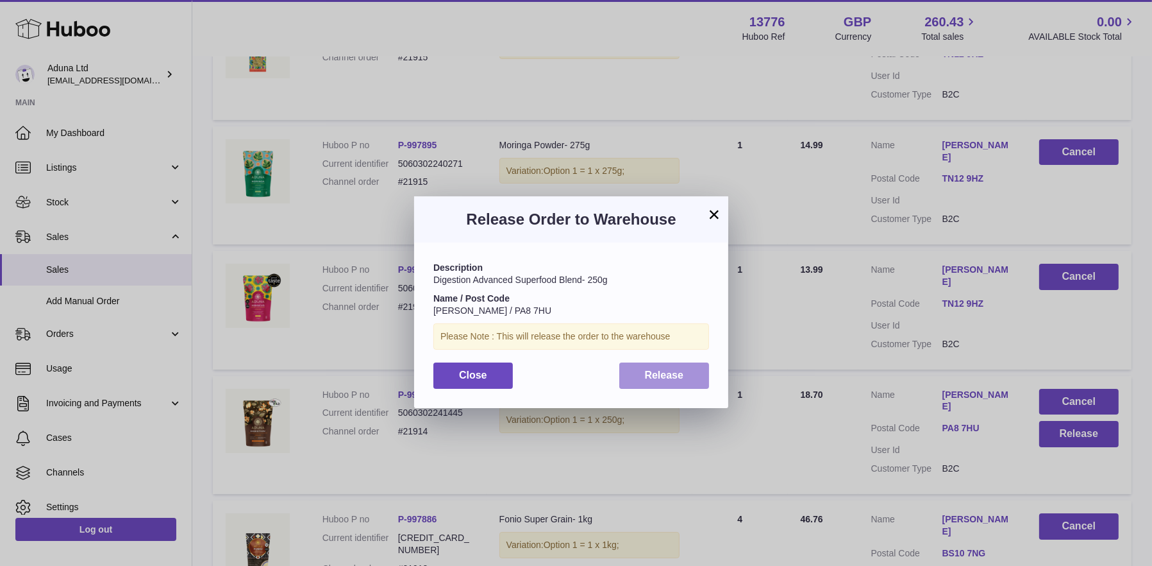
click at [646, 375] on span "Release" at bounding box center [664, 374] width 39 height 11
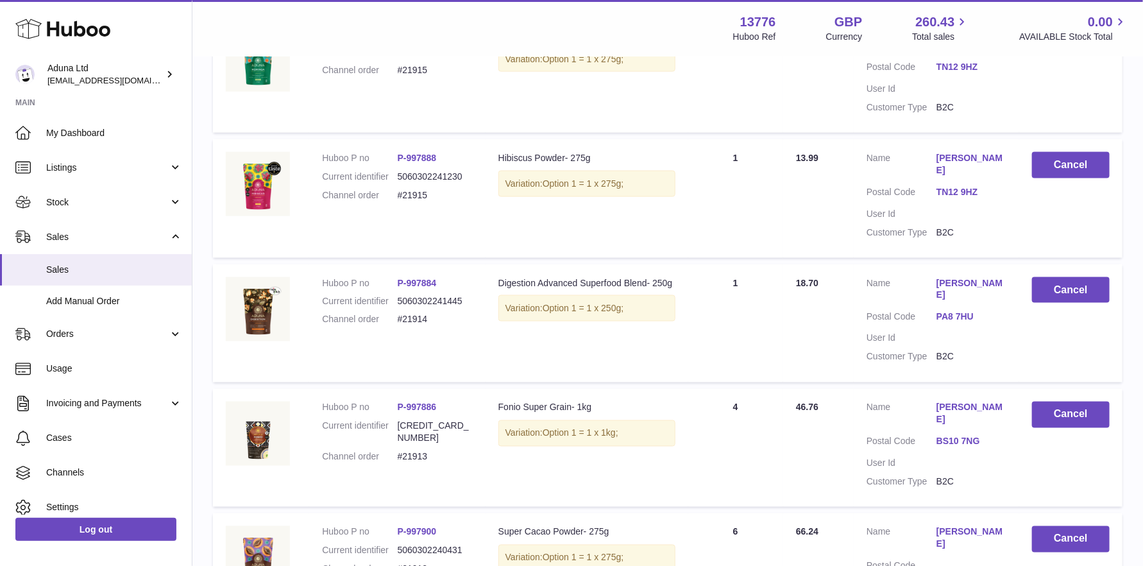
scroll to position [1012, 0]
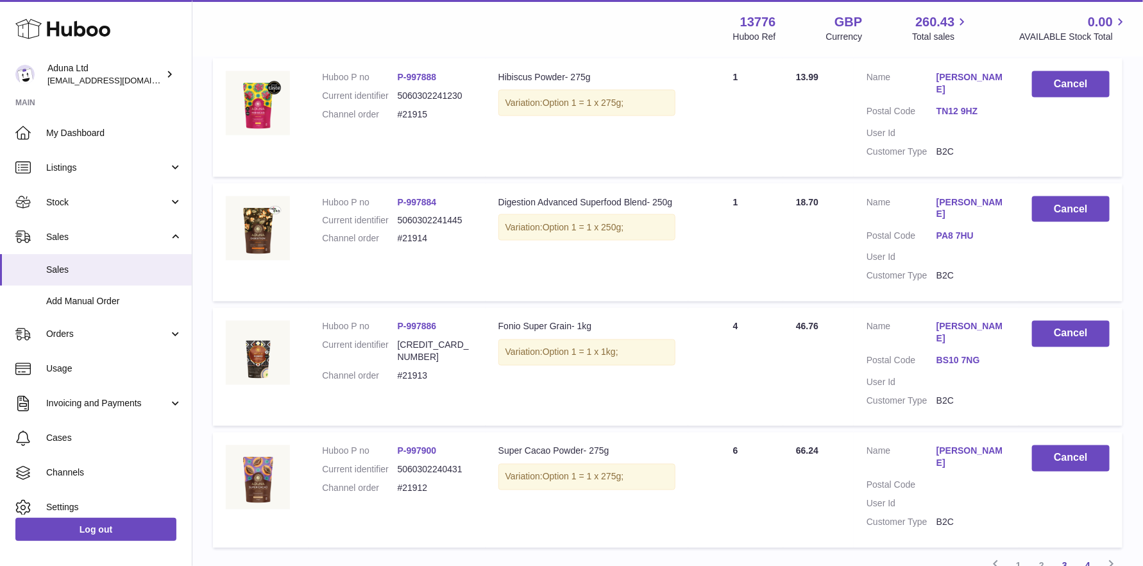
click at [1088, 554] on link "4" at bounding box center [1087, 565] width 23 height 23
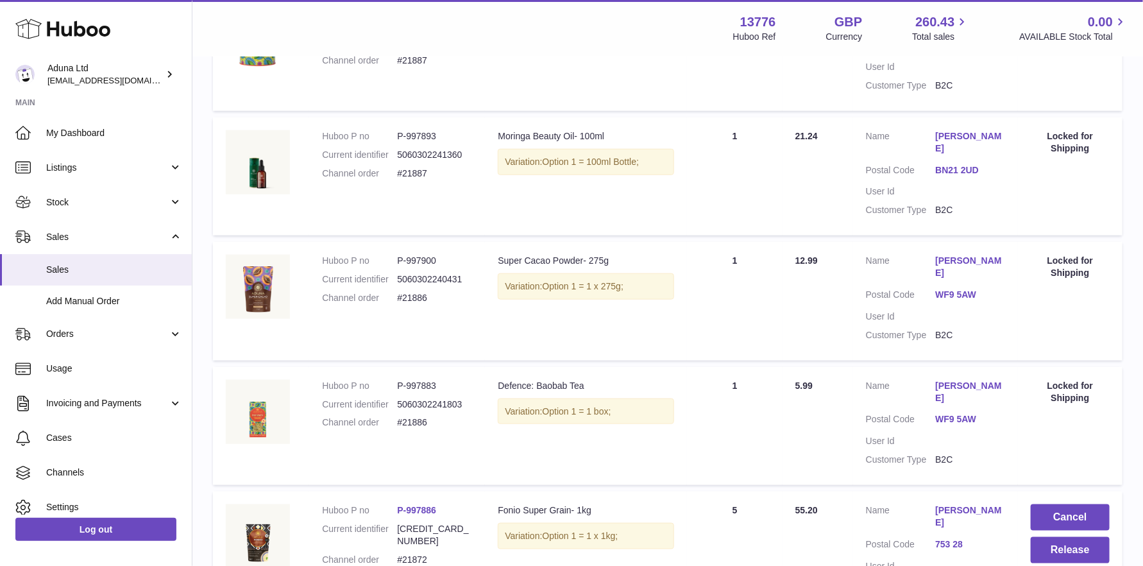
scroll to position [677, 0]
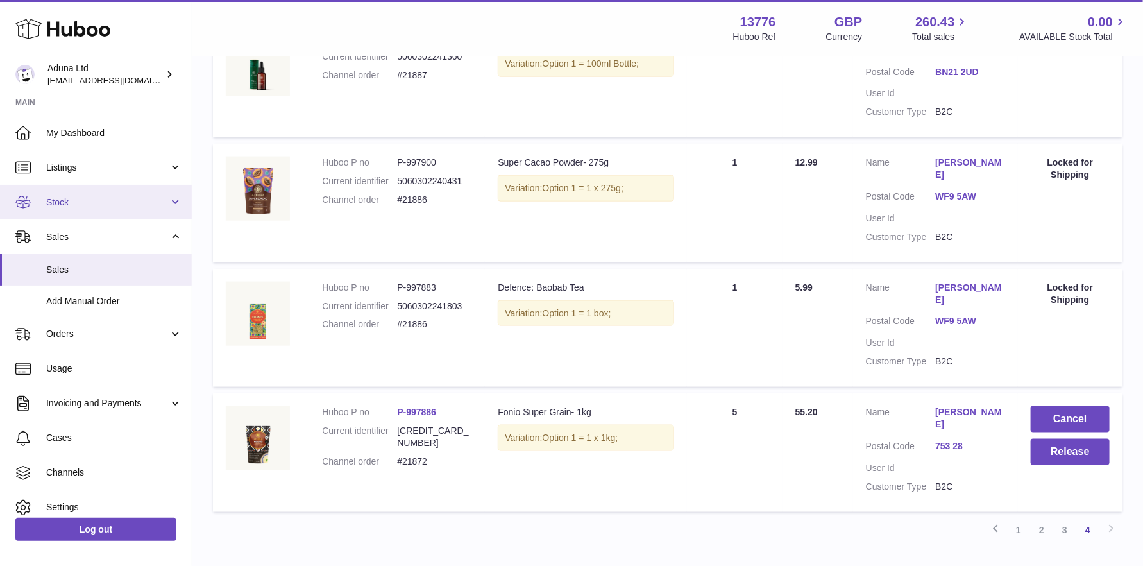
click at [95, 198] on span "Stock" at bounding box center [107, 202] width 122 height 12
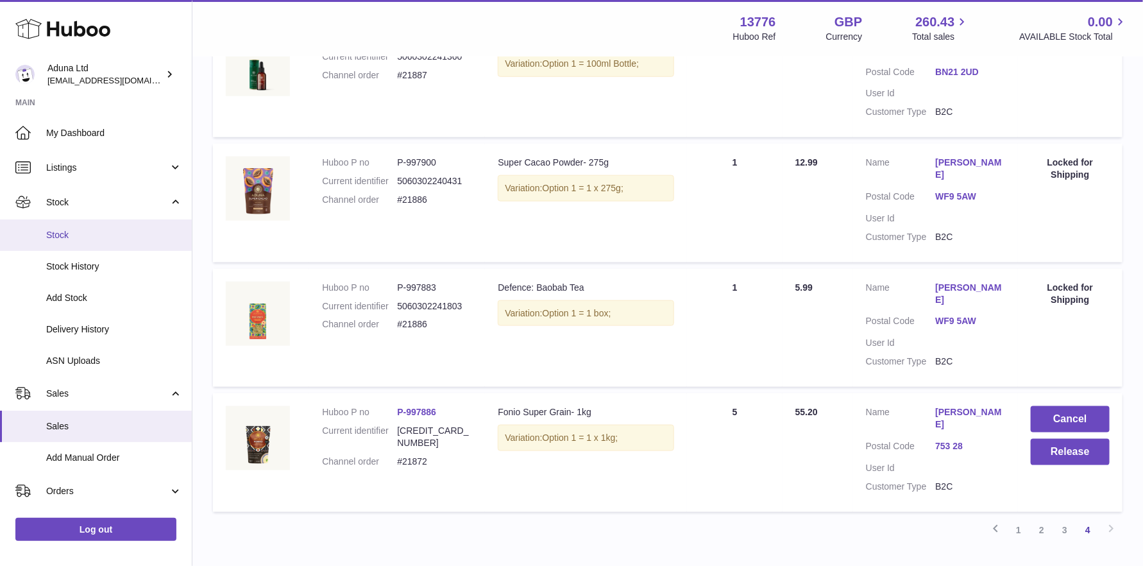
click at [69, 234] on span "Stock" at bounding box center [114, 235] width 136 height 12
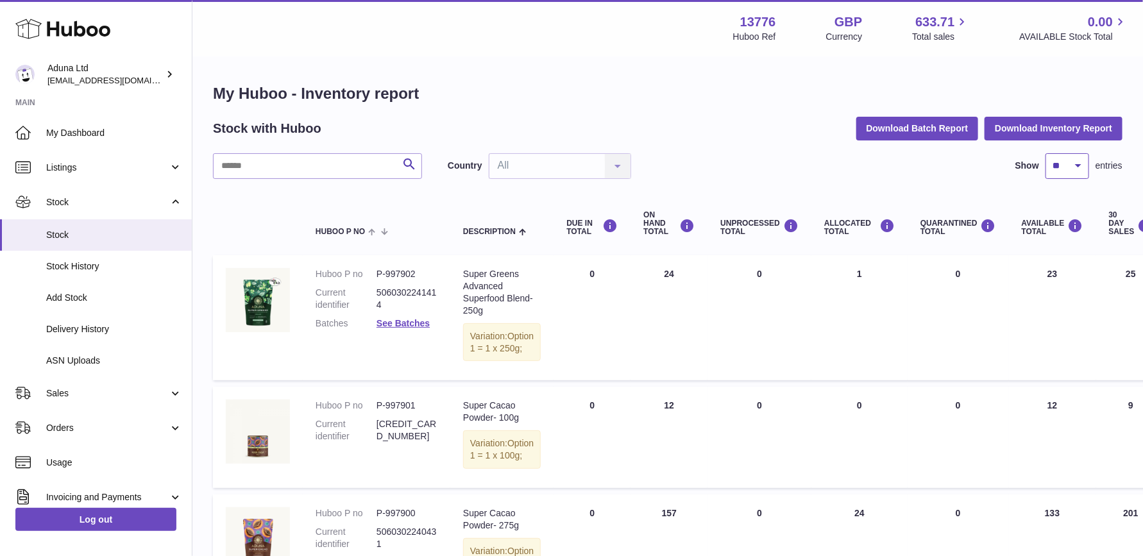
click at [1054, 168] on select "** ** ** ***" at bounding box center [1067, 166] width 44 height 26
select select "**"
click at [1045, 153] on select "** ** ** ***" at bounding box center [1067, 166] width 44 height 26
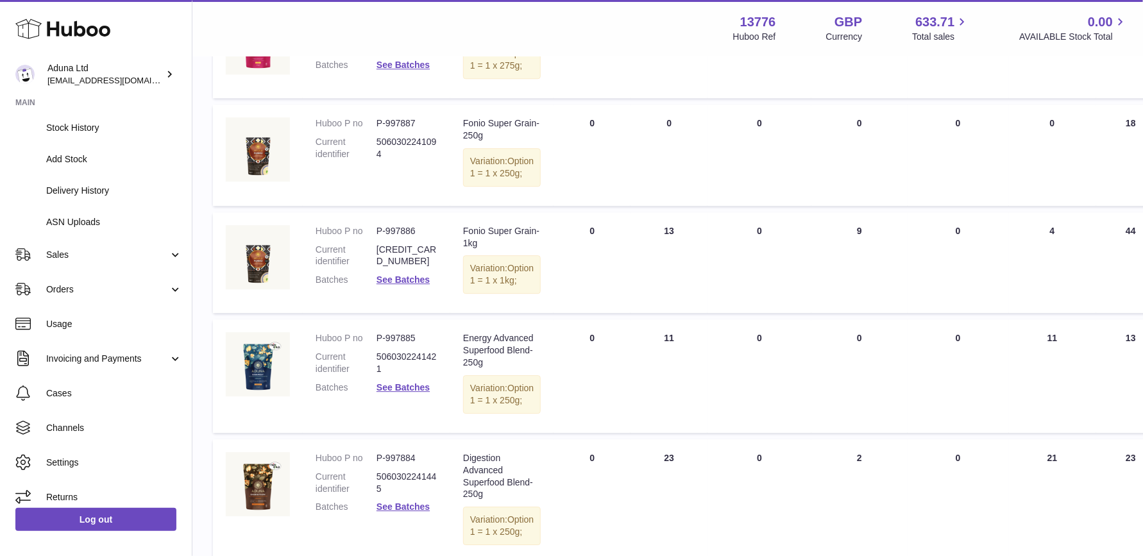
scroll to position [1860, 0]
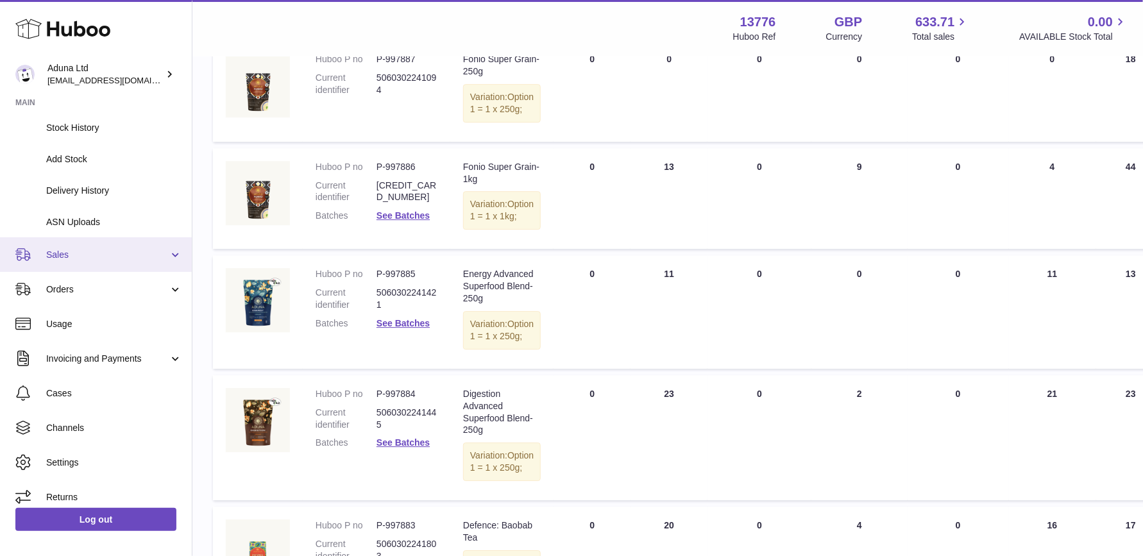
click at [89, 255] on span "Sales" at bounding box center [107, 255] width 122 height 12
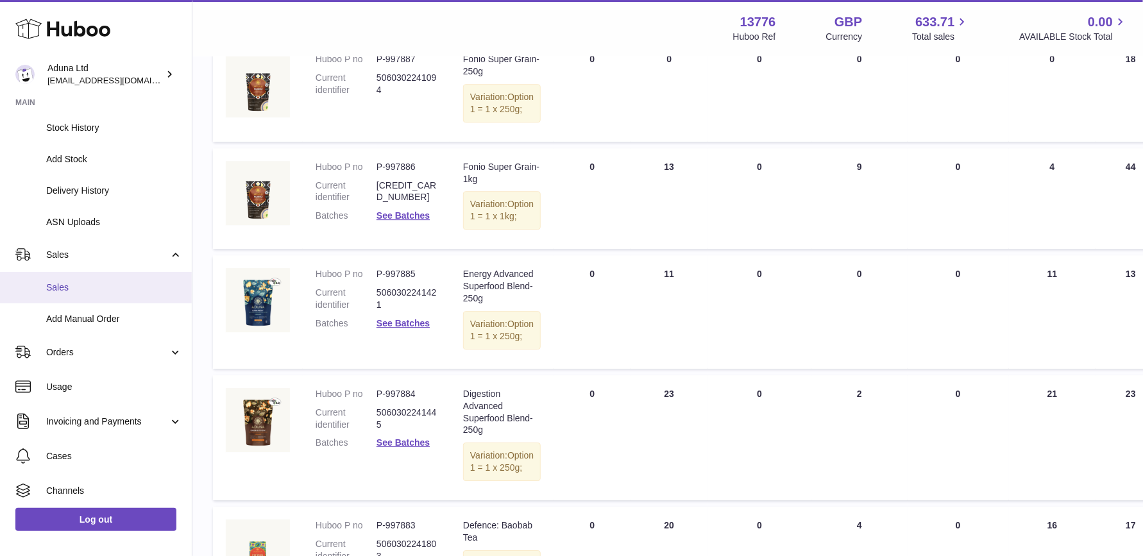
click at [87, 289] on span "Sales" at bounding box center [114, 288] width 136 height 12
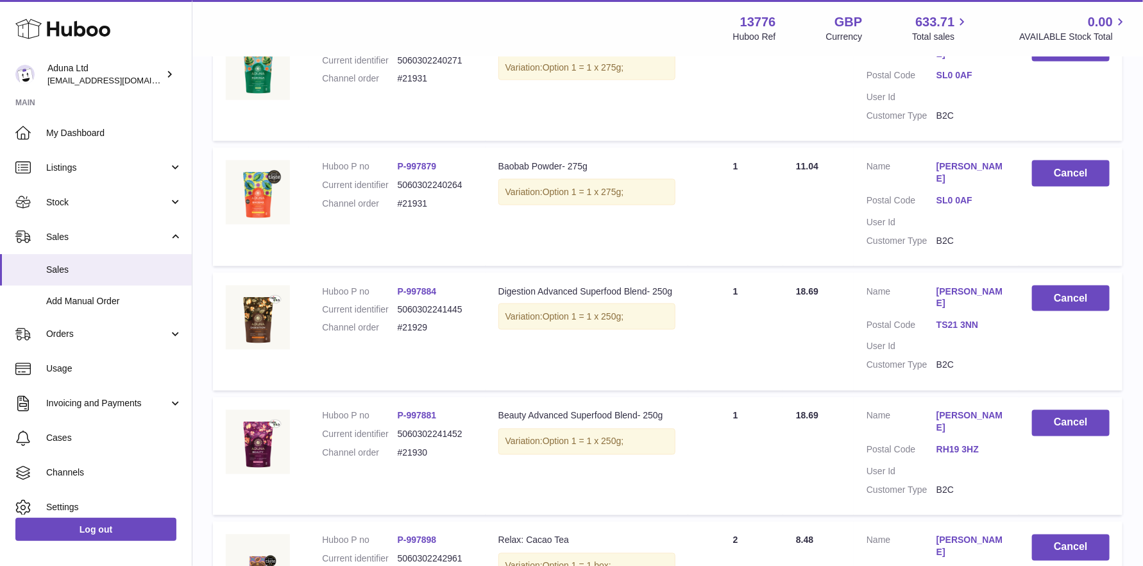
scroll to position [1075, 0]
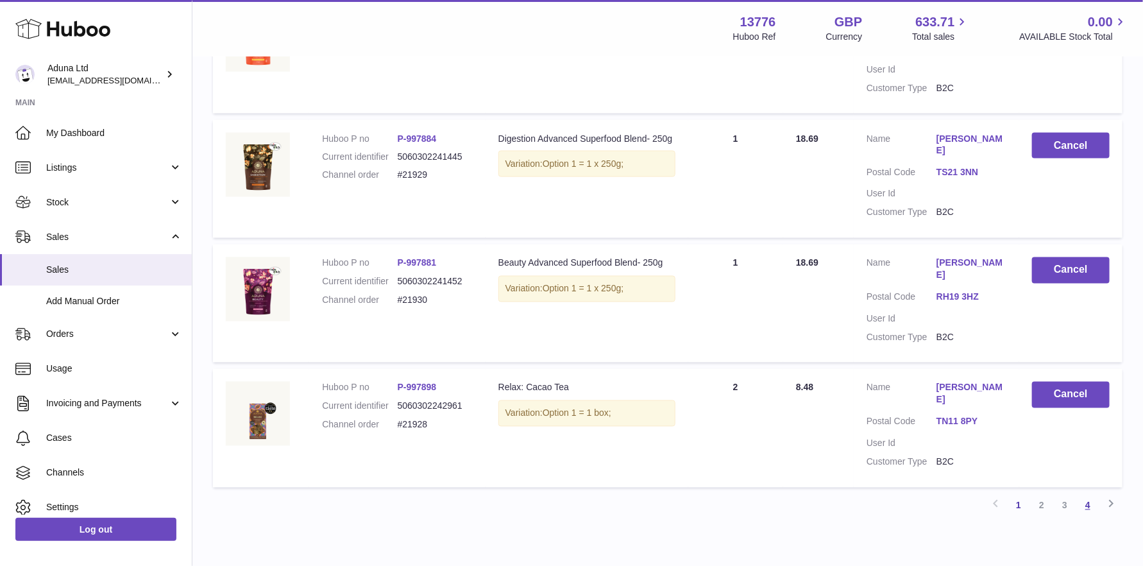
click at [1092, 494] on link "4" at bounding box center [1087, 505] width 23 height 23
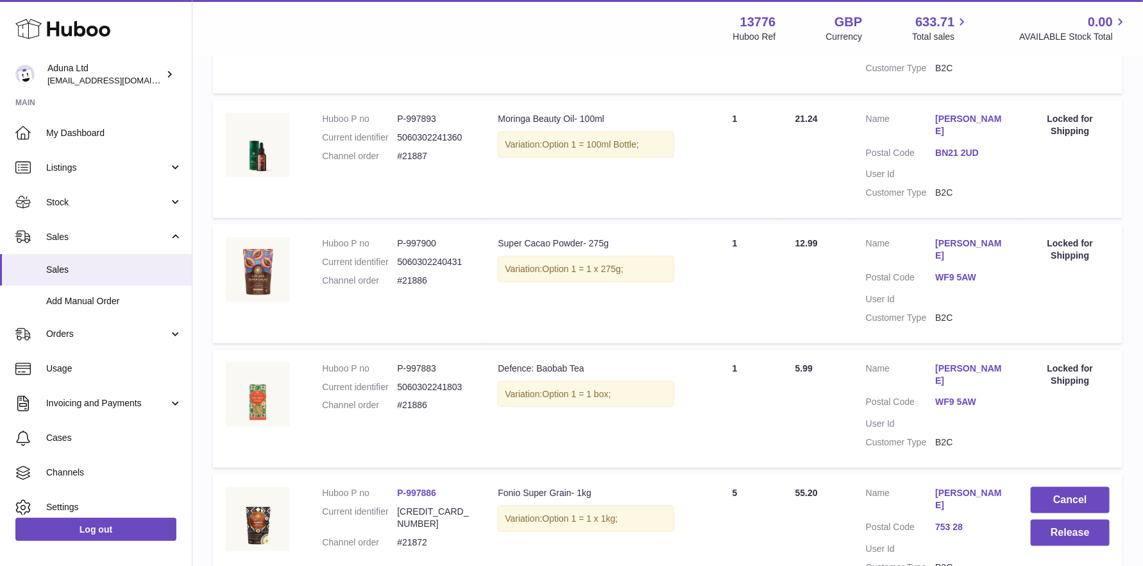
scroll to position [677, 0]
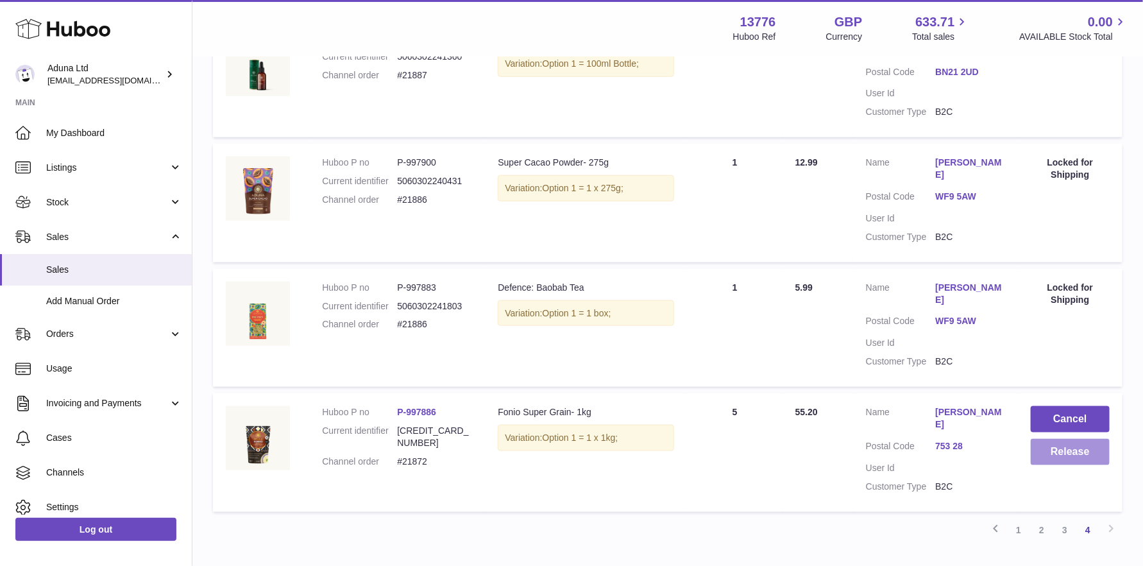
click at [1040, 439] on button "Release" at bounding box center [1070, 452] width 79 height 26
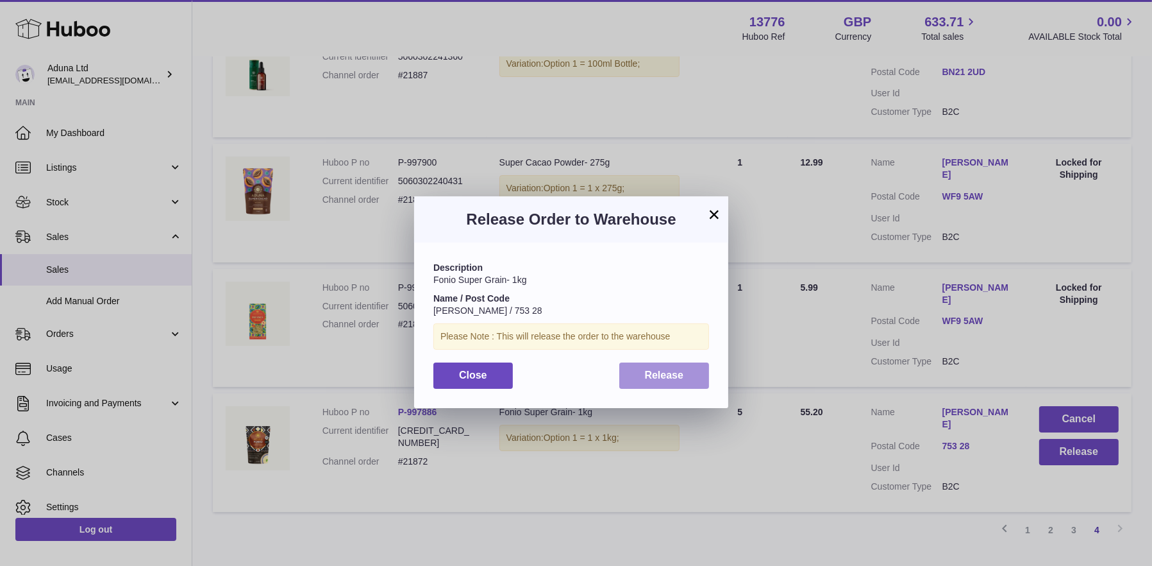
click at [663, 373] on span "Release" at bounding box center [664, 374] width 39 height 11
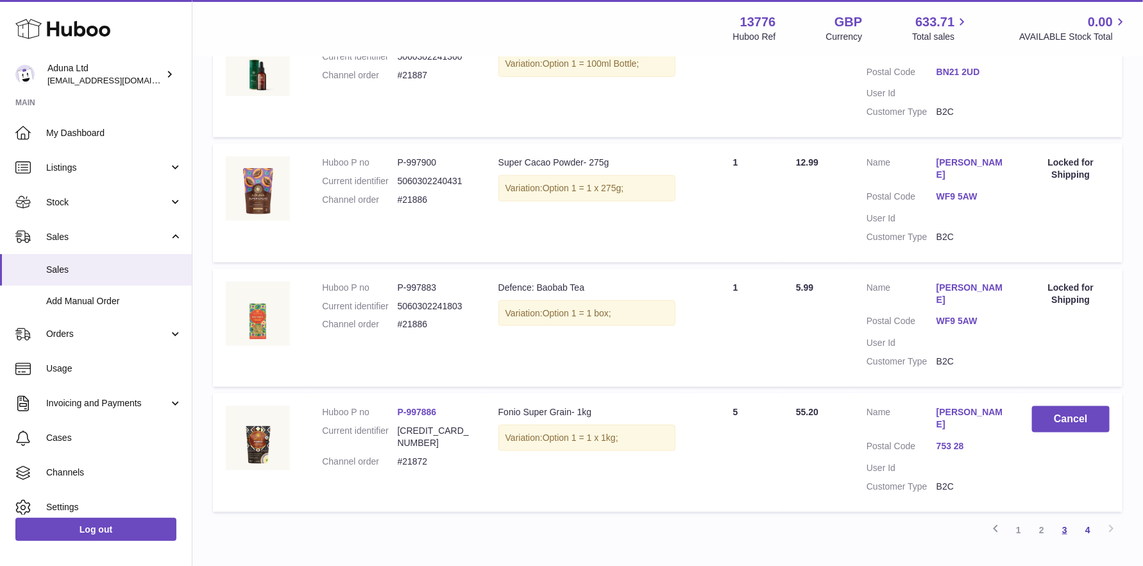
click at [1061, 518] on link "3" at bounding box center [1064, 529] width 23 height 23
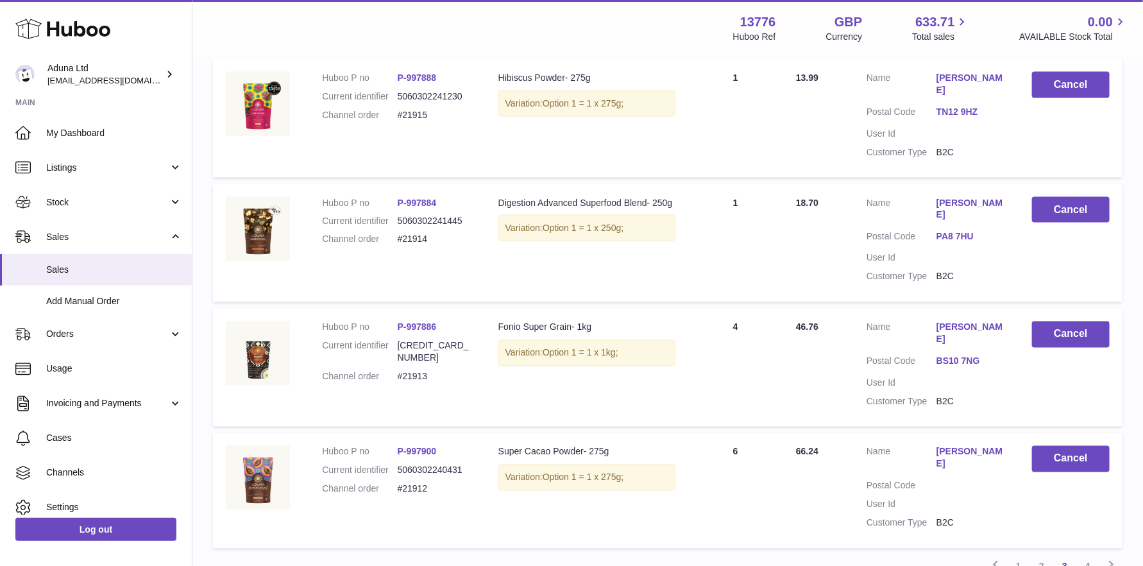
scroll to position [1012, 0]
click at [1039, 554] on link "2" at bounding box center [1041, 565] width 23 height 23
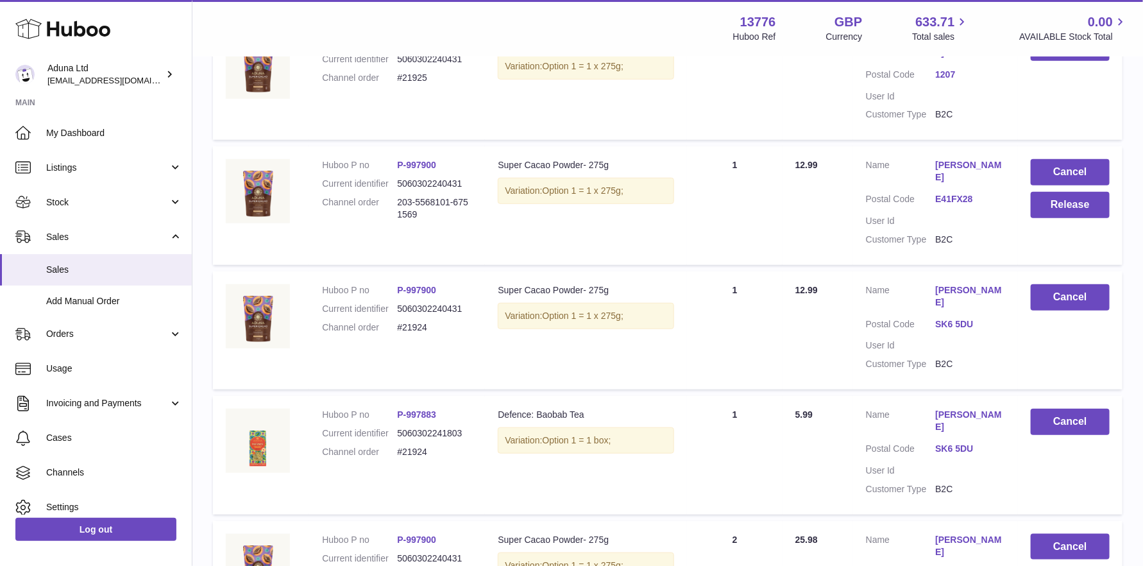
scroll to position [334, 0]
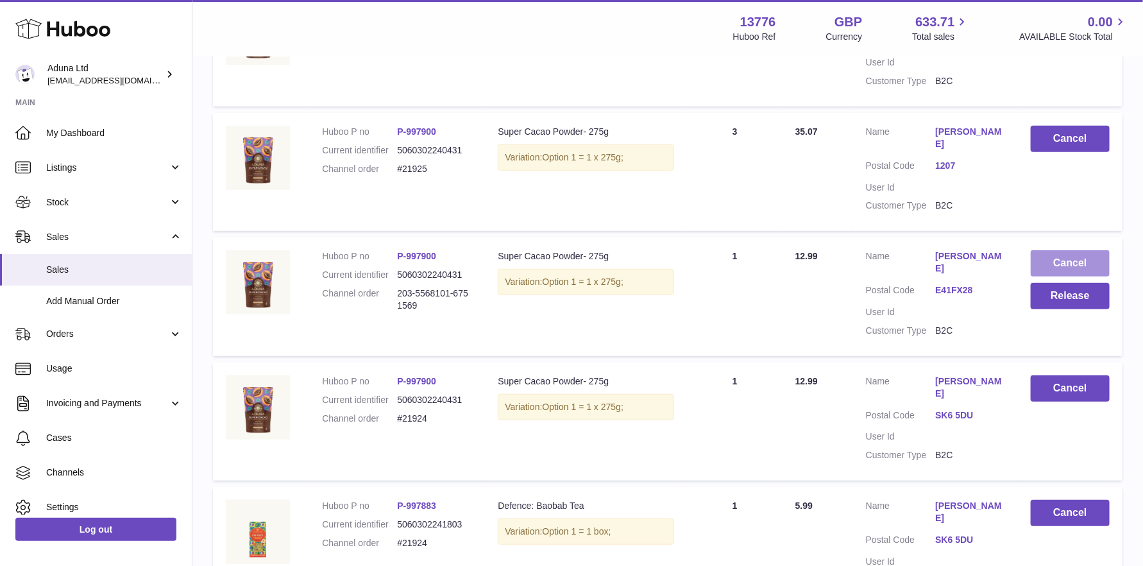
click at [1072, 251] on button "Cancel" at bounding box center [1070, 263] width 79 height 26
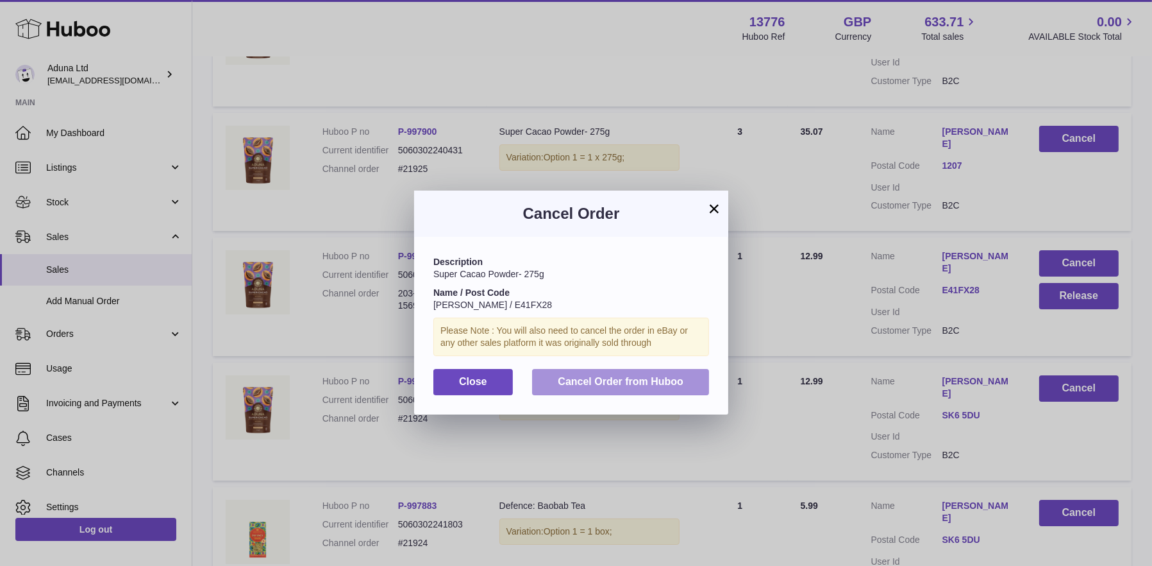
click at [629, 373] on button "Cancel Order from Huboo" at bounding box center [620, 382] width 177 height 26
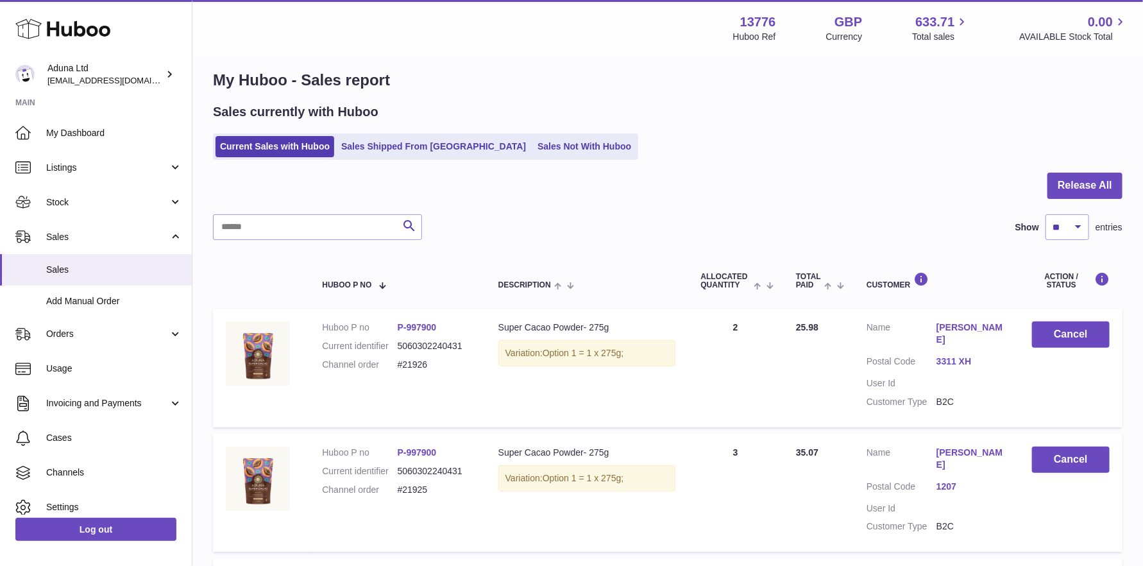
scroll to position [0, 0]
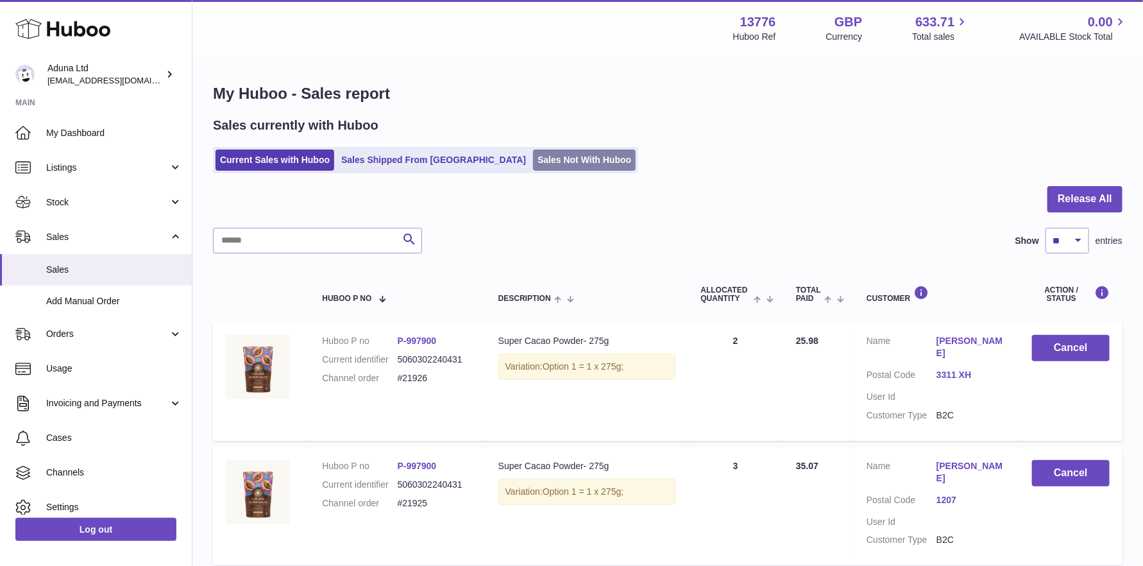
click at [533, 157] on link "Sales Not With Huboo" at bounding box center [584, 159] width 103 height 21
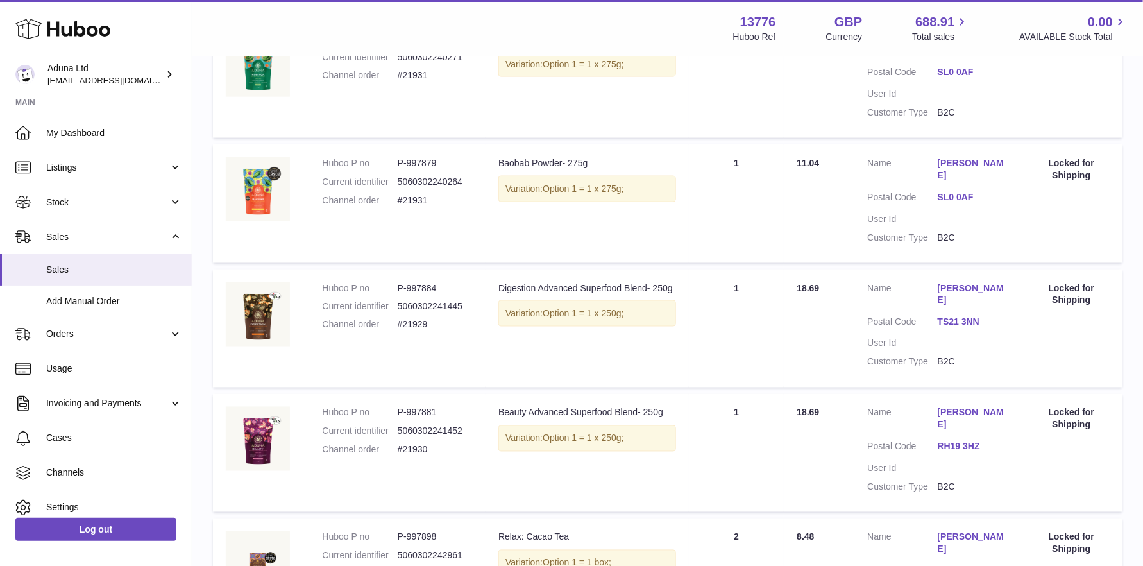
scroll to position [1075, 0]
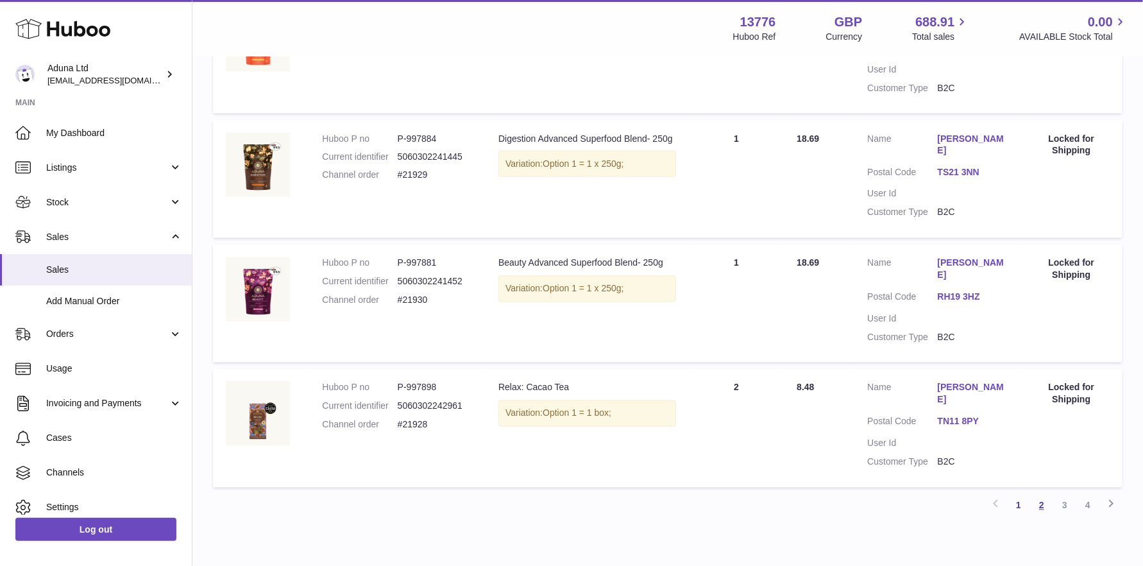
click at [1041, 494] on link "2" at bounding box center [1041, 505] width 23 height 23
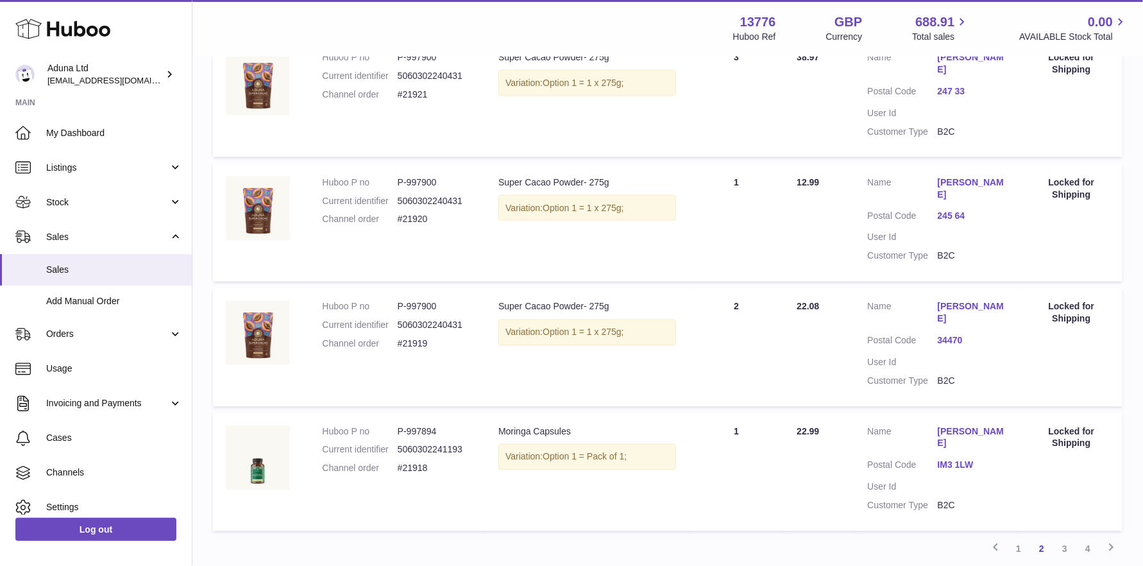
scroll to position [1040, 0]
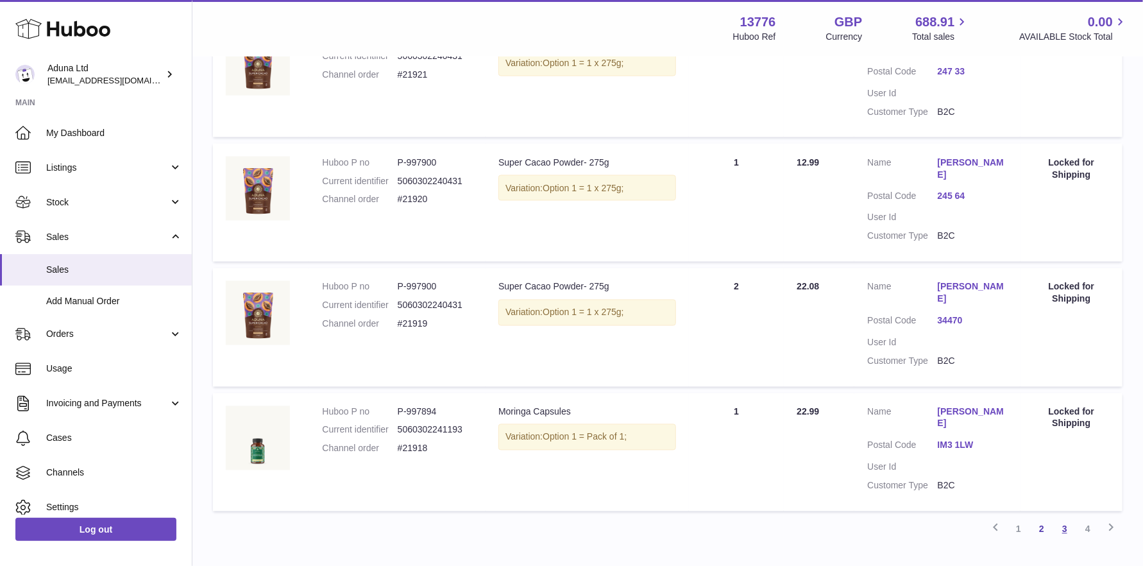
click at [1062, 518] on link "3" at bounding box center [1064, 529] width 23 height 23
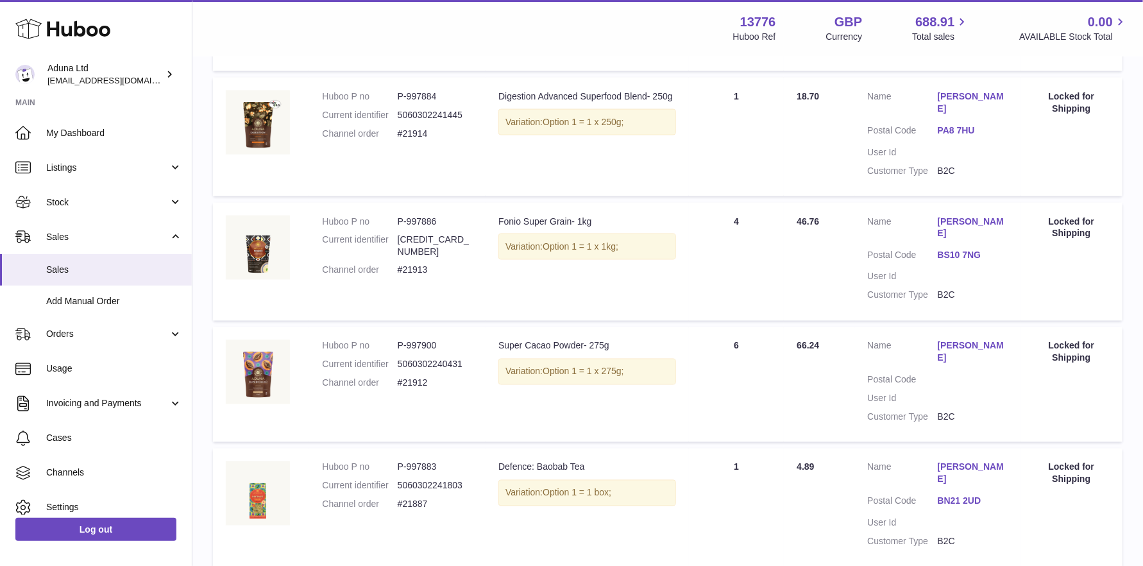
scroll to position [1012, 0]
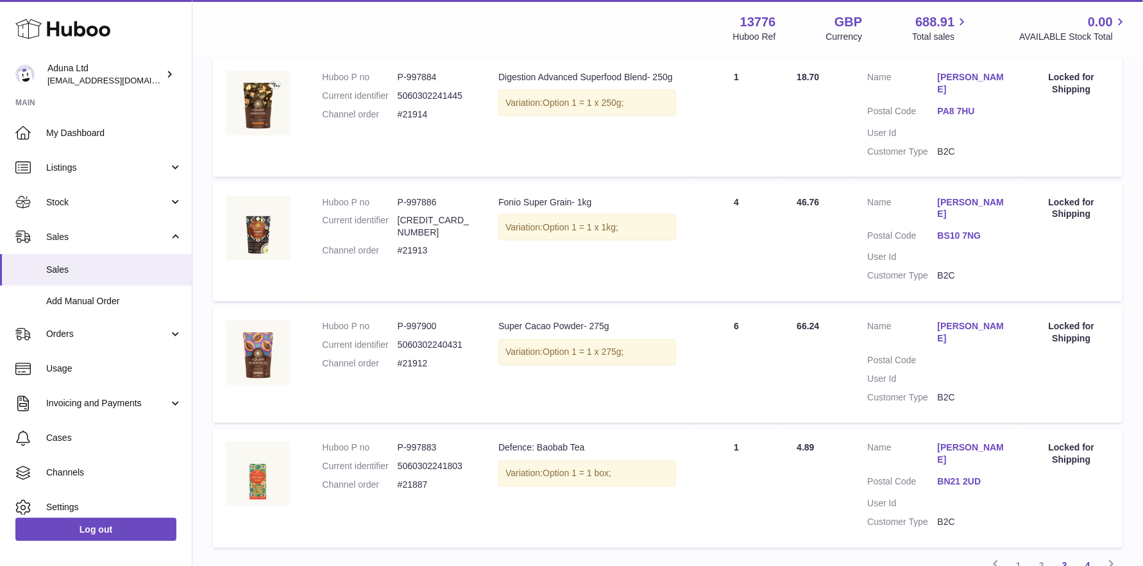
click at [1089, 554] on link "4" at bounding box center [1087, 565] width 23 height 23
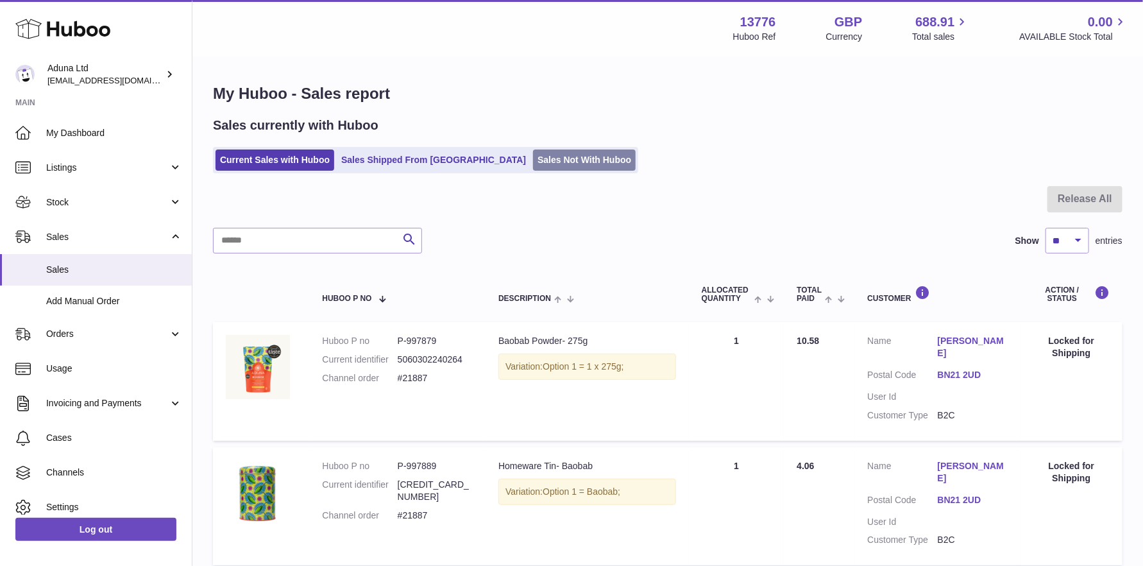
click at [533, 159] on link "Sales Not With Huboo" at bounding box center [584, 159] width 103 height 21
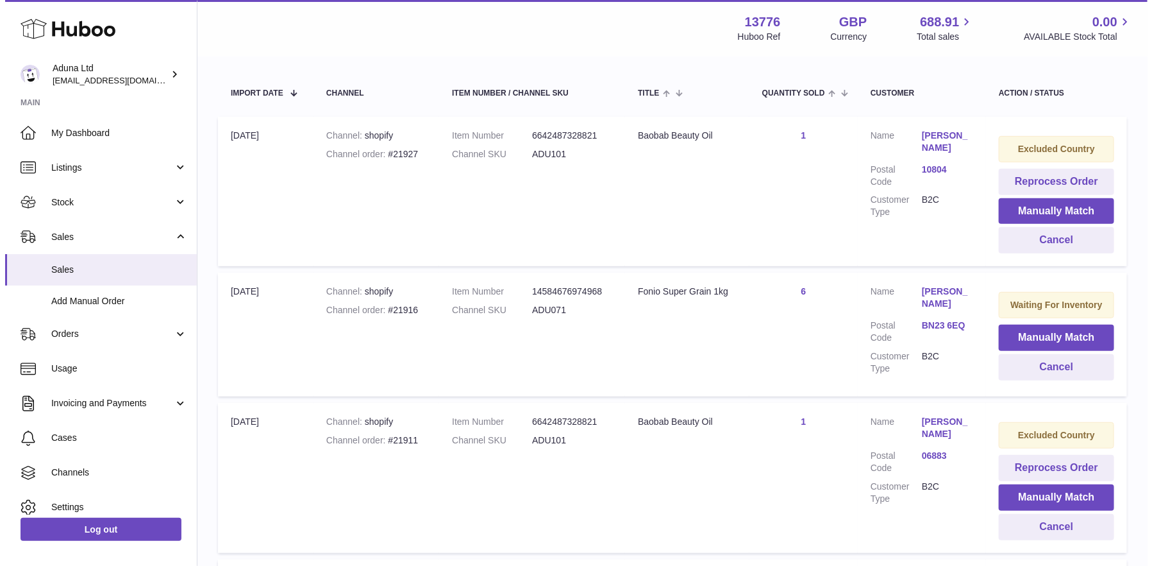
scroll to position [257, 0]
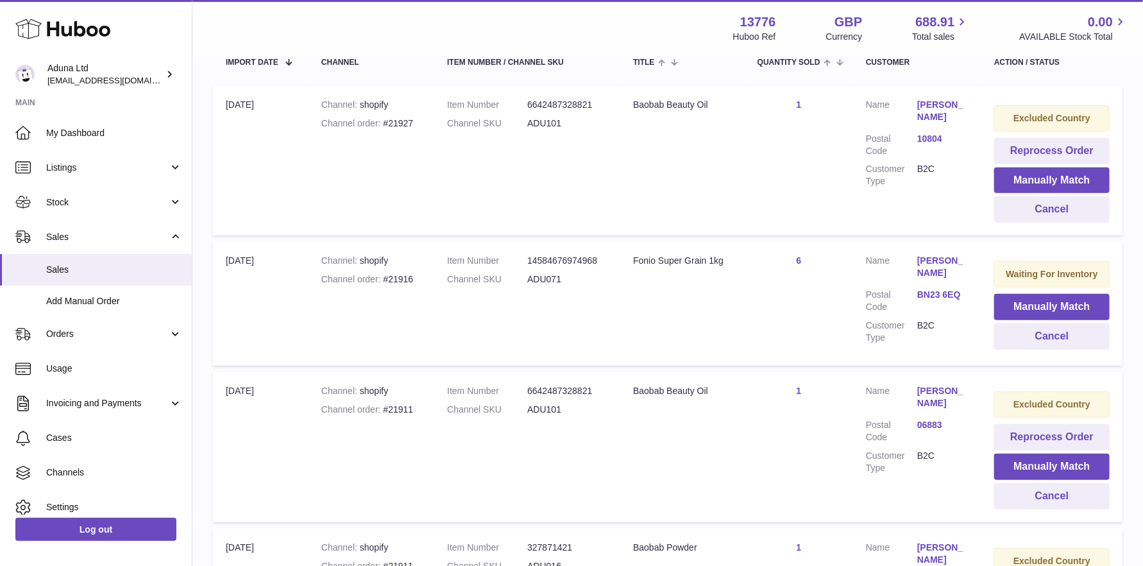
click at [941, 259] on link "[PERSON_NAME]" at bounding box center [942, 267] width 51 height 24
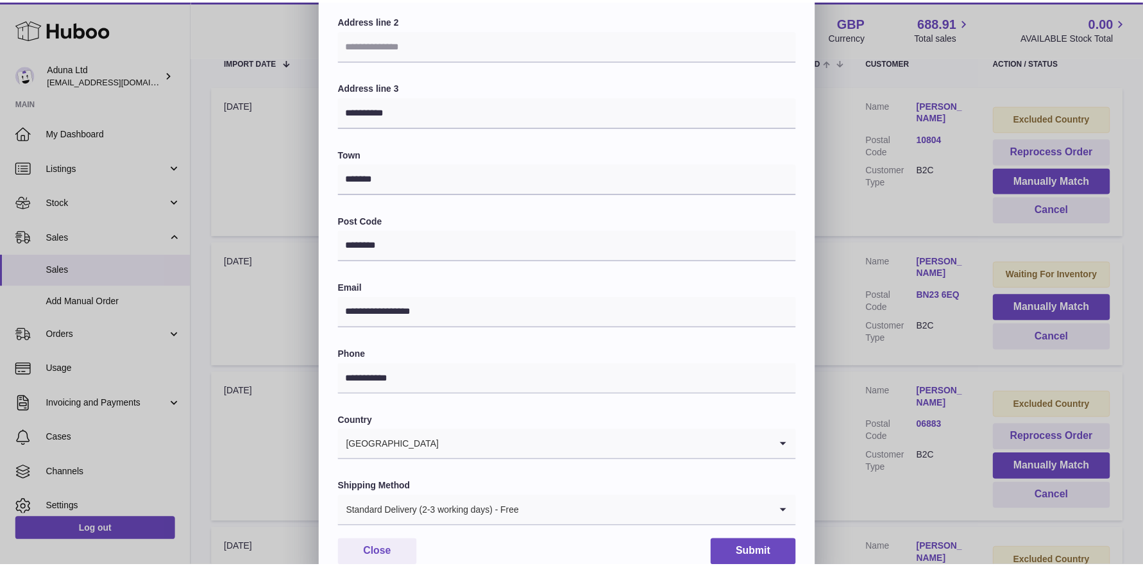
scroll to position [205, 0]
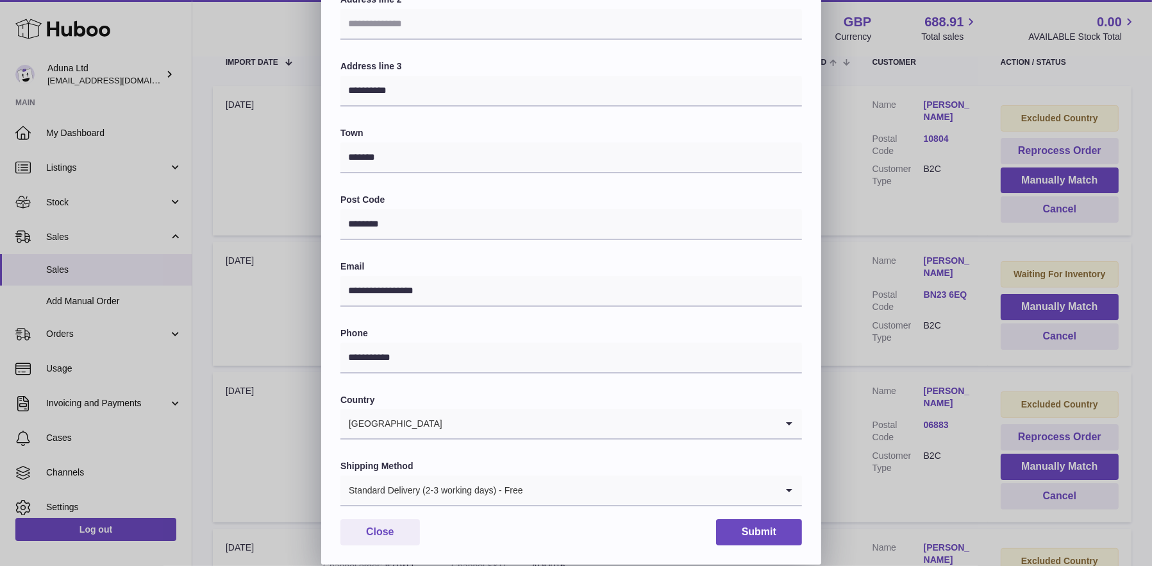
click at [210, 170] on div "**********" at bounding box center [576, 180] width 1152 height 770
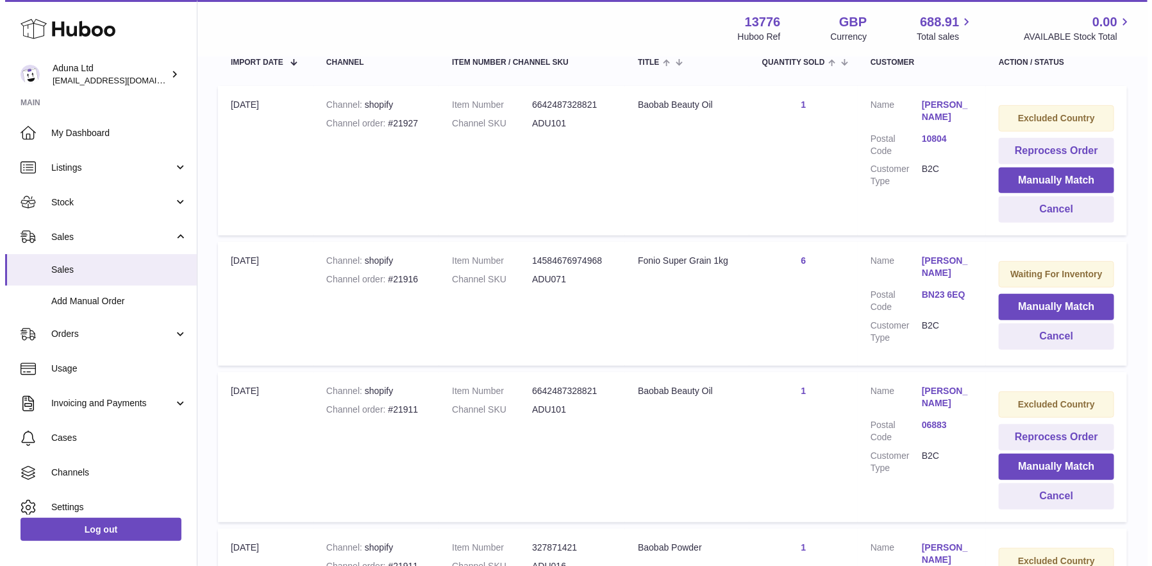
scroll to position [192, 0]
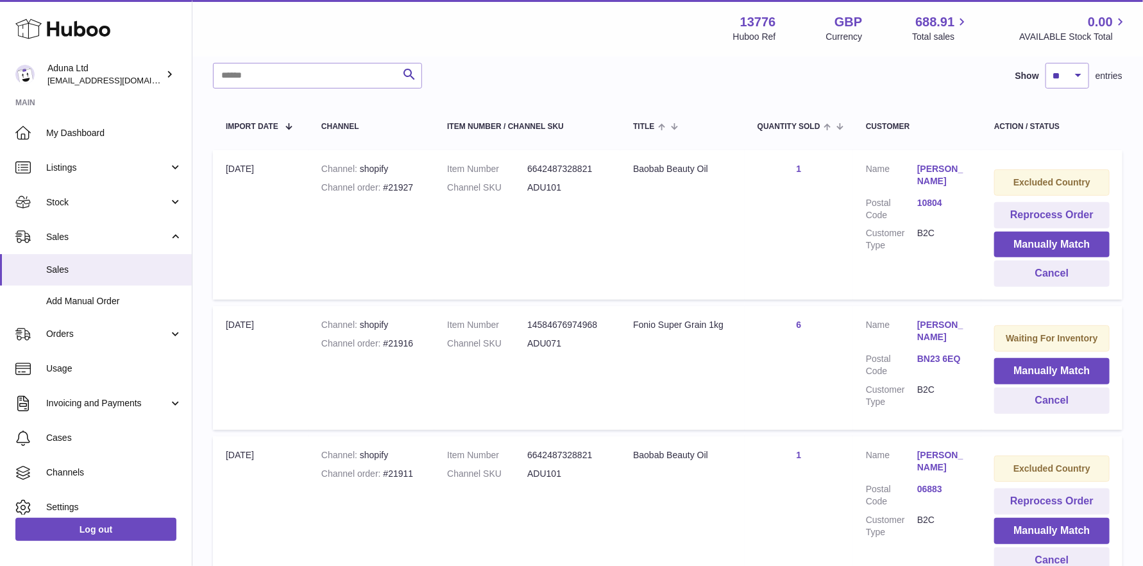
click at [925, 320] on link "Gaye Adams" at bounding box center [942, 331] width 51 height 24
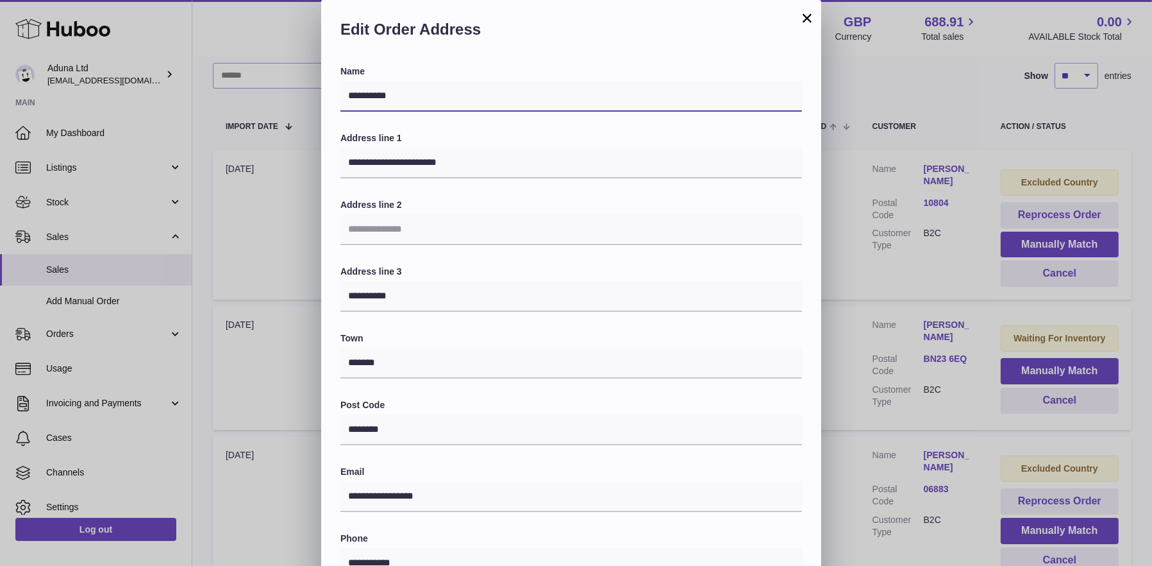
drag, startPoint x: 408, startPoint y: 92, endPoint x: 338, endPoint y: 92, distance: 69.9
click at [338, 92] on div "**********" at bounding box center [571, 417] width 500 height 704
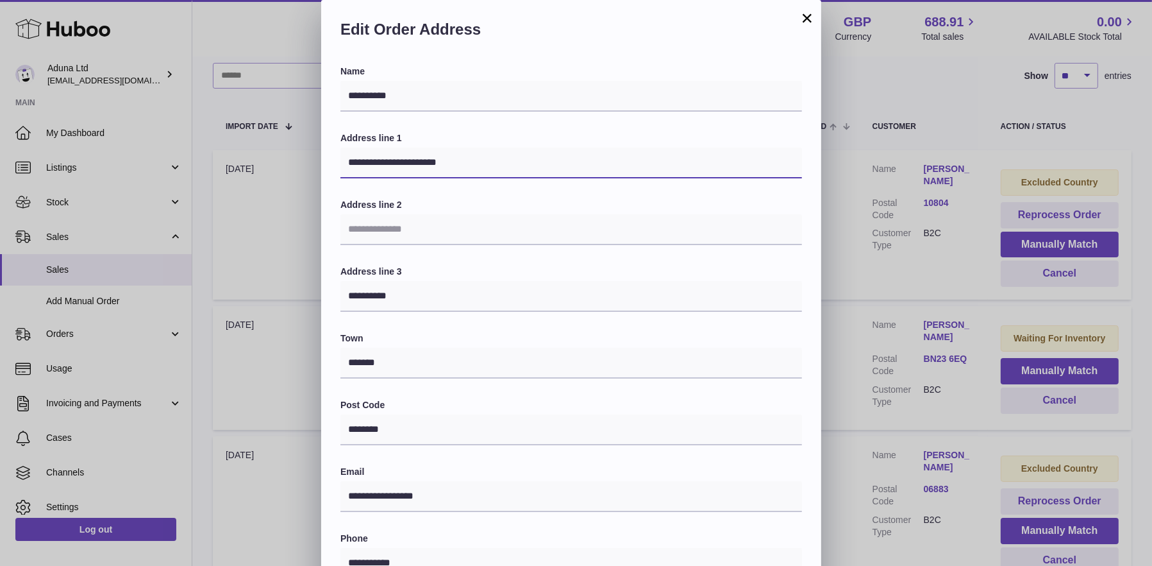
drag, startPoint x: 345, startPoint y: 161, endPoint x: 490, endPoint y: 172, distance: 145.3
click at [490, 172] on input "**********" at bounding box center [572, 163] width 462 height 31
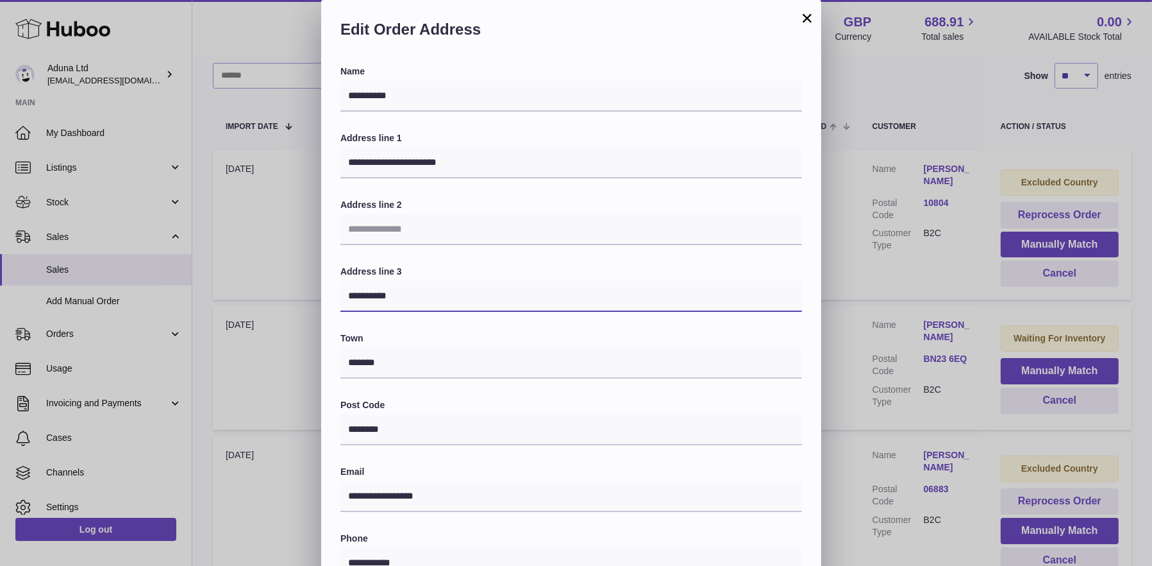
drag, startPoint x: 348, startPoint y: 297, endPoint x: 429, endPoint y: 297, distance: 81.4
click at [429, 297] on input "**********" at bounding box center [572, 296] width 462 height 31
drag, startPoint x: 398, startPoint y: 428, endPoint x: 338, endPoint y: 423, distance: 60.5
click at [338, 423] on div "**********" at bounding box center [571, 417] width 500 height 704
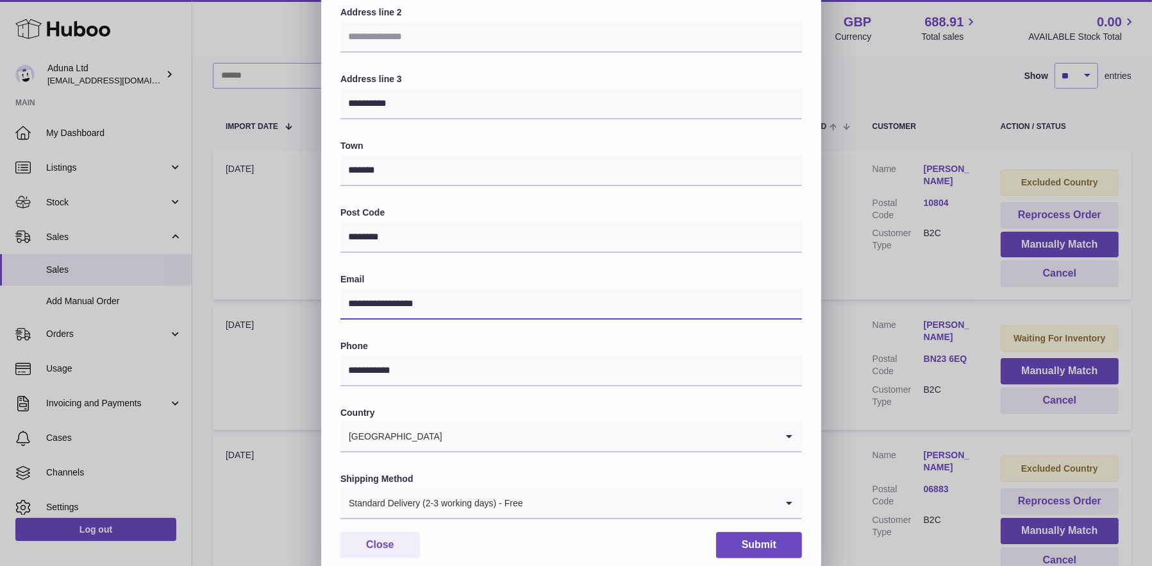
drag, startPoint x: 451, startPoint y: 303, endPoint x: 333, endPoint y: 300, distance: 117.4
click at [333, 300] on div "**********" at bounding box center [571, 225] width 500 height 704
drag, startPoint x: 414, startPoint y: 376, endPoint x: 317, endPoint y: 360, distance: 98.1
click at [317, 360] on div "**********" at bounding box center [576, 193] width 1152 height 770
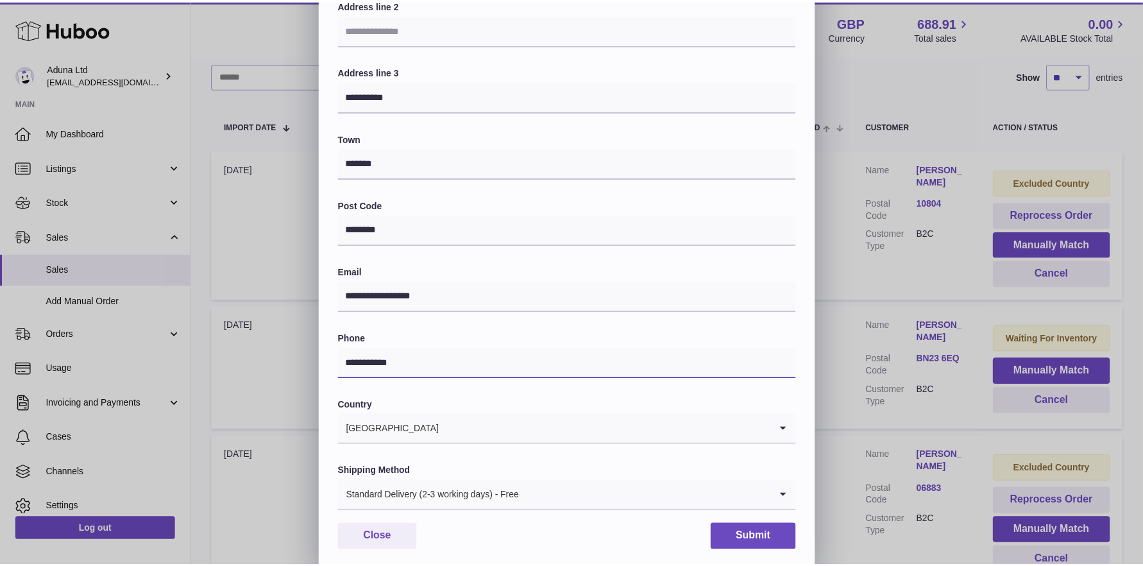
scroll to position [205, 0]
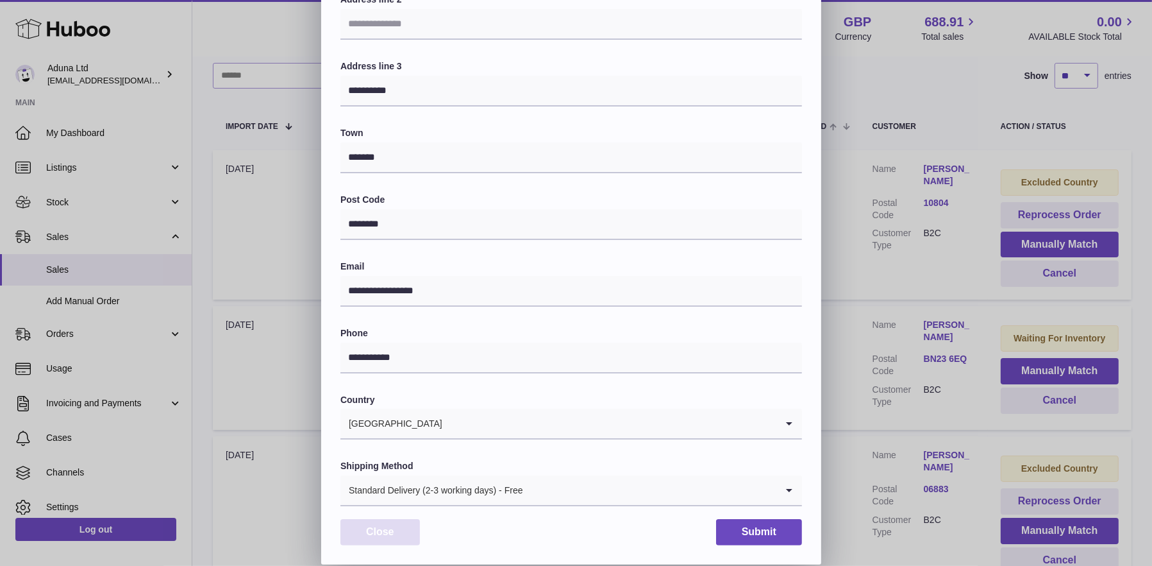
click at [392, 535] on button "Close" at bounding box center [381, 532] width 80 height 26
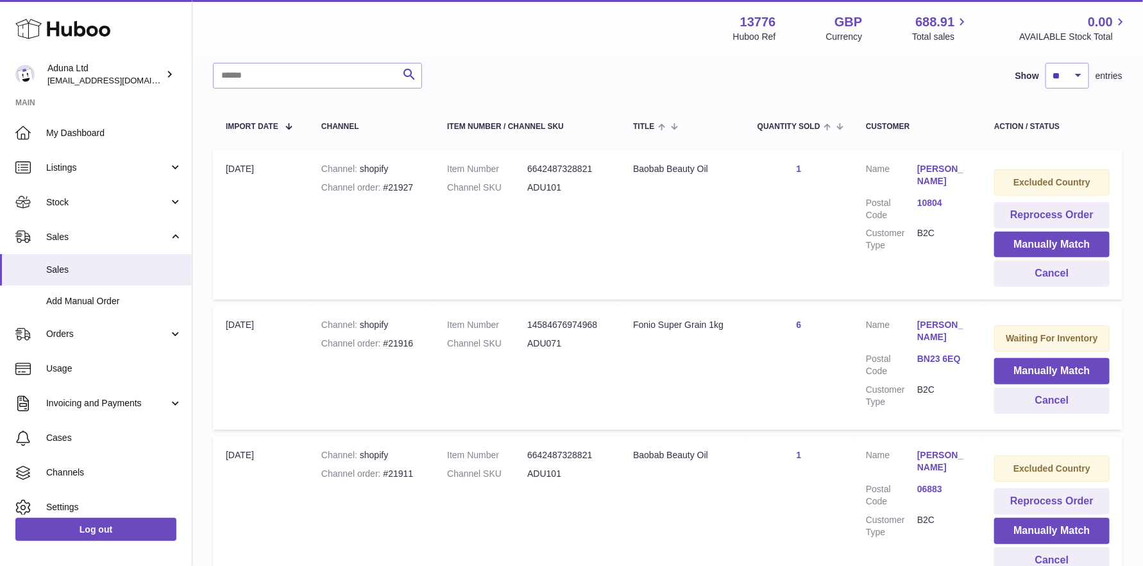
scroll to position [0, 0]
drag, startPoint x: 415, startPoint y: 344, endPoint x: 384, endPoint y: 337, distance: 31.6
click at [384, 337] on div "Channel order #21916" at bounding box center [371, 343] width 100 height 12
copy div "#21916"
click at [1058, 398] on button "Cancel" at bounding box center [1051, 400] width 115 height 26
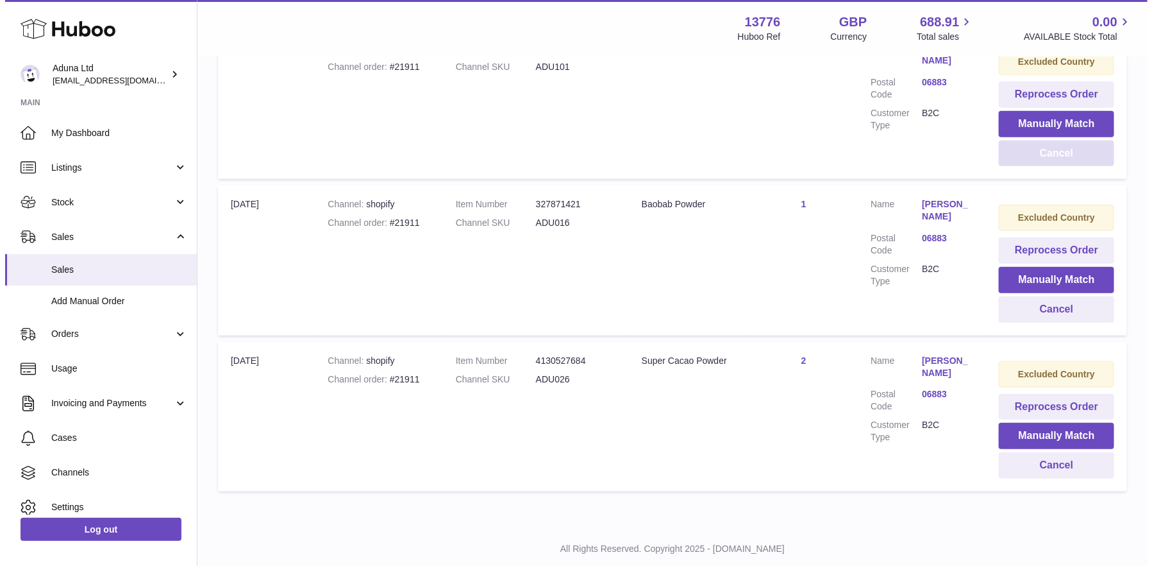
scroll to position [499, 0]
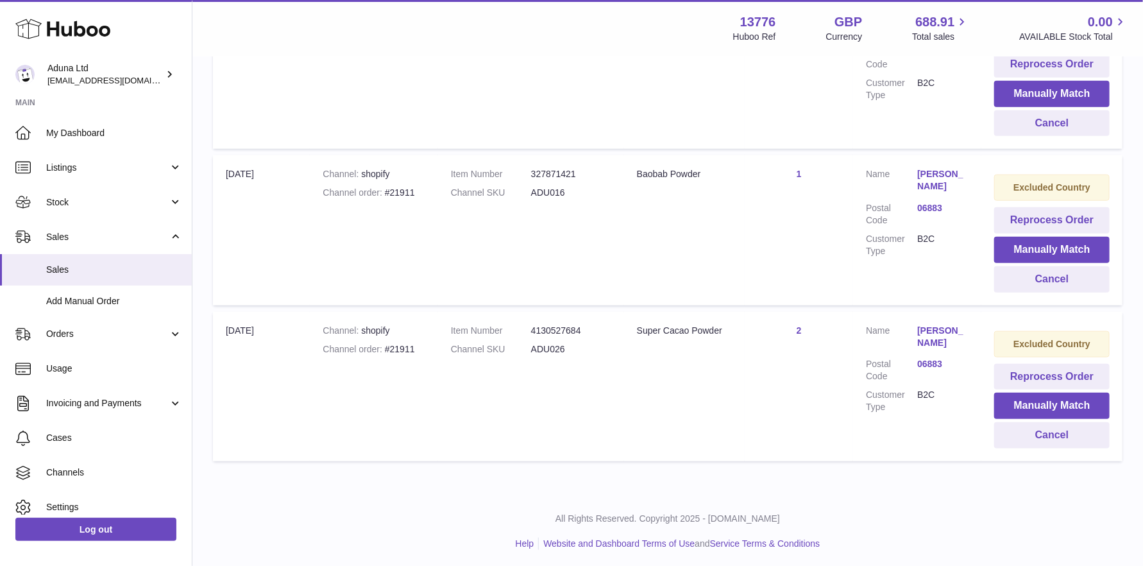
click at [943, 327] on link "Sorin Badea" at bounding box center [942, 337] width 51 height 24
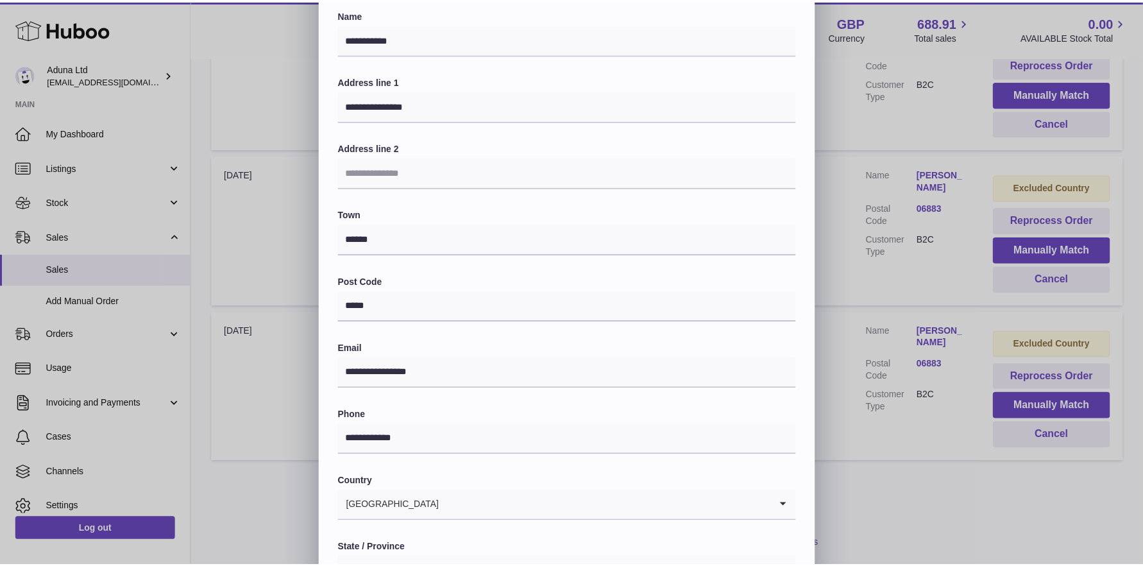
scroll to position [13, 0]
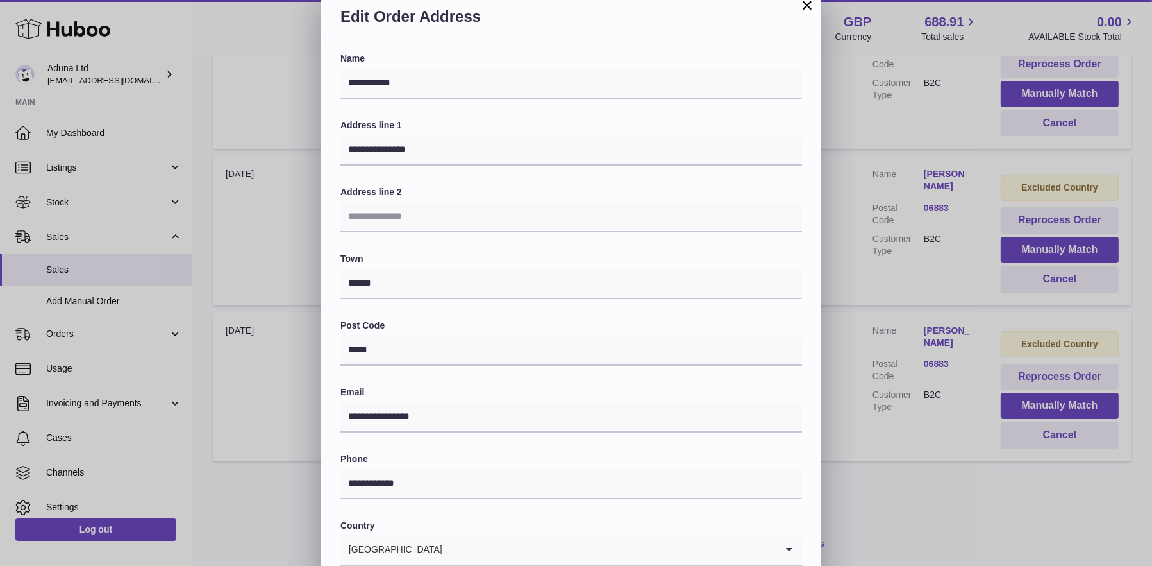
drag, startPoint x: 807, startPoint y: 7, endPoint x: 776, endPoint y: 1, distance: 31.3
click at [807, 7] on button "×" at bounding box center [807, 4] width 15 height 15
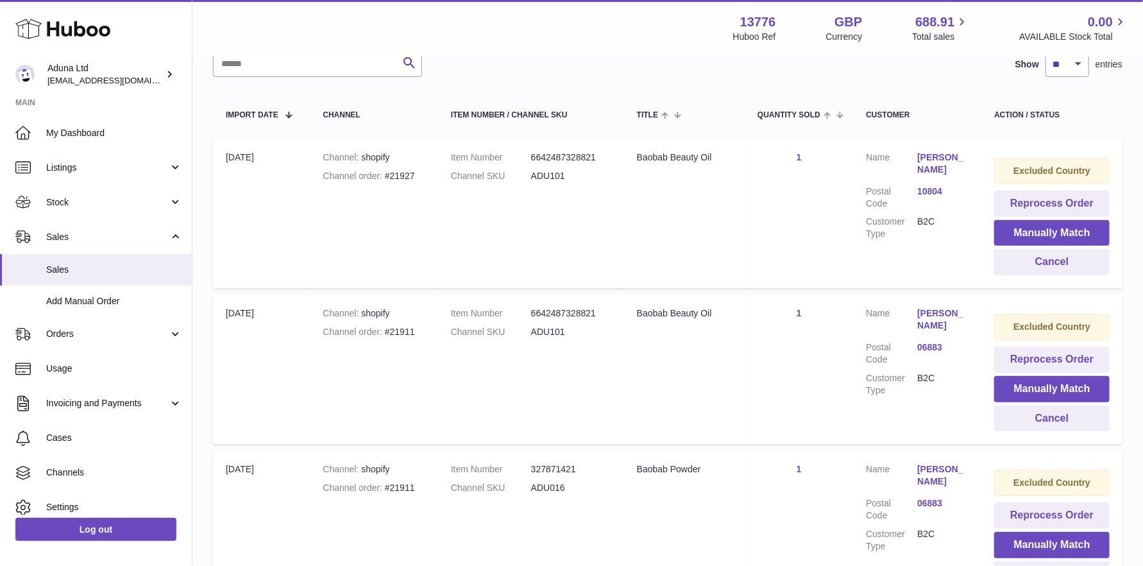
scroll to position [179, 0]
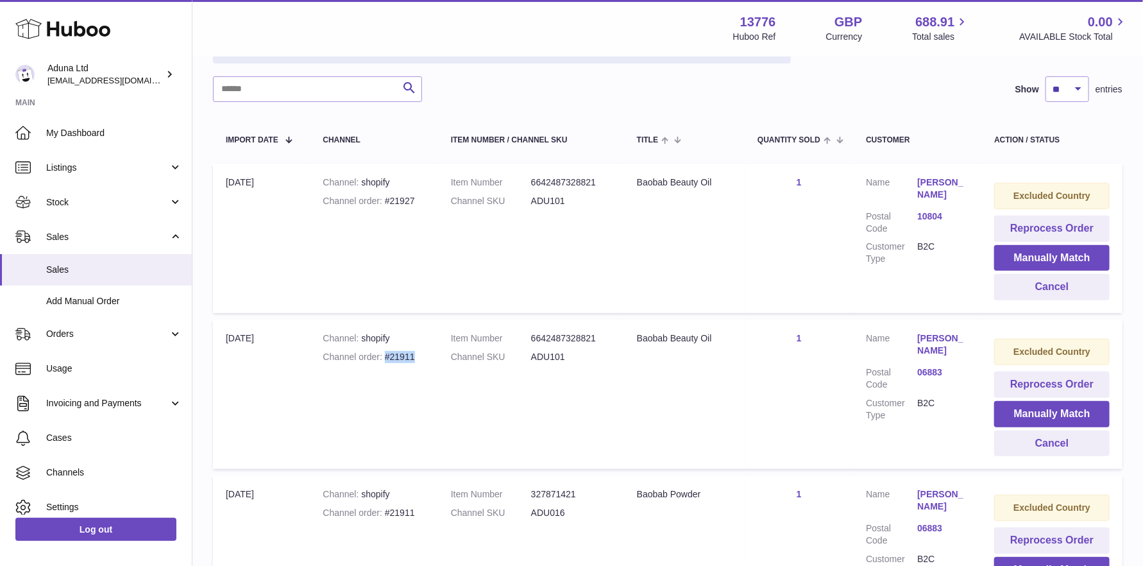
drag, startPoint x: 384, startPoint y: 353, endPoint x: 421, endPoint y: 357, distance: 36.8
click at [421, 357] on div "Channel order #21911" at bounding box center [374, 357] width 102 height 12
copy div "#21911"
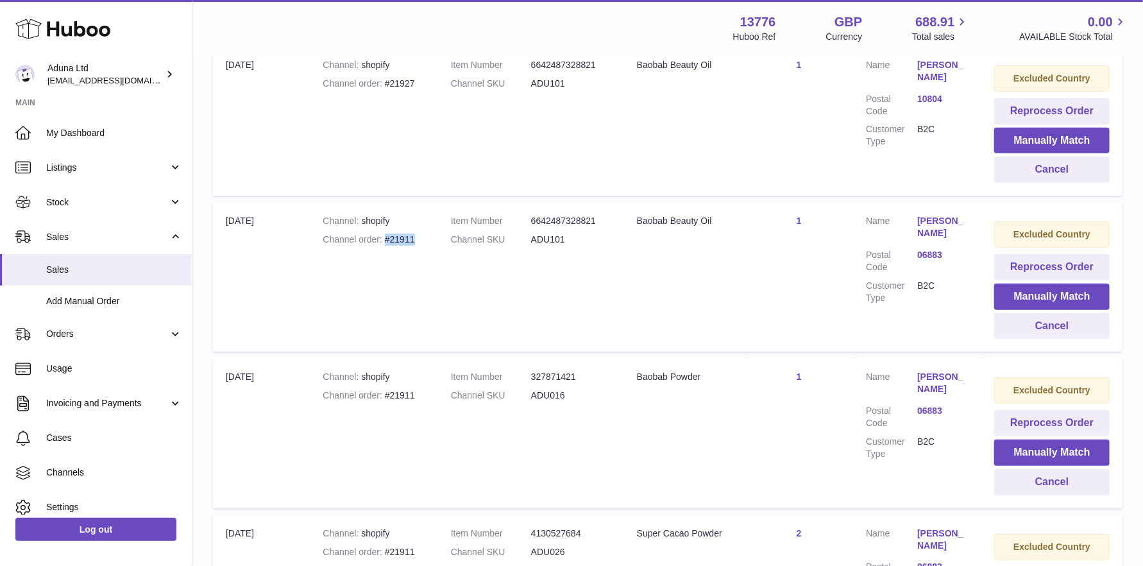
scroll to position [307, 0]
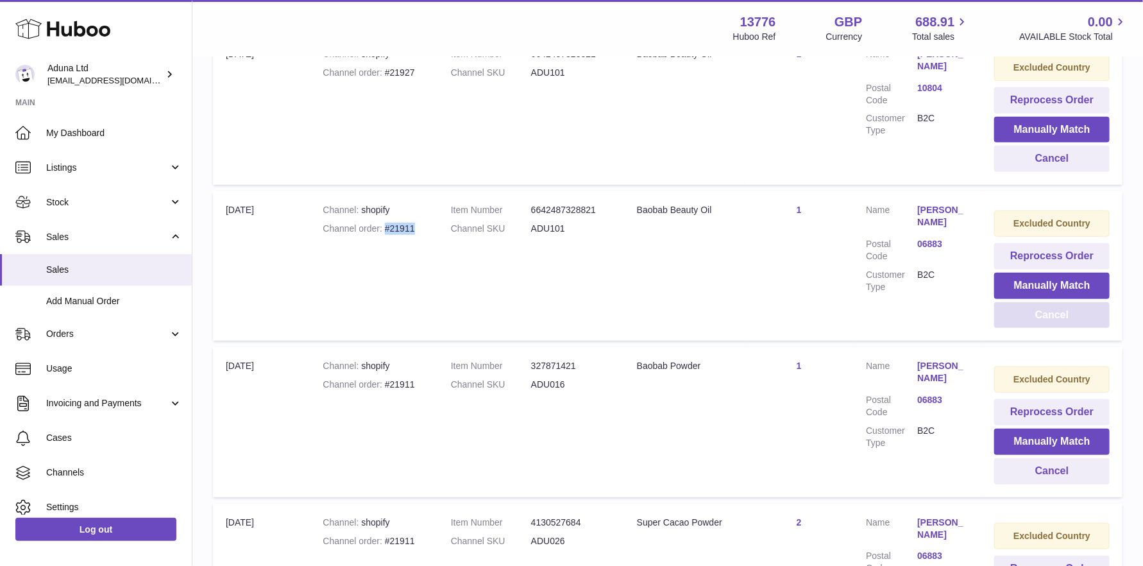
click at [1047, 310] on button "Cancel" at bounding box center [1051, 315] width 115 height 26
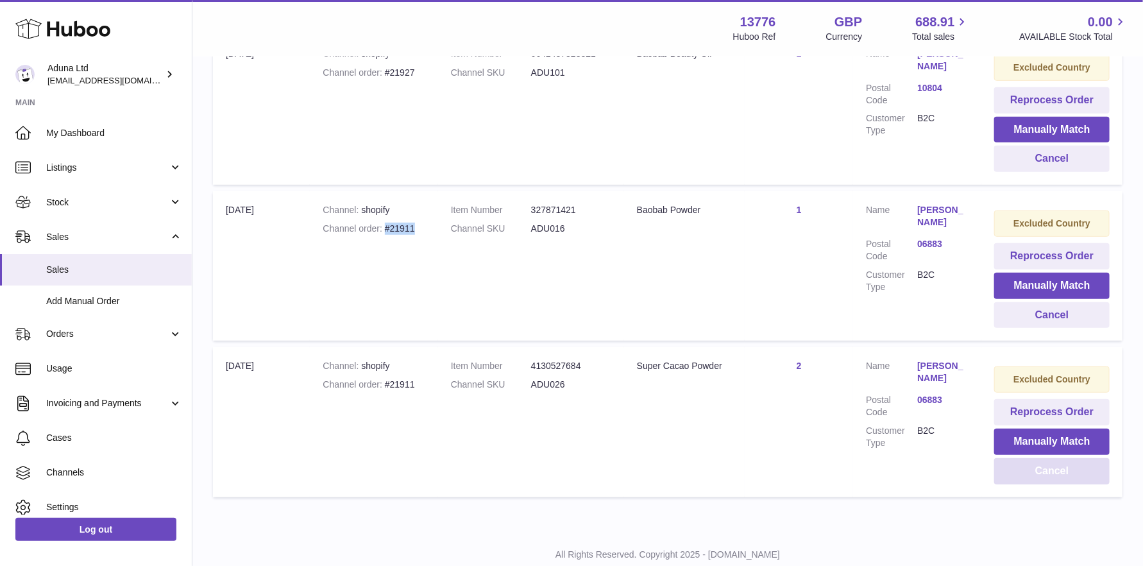
click at [1047, 469] on button "Cancel" at bounding box center [1051, 471] width 115 height 26
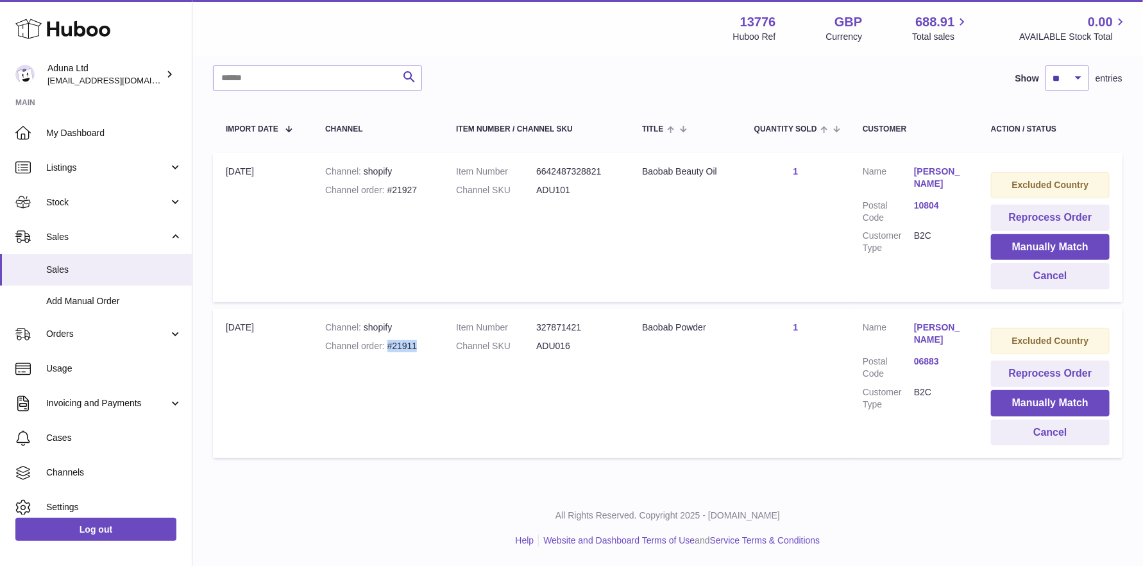
scroll to position [189, 0]
click at [1056, 433] on button "Cancel" at bounding box center [1050, 434] width 119 height 26
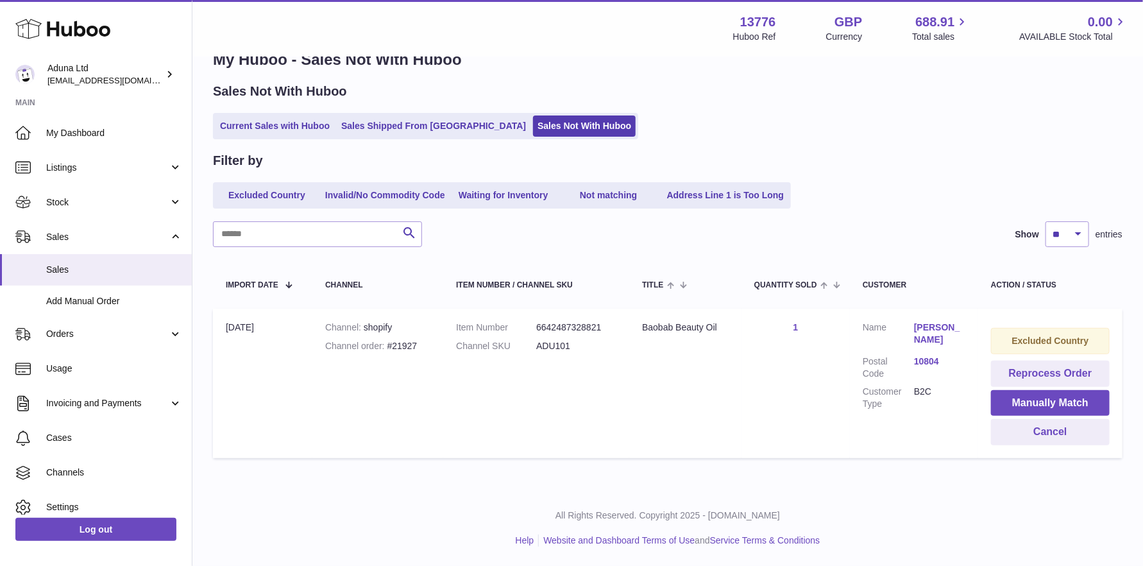
scroll to position [33, 0]
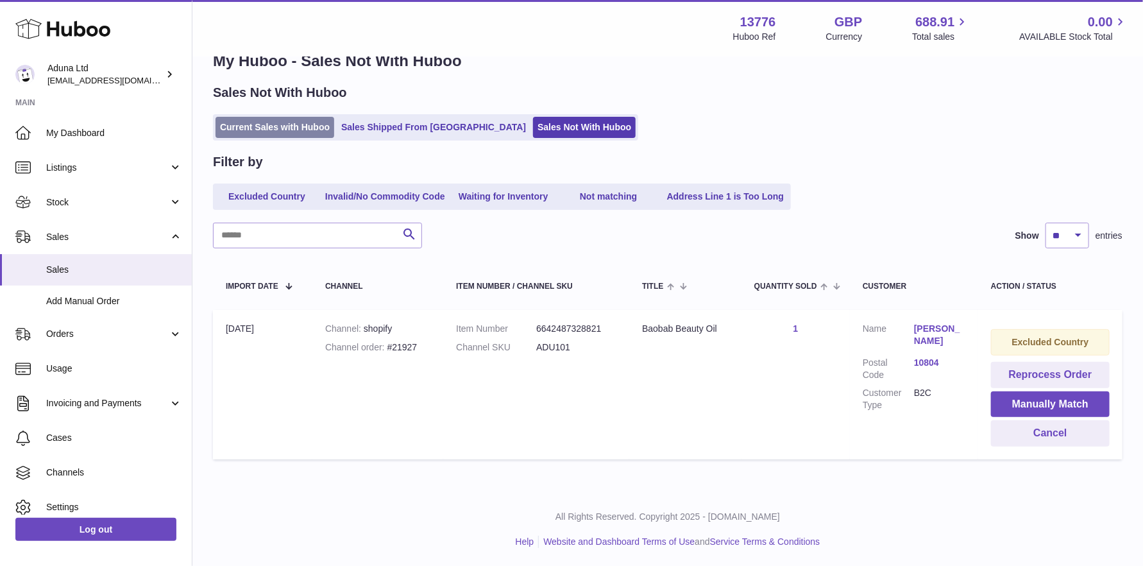
click at [269, 128] on link "Current Sales with Huboo" at bounding box center [274, 127] width 119 height 21
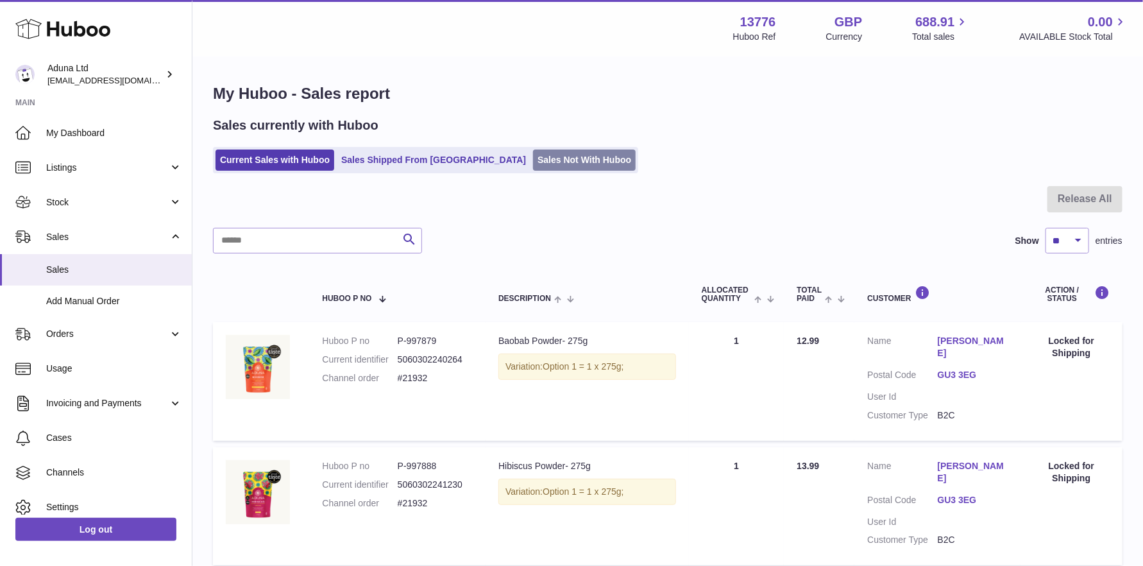
click at [533, 159] on link "Sales Not With Huboo" at bounding box center [584, 159] width 103 height 21
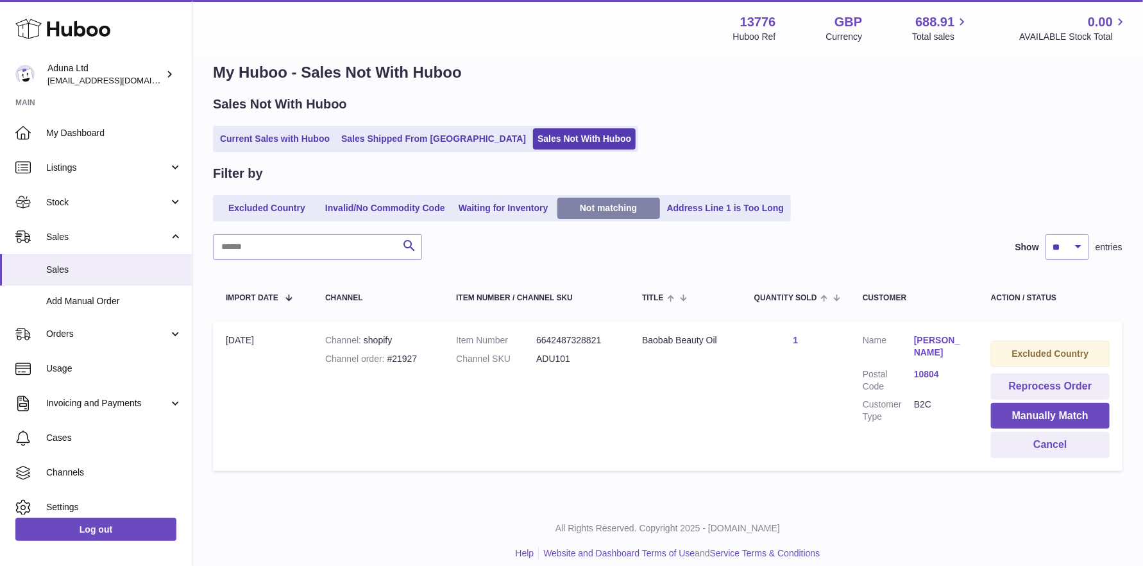
scroll to position [33, 0]
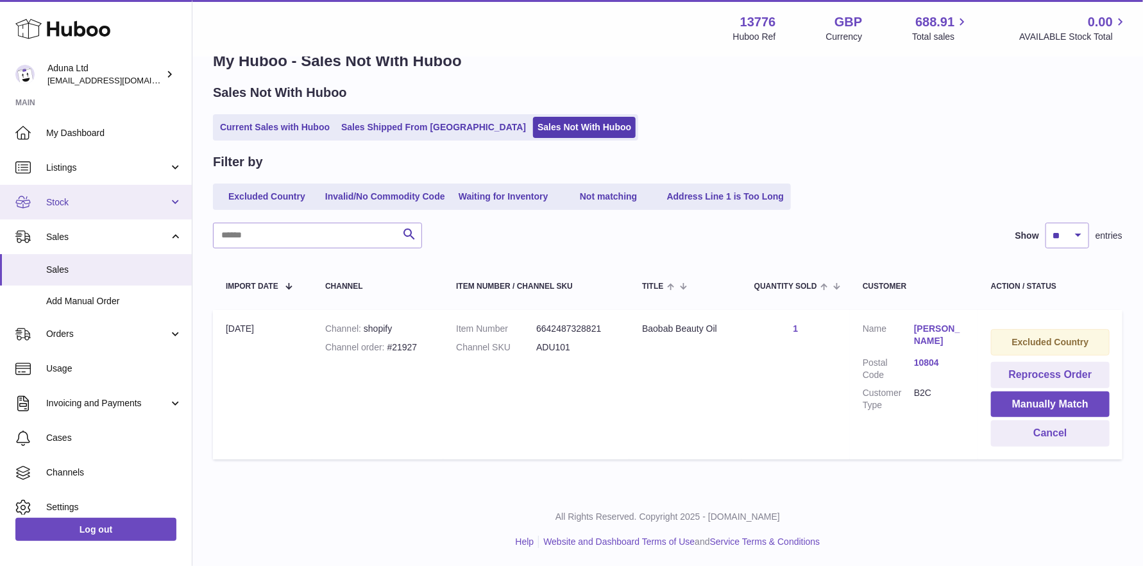
click at [121, 202] on span "Stock" at bounding box center [107, 202] width 122 height 12
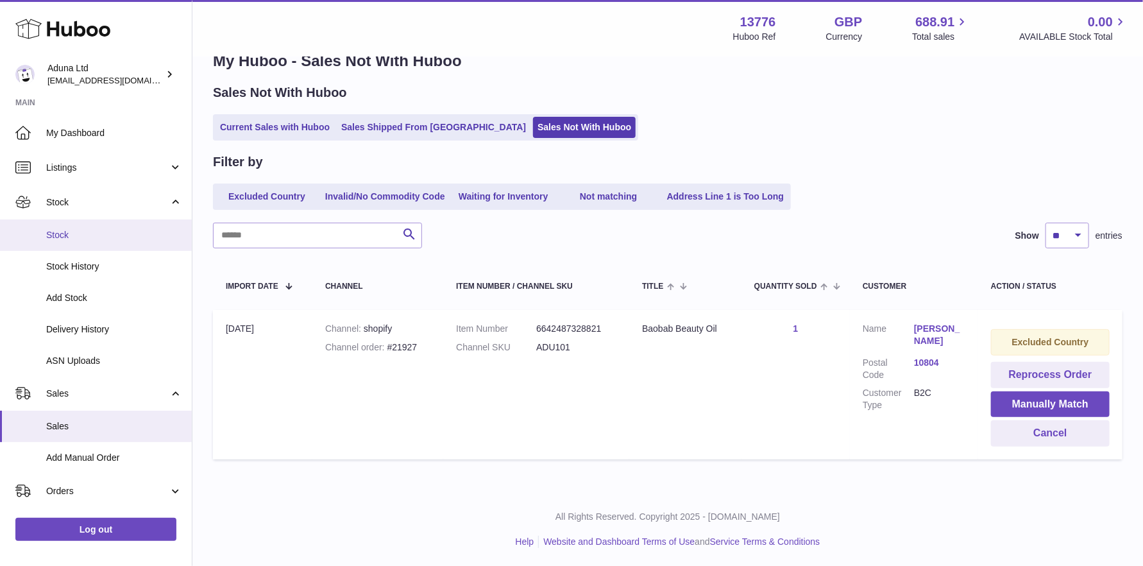
click at [97, 231] on span "Stock" at bounding box center [114, 235] width 136 height 12
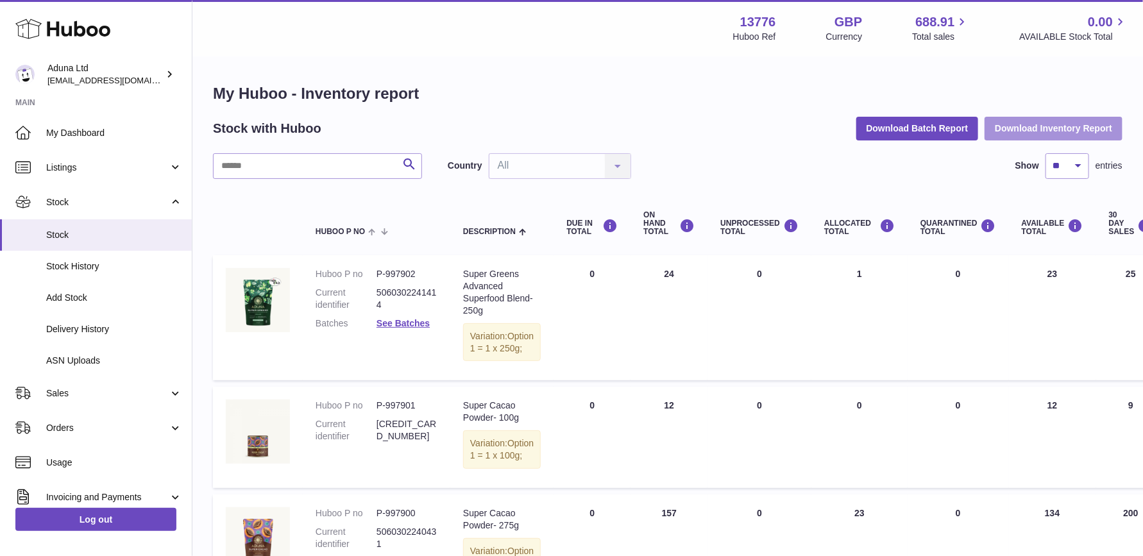
click at [1043, 128] on button "Download Inventory Report" at bounding box center [1053, 128] width 138 height 23
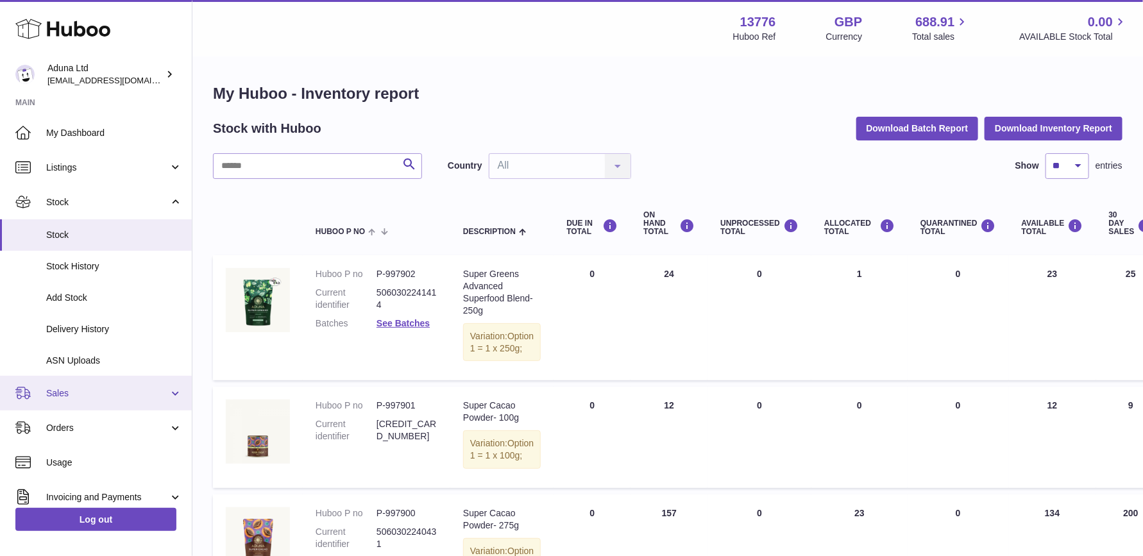
click at [78, 394] on span "Sales" at bounding box center [107, 393] width 122 height 12
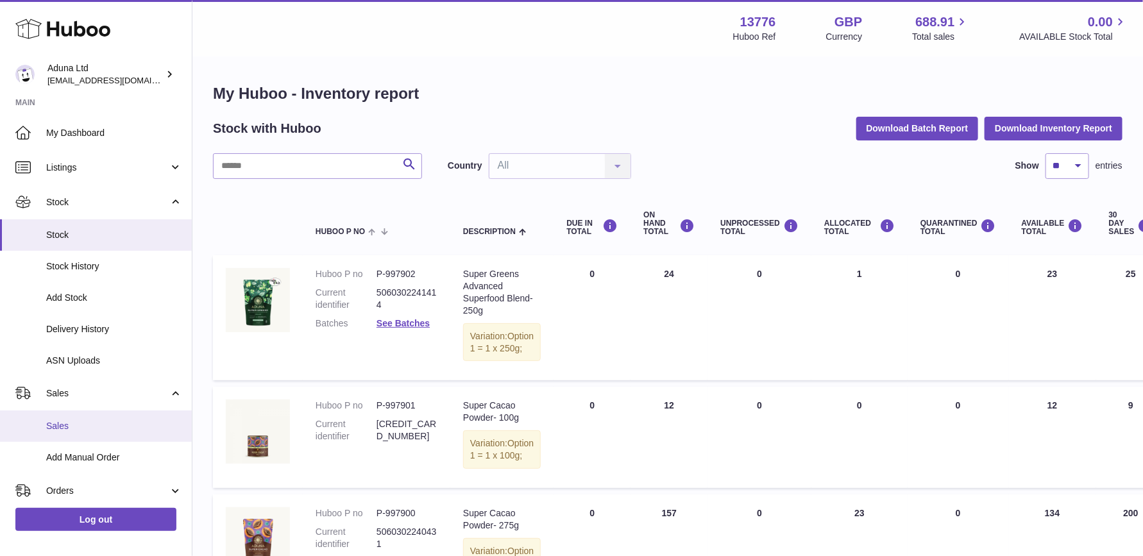
click at [70, 426] on span "Sales" at bounding box center [114, 426] width 136 height 12
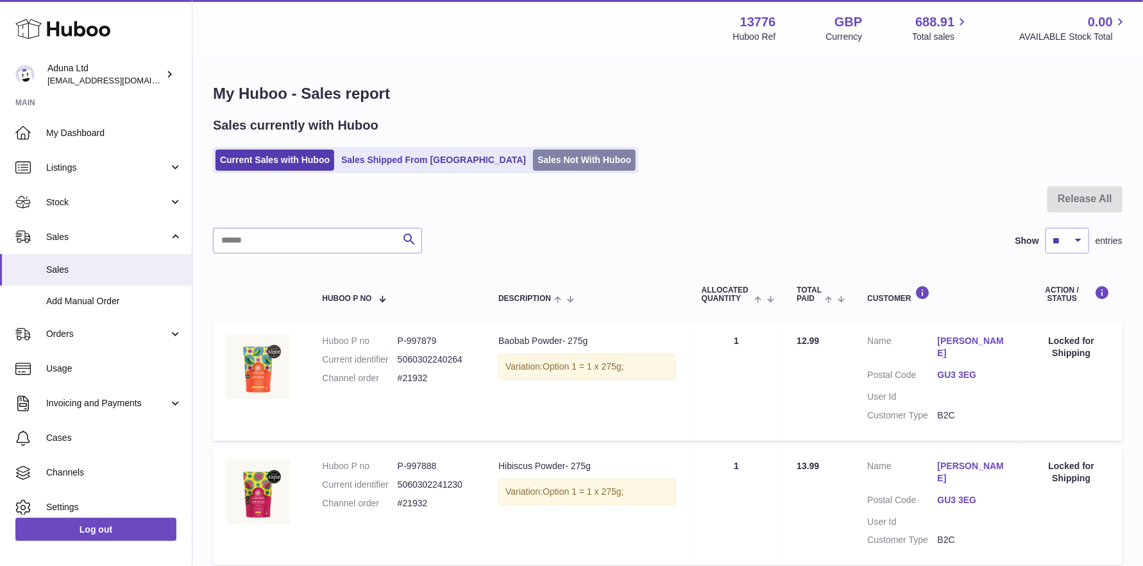
click at [533, 163] on link "Sales Not With Huboo" at bounding box center [584, 159] width 103 height 21
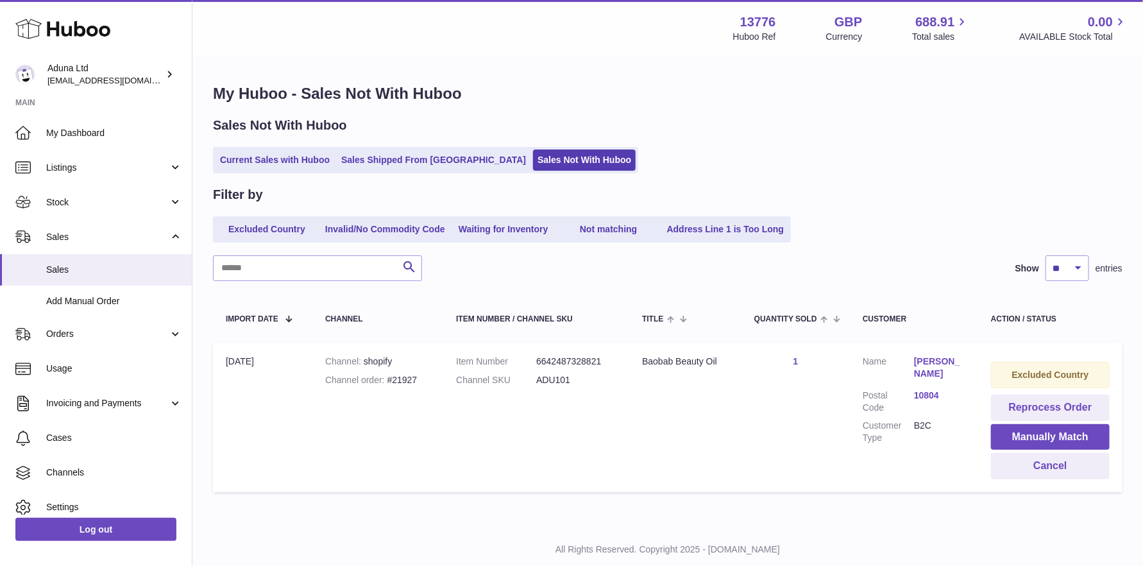
click at [938, 357] on link "Billiejean Curvan" at bounding box center [939, 367] width 51 height 24
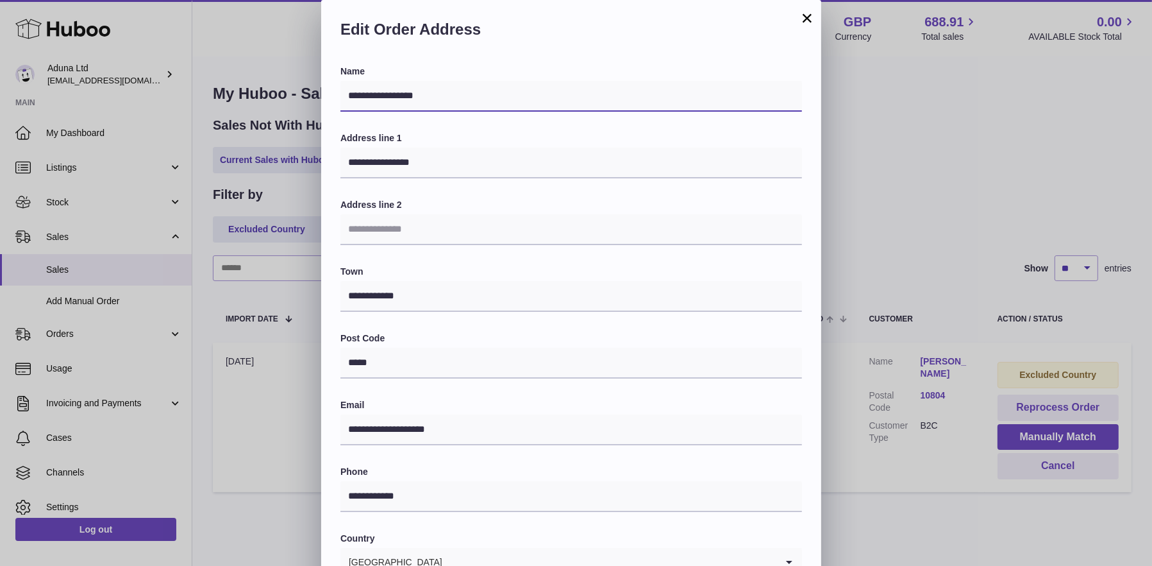
drag, startPoint x: 425, startPoint y: 95, endPoint x: 317, endPoint y: 104, distance: 108.1
click at [317, 104] on div "**********" at bounding box center [576, 385] width 1152 height 770
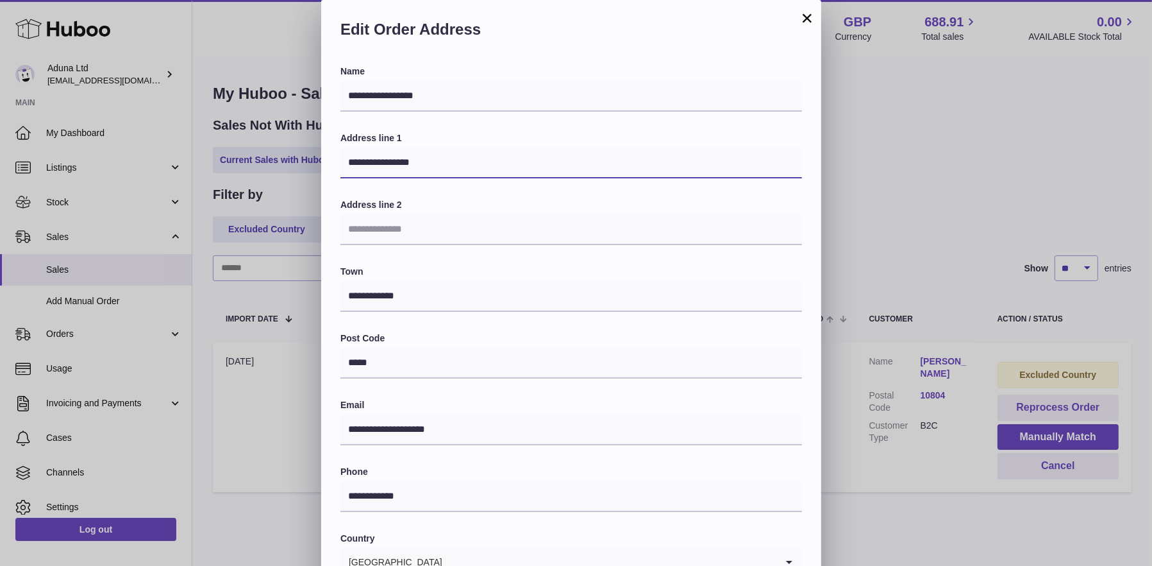
drag, startPoint x: 344, startPoint y: 166, endPoint x: 453, endPoint y: 168, distance: 109.0
click at [453, 168] on input "**********" at bounding box center [572, 163] width 462 height 31
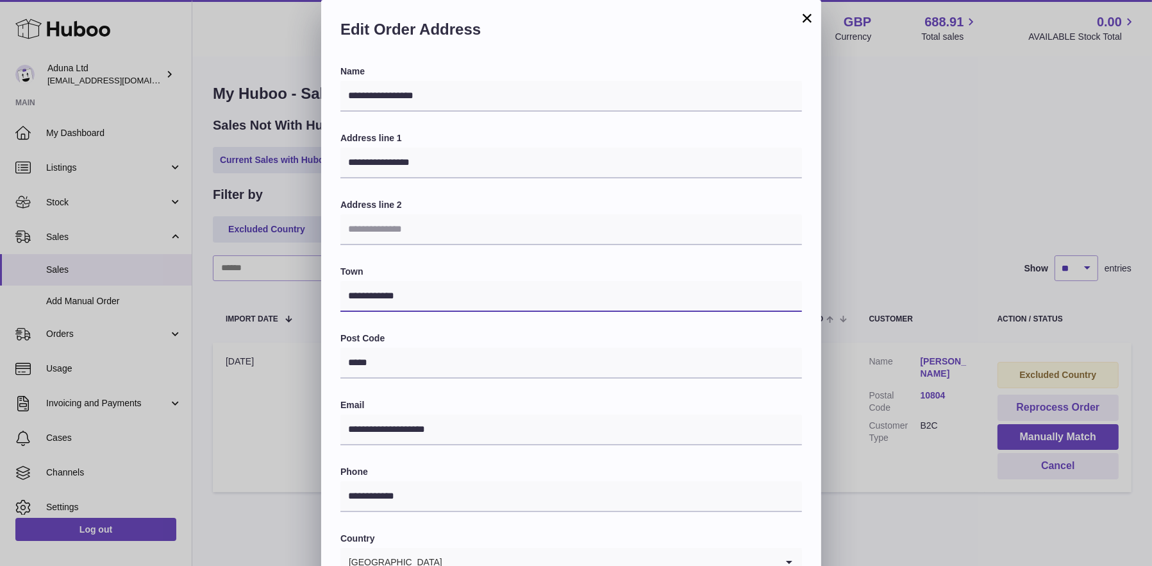
drag, startPoint x: 412, startPoint y: 292, endPoint x: 321, endPoint y: 285, distance: 91.4
click at [321, 285] on div "**********" at bounding box center [571, 417] width 500 height 704
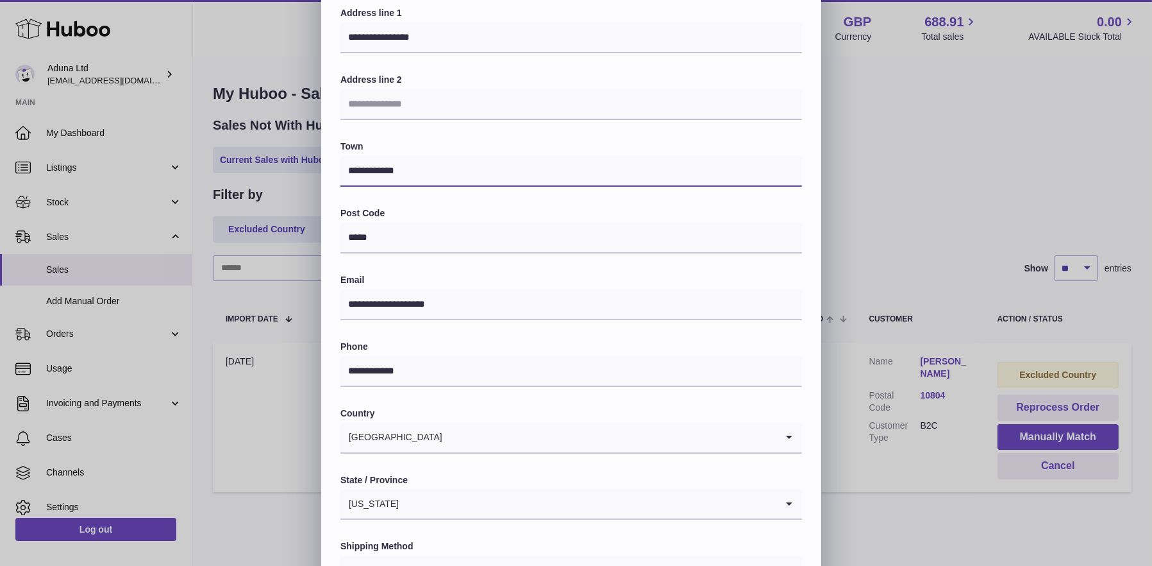
scroll to position [128, 0]
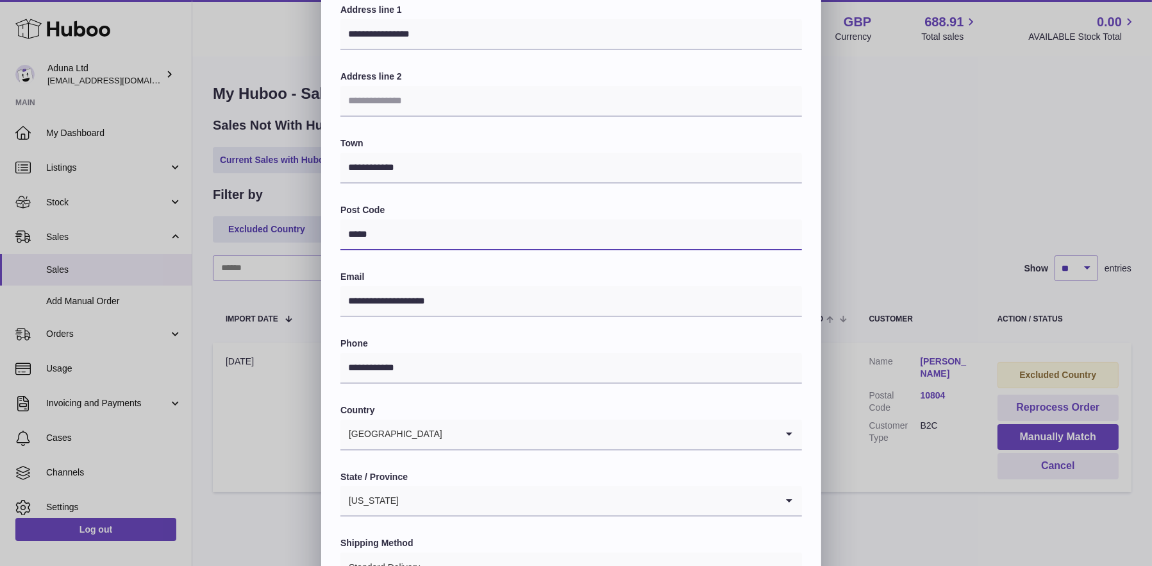
drag, startPoint x: 396, startPoint y: 229, endPoint x: 326, endPoint y: 231, distance: 69.3
click at [326, 231] on div "**********" at bounding box center [571, 289] width 500 height 704
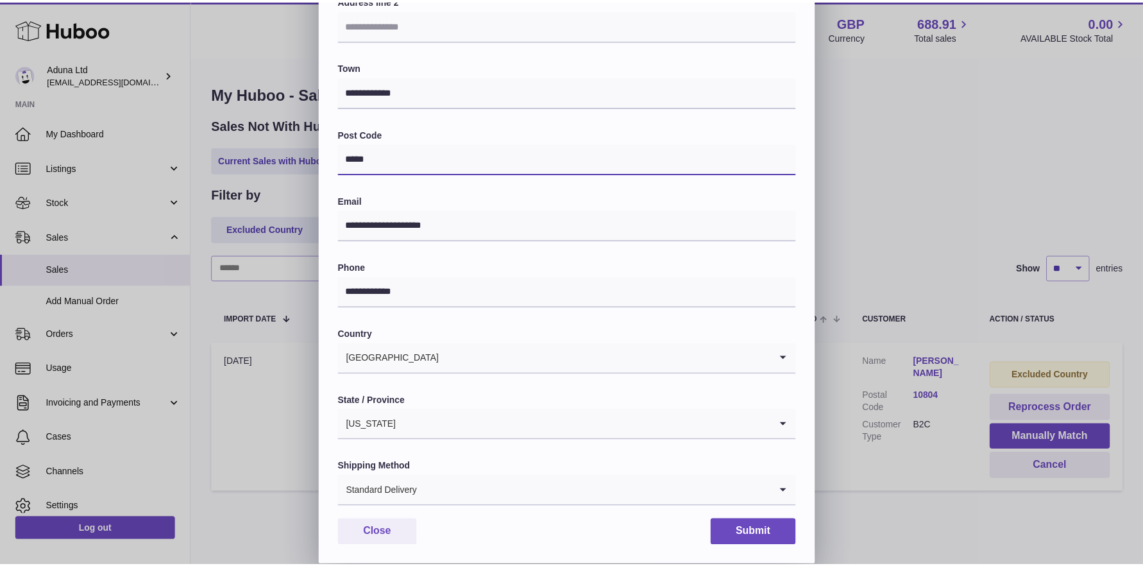
scroll to position [205, 0]
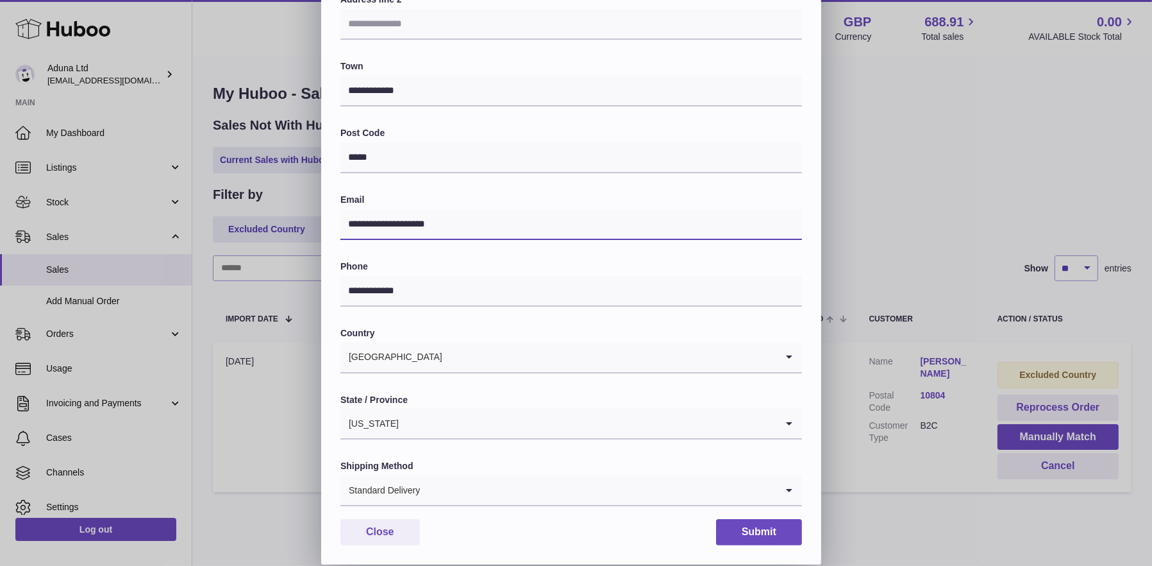
drag, startPoint x: 449, startPoint y: 226, endPoint x: 318, endPoint y: 206, distance: 132.4
click at [323, 222] on div "**********" at bounding box center [571, 212] width 500 height 704
drag, startPoint x: 420, startPoint y: 289, endPoint x: 319, endPoint y: 273, distance: 102.1
click at [319, 273] on div "**********" at bounding box center [576, 180] width 1152 height 770
click at [401, 532] on button "Close" at bounding box center [381, 532] width 80 height 26
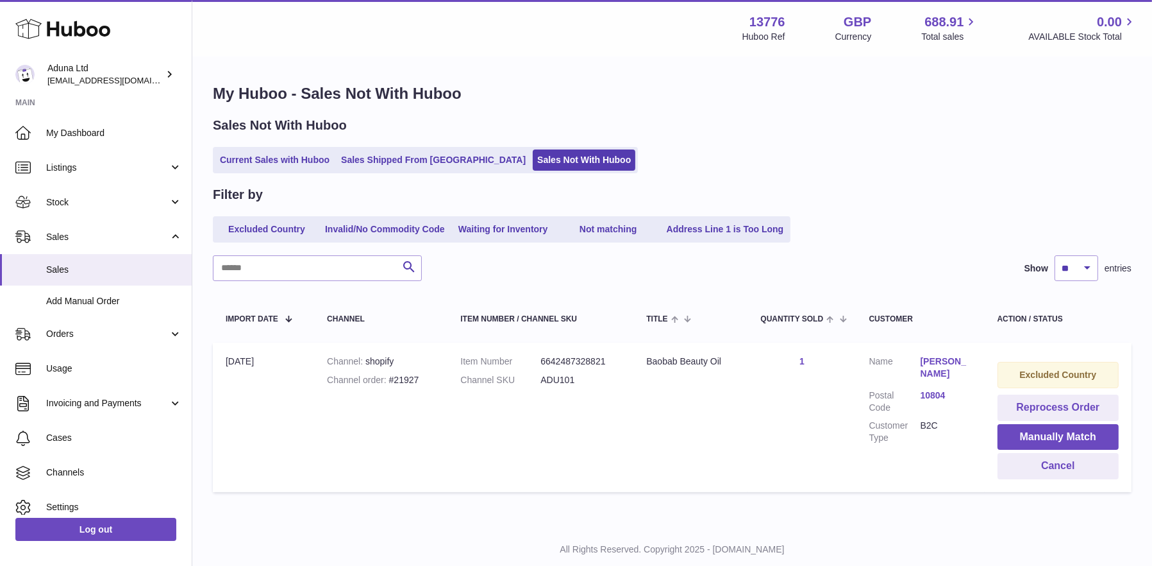
scroll to position [0, 0]
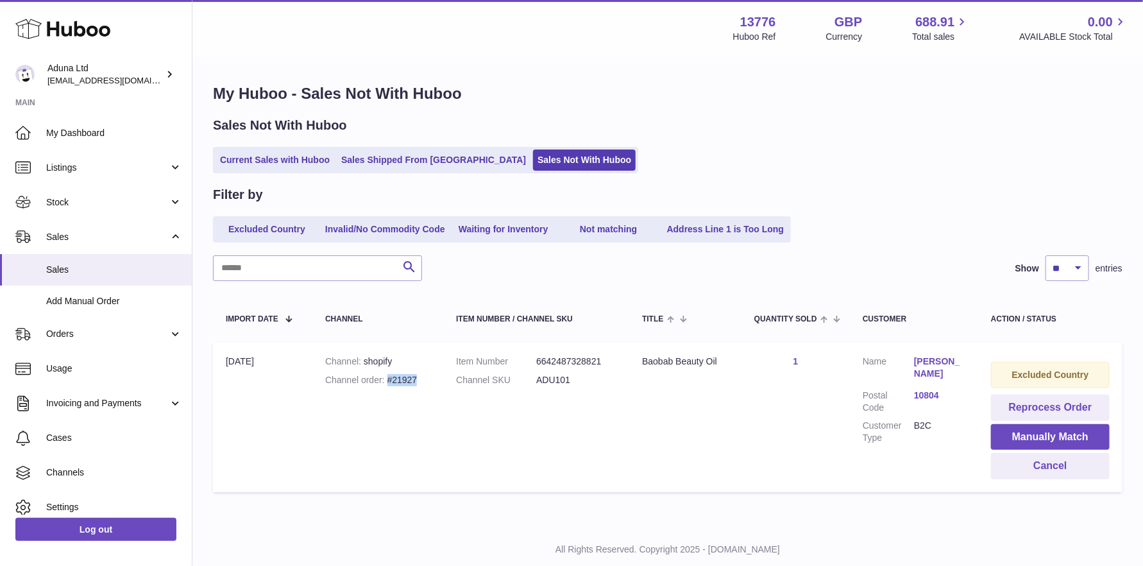
drag, startPoint x: 388, startPoint y: 378, endPoint x: 416, endPoint y: 380, distance: 28.3
click at [416, 380] on div "Channel order #21927" at bounding box center [377, 380] width 105 height 12
copy div "#21927"
click at [1037, 466] on button "Cancel" at bounding box center [1050, 466] width 119 height 26
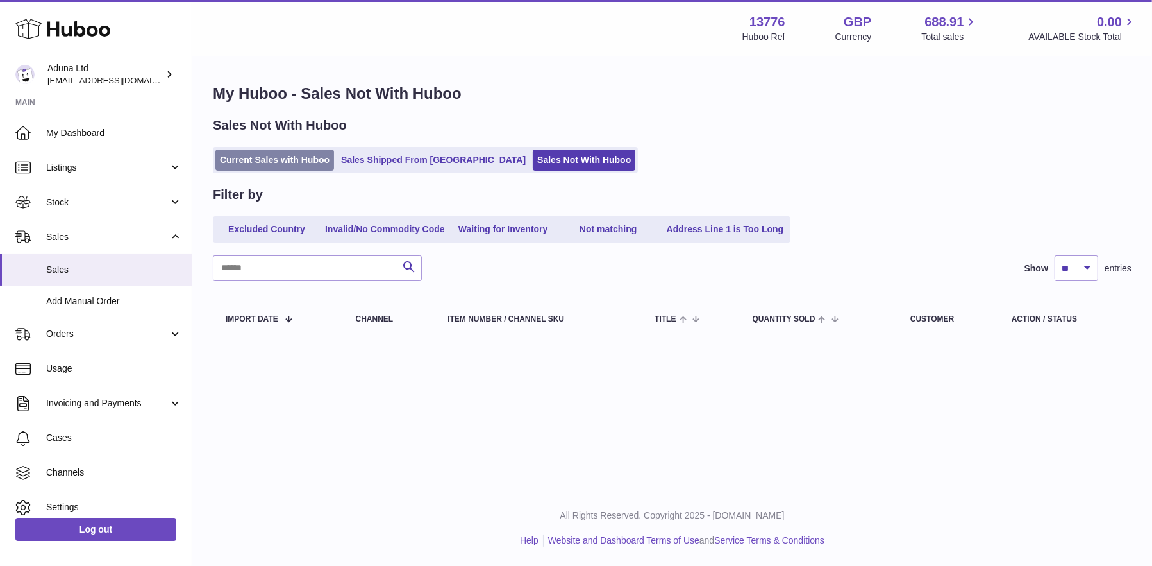
click at [271, 158] on link "Current Sales with Huboo" at bounding box center [274, 159] width 119 height 21
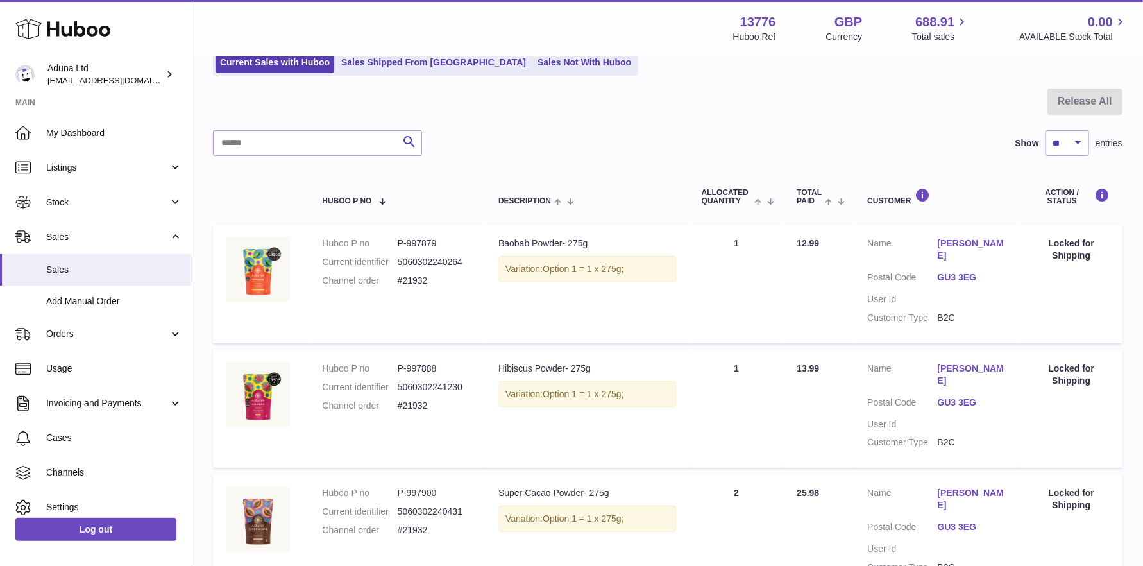
scroll to position [128, 0]
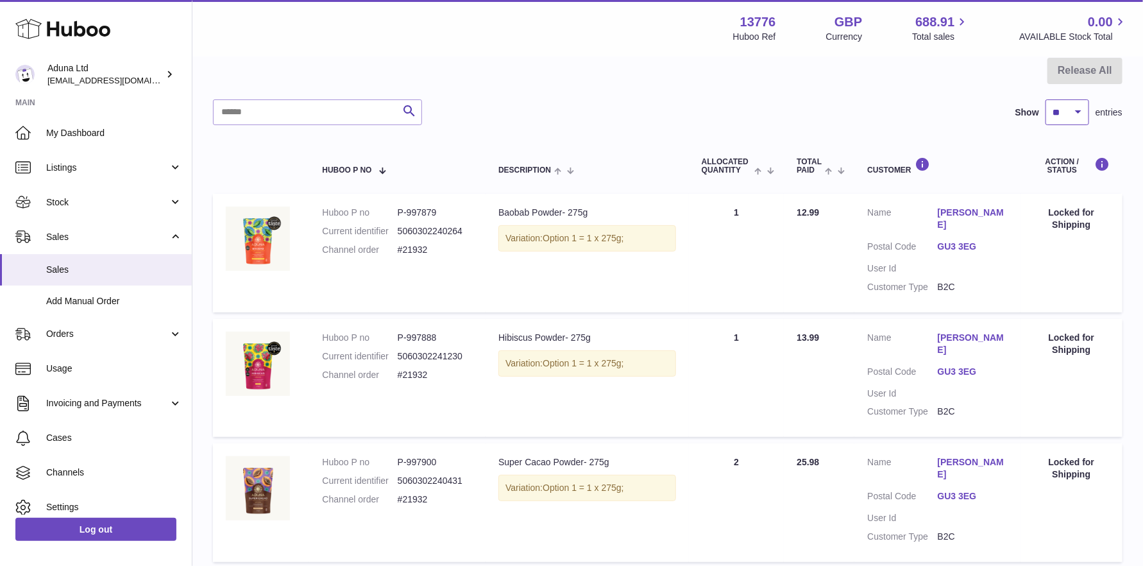
click at [1066, 111] on select "** ** ** ***" at bounding box center [1067, 112] width 44 height 26
select select "**"
click at [1045, 99] on select "** ** ** ***" at bounding box center [1067, 112] width 44 height 26
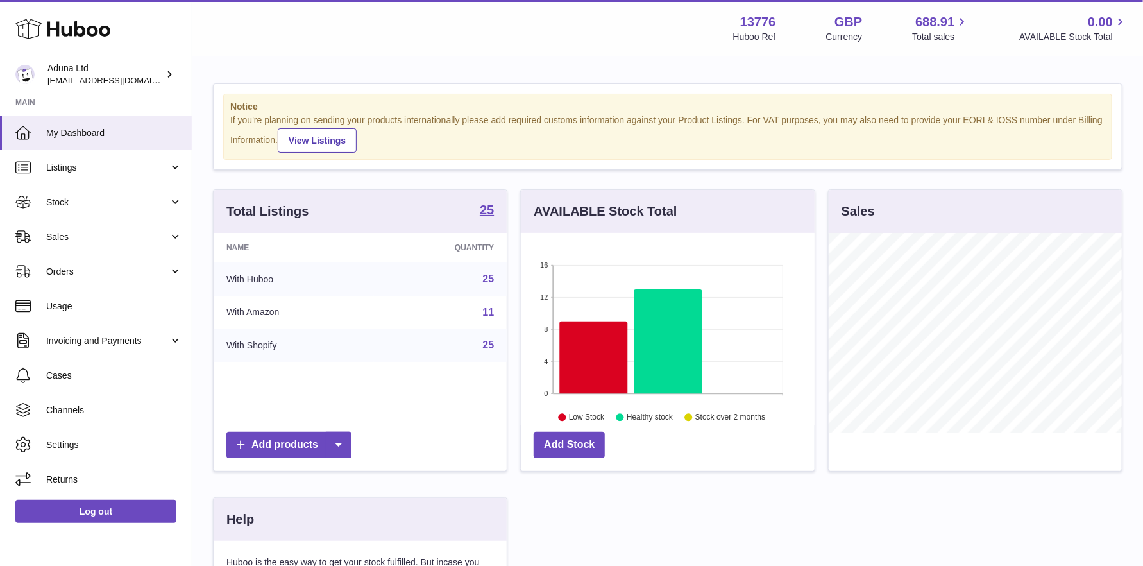
scroll to position [199, 294]
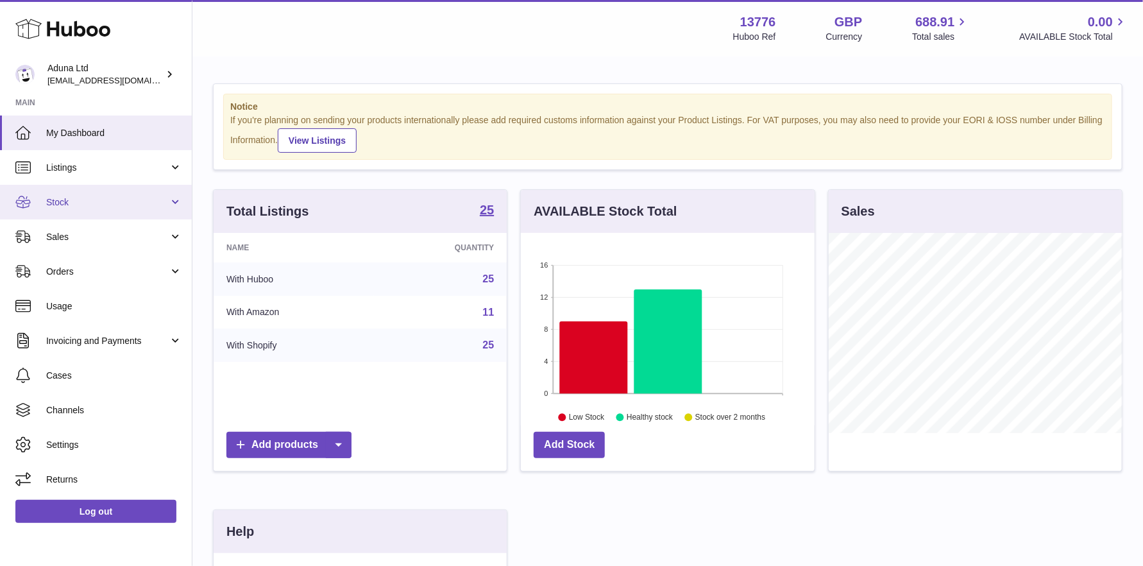
click at [97, 208] on link "Stock" at bounding box center [96, 202] width 192 height 35
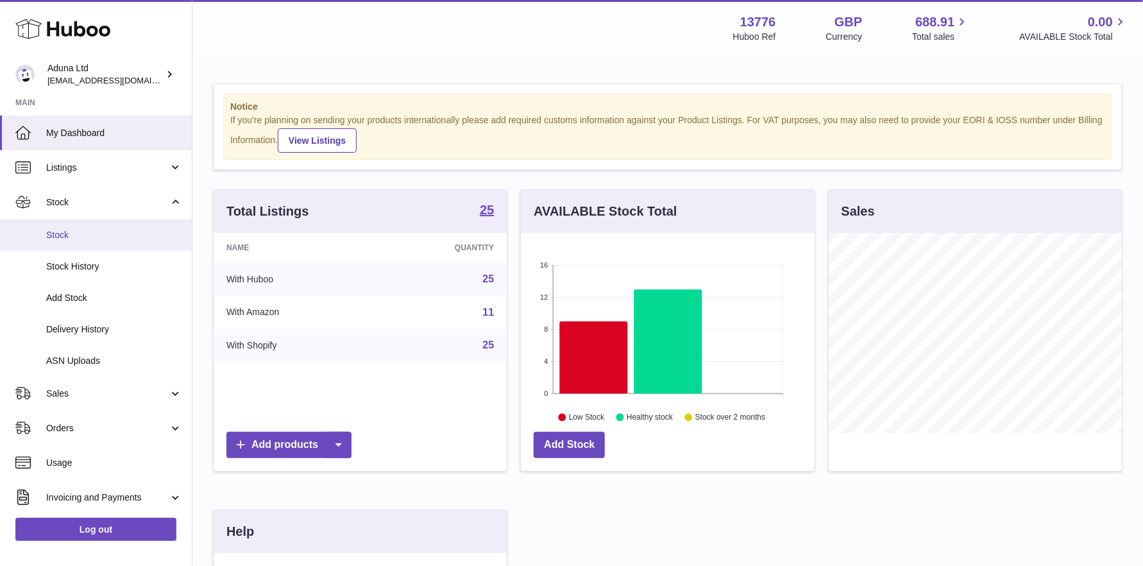
click at [89, 241] on link "Stock" at bounding box center [96, 234] width 192 height 31
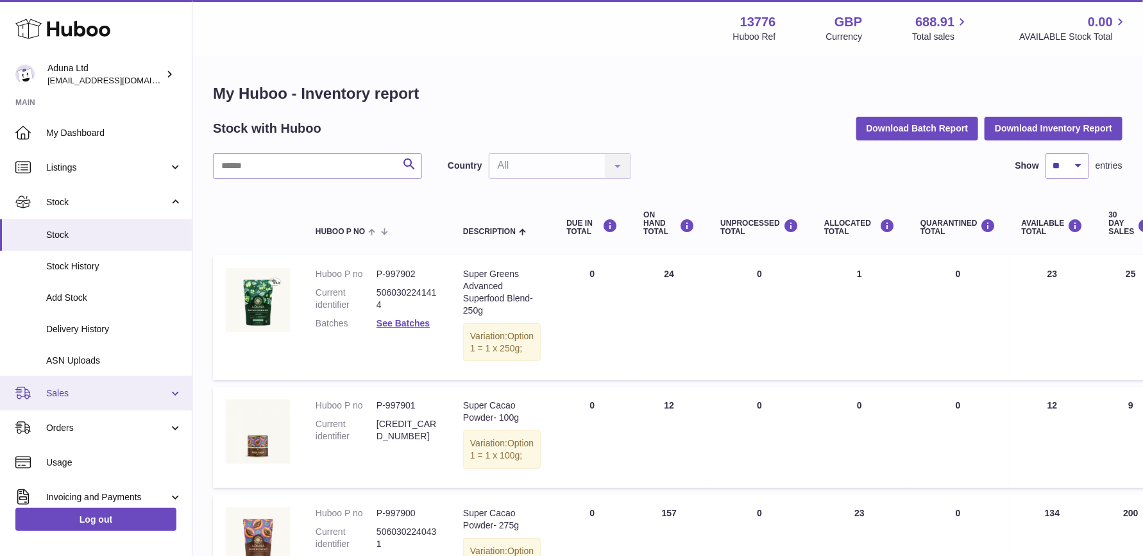
click at [74, 395] on span "Sales" at bounding box center [107, 393] width 122 height 12
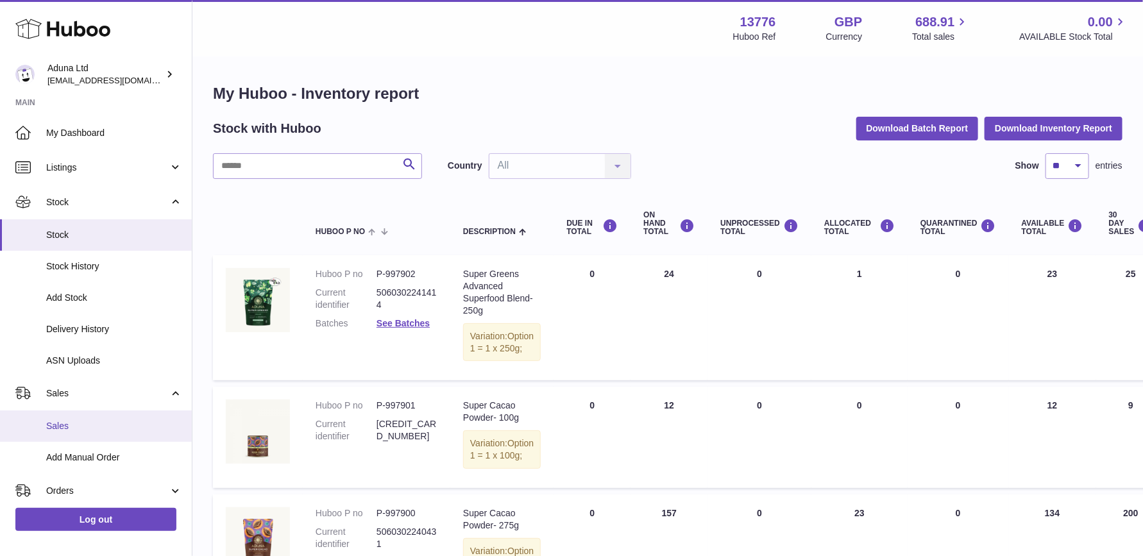
click at [67, 424] on span "Sales" at bounding box center [114, 426] width 136 height 12
